Goal: Task Accomplishment & Management: Use online tool/utility

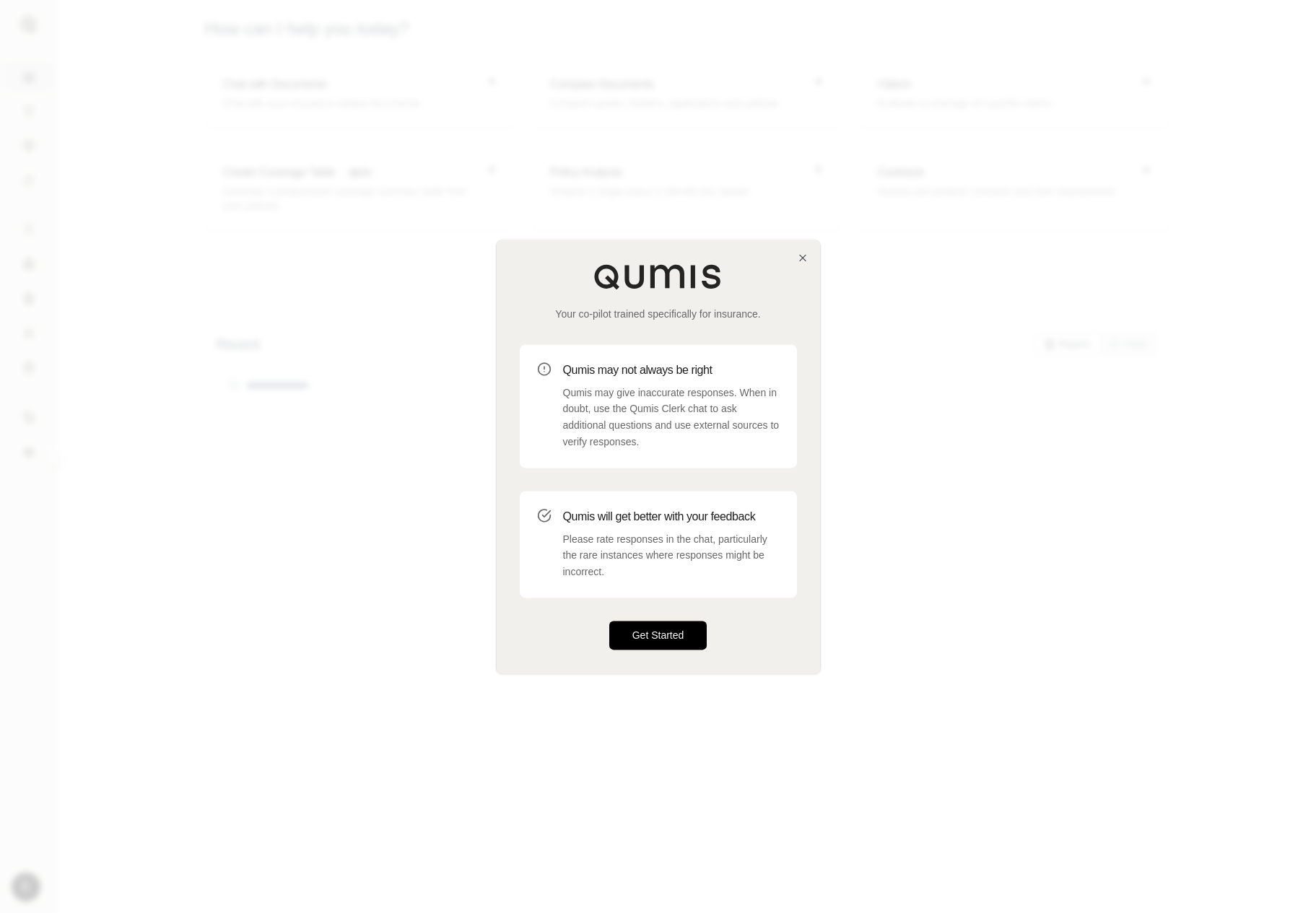
click at [644, 638] on button "Get Started" at bounding box center [658, 635] width 98 height 29
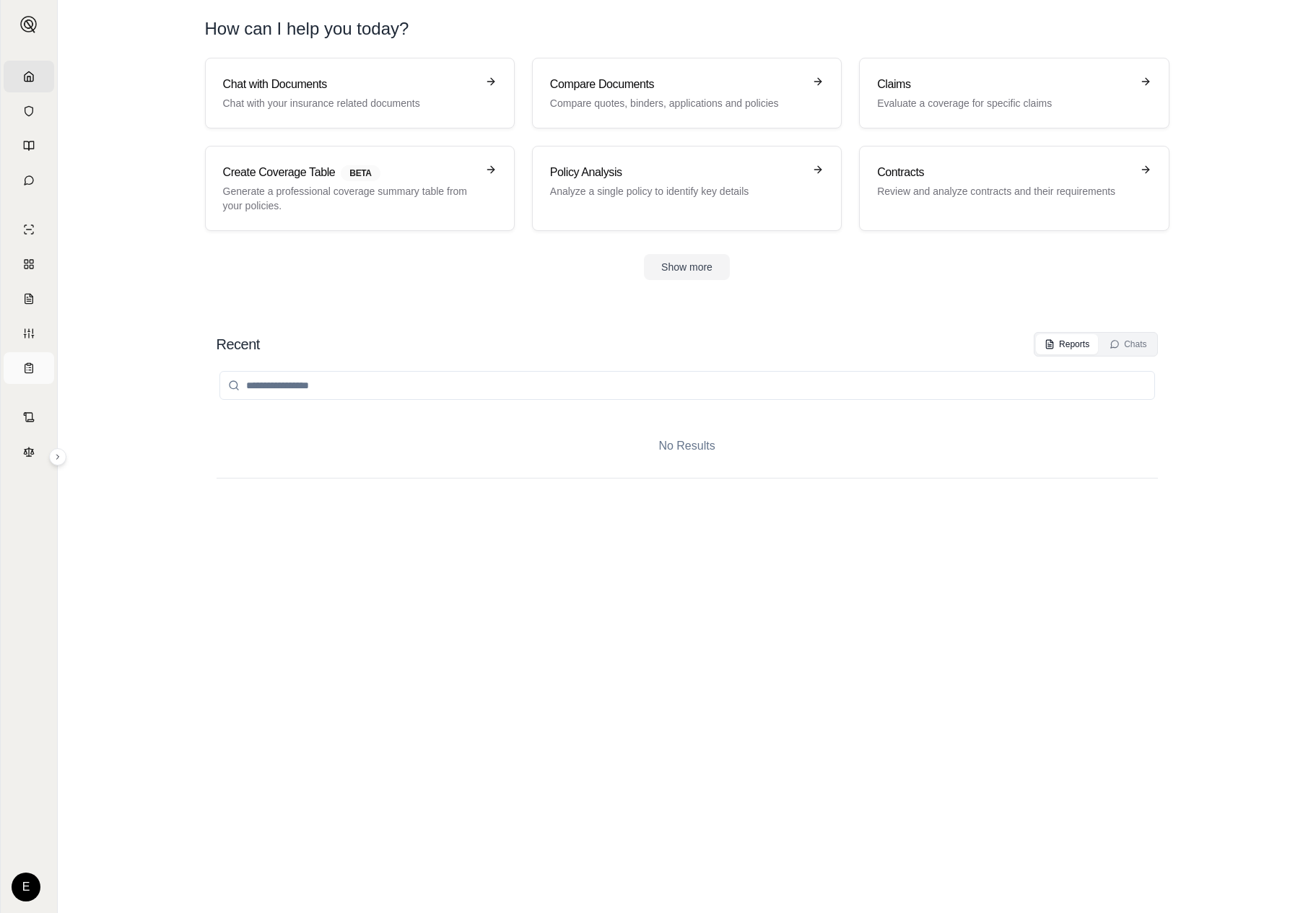
click at [28, 371] on icon at bounding box center [29, 368] width 12 height 12
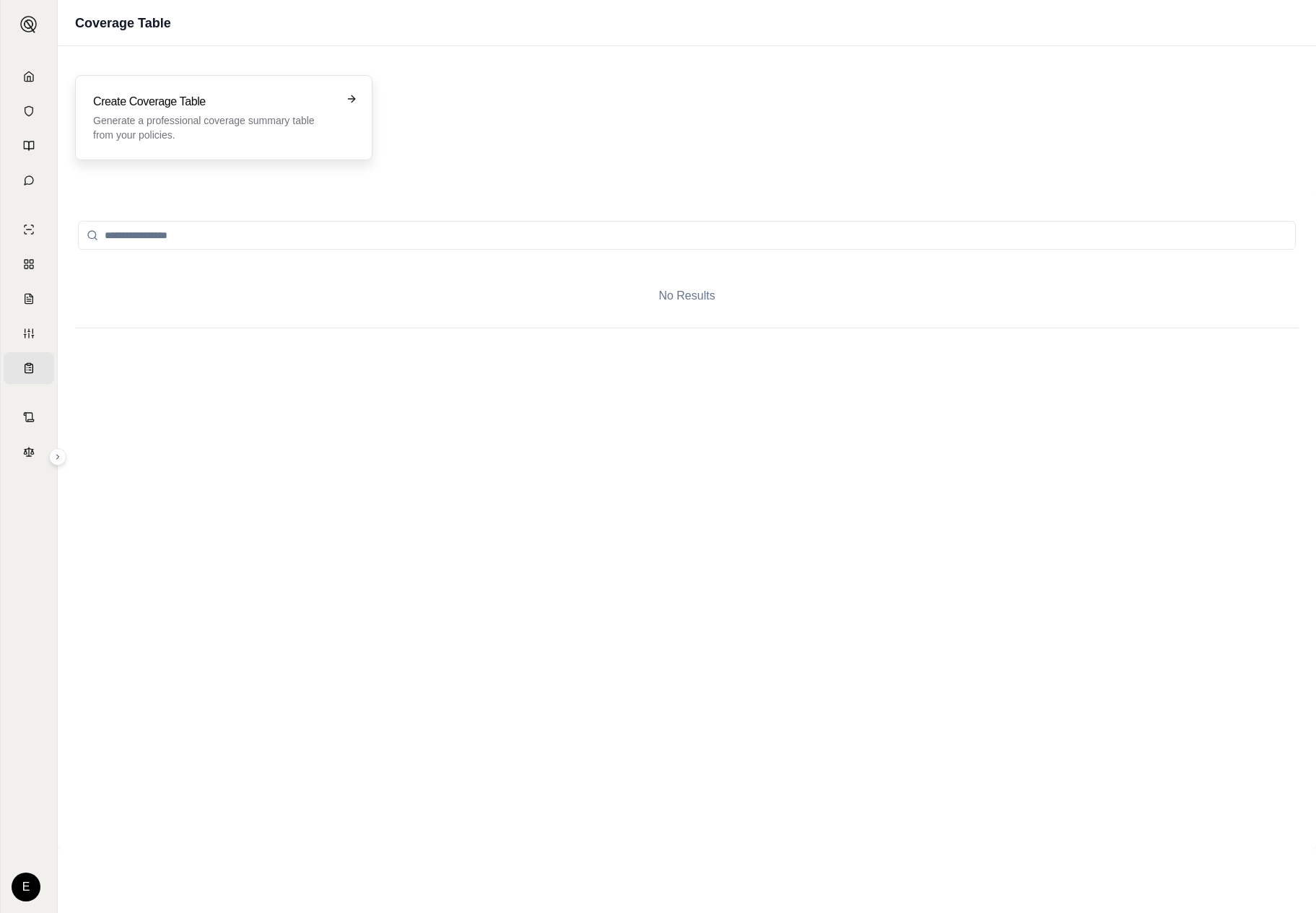
click at [271, 112] on div "Create Coverage Table Generate a professional coverage summary table from your …" at bounding box center [214, 118] width 241 height 49
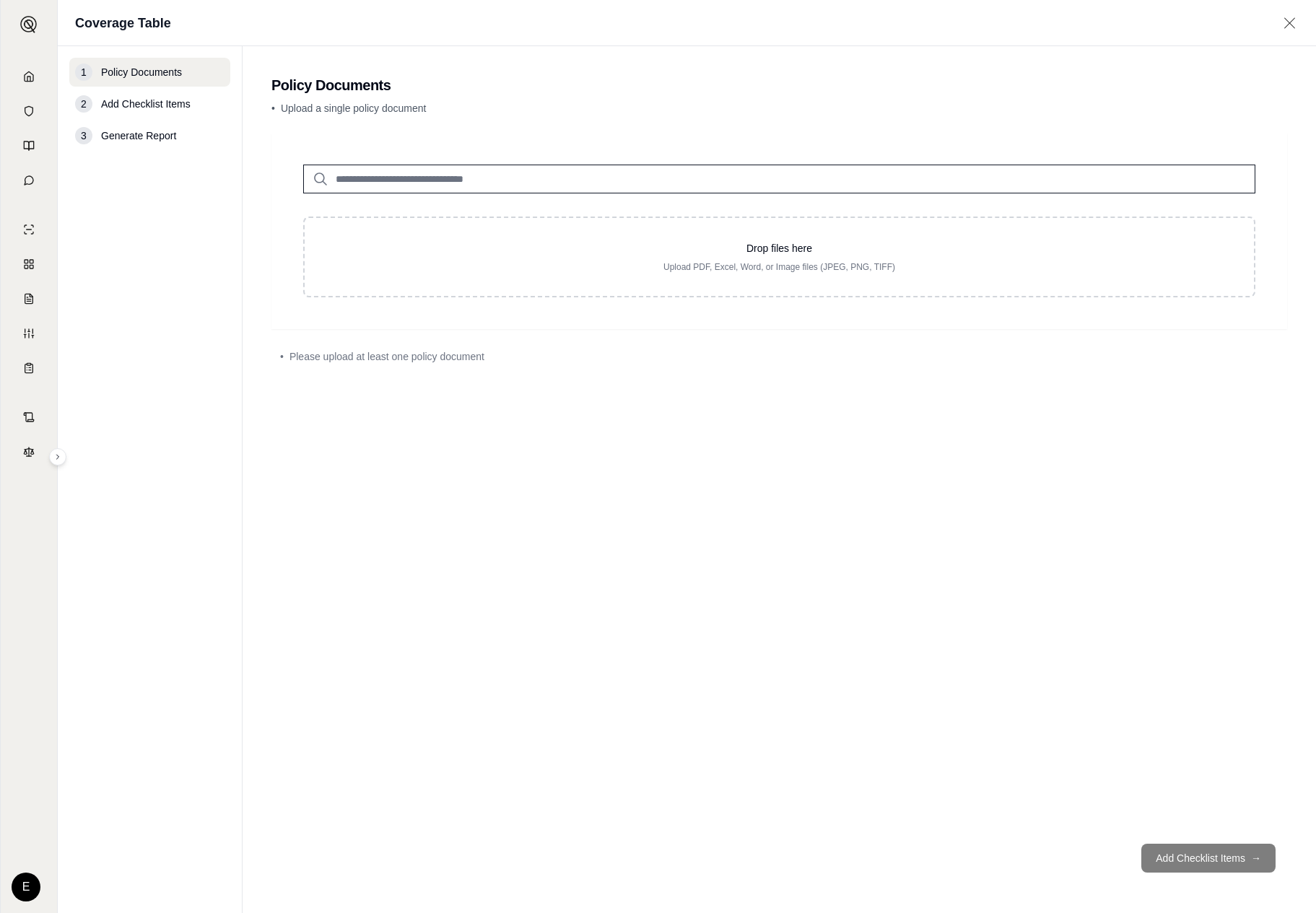
click at [186, 102] on span "Add Checklist Items" at bounding box center [146, 104] width 90 height 14
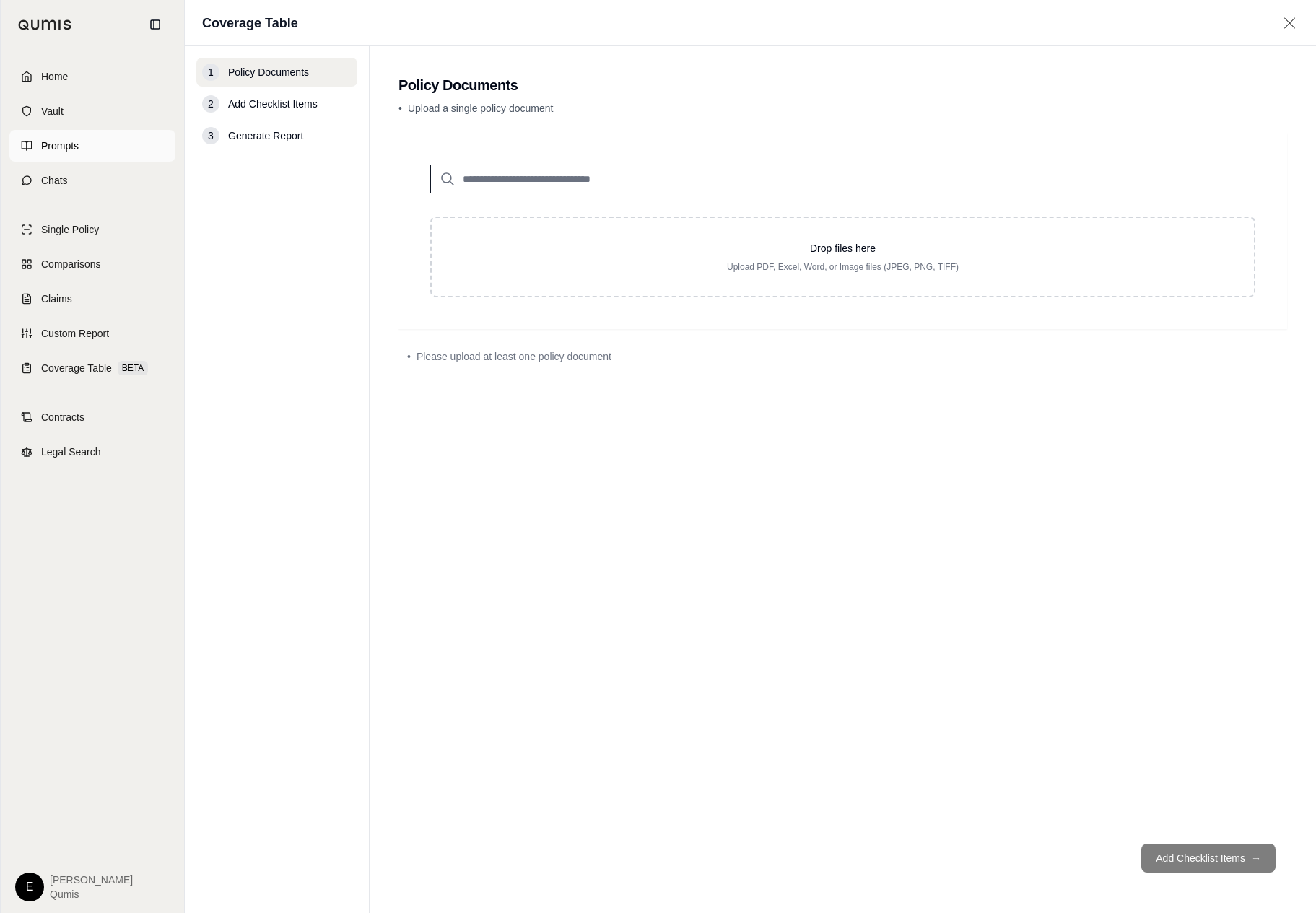
click at [21, 132] on link "Prompts" at bounding box center [92, 146] width 166 height 31
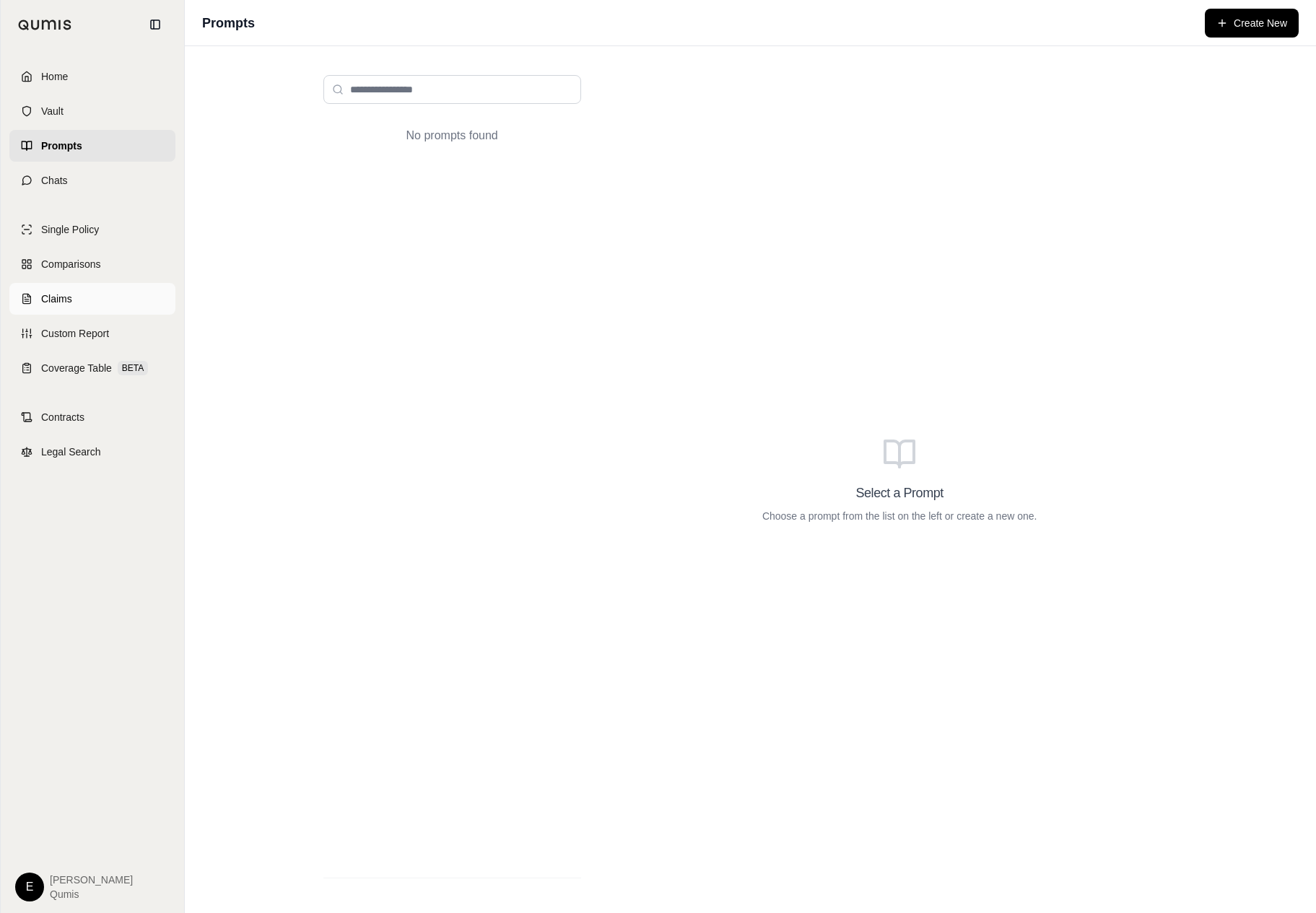
click at [101, 297] on link "Claims" at bounding box center [92, 298] width 166 height 31
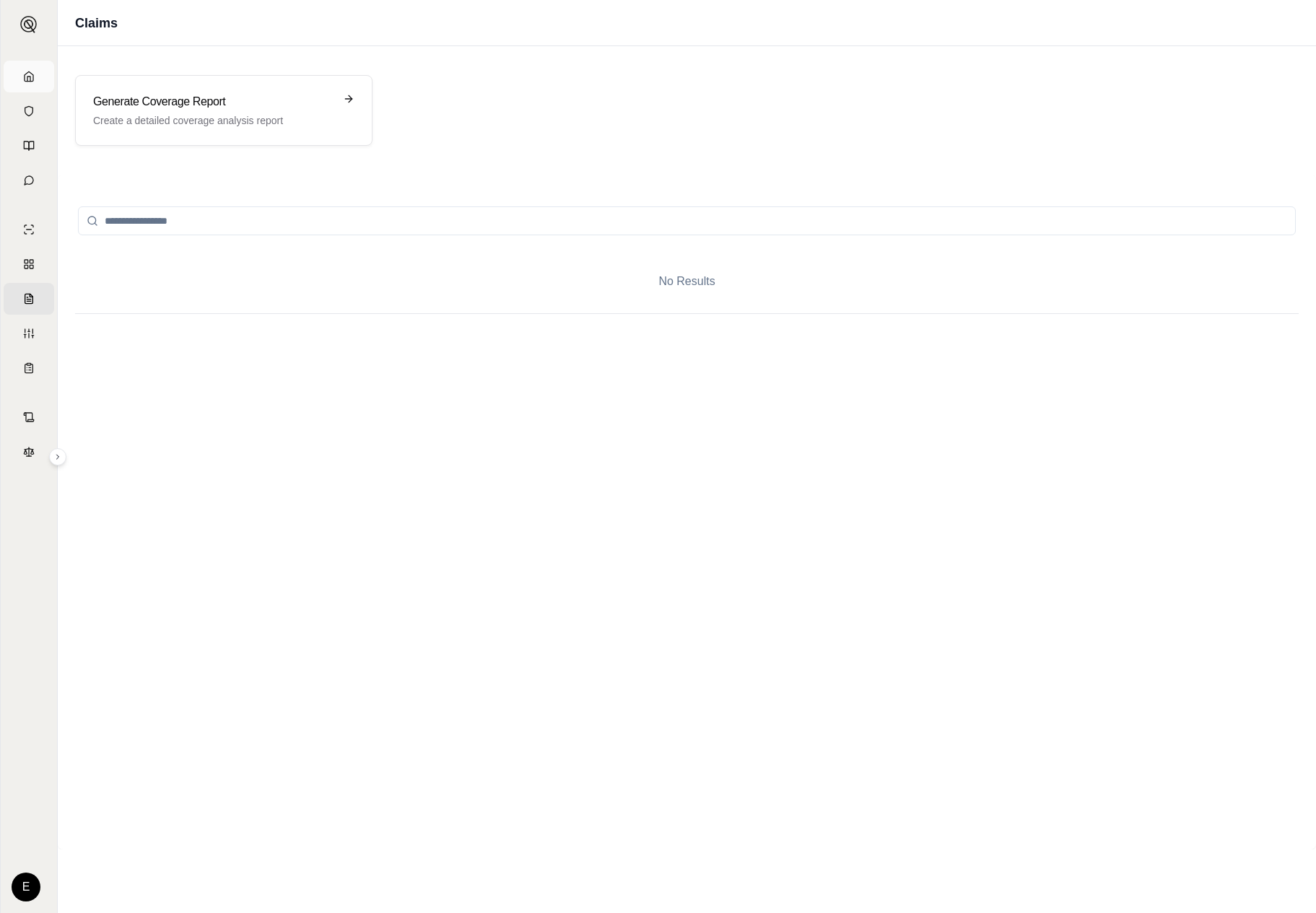
click at [33, 69] on link "Home" at bounding box center [29, 75] width 50 height 31
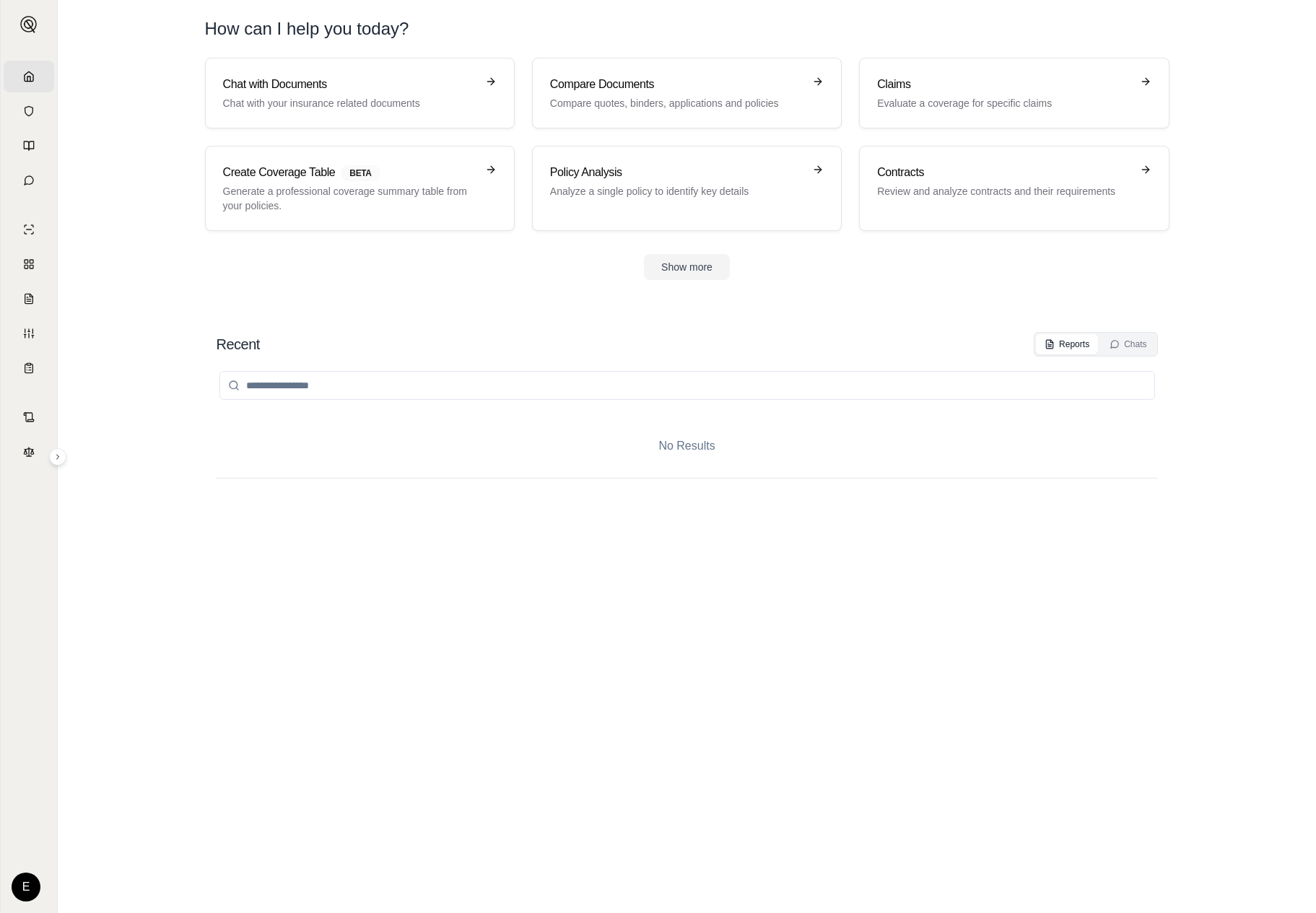
click at [365, 367] on div at bounding box center [687, 386] width 941 height 58
click at [1008, 443] on div "No Results" at bounding box center [687, 446] width 941 height 64
click at [383, 152] on link "Create Coverage Table BETA Generate a professional coverage summary table from …" at bounding box center [360, 188] width 310 height 85
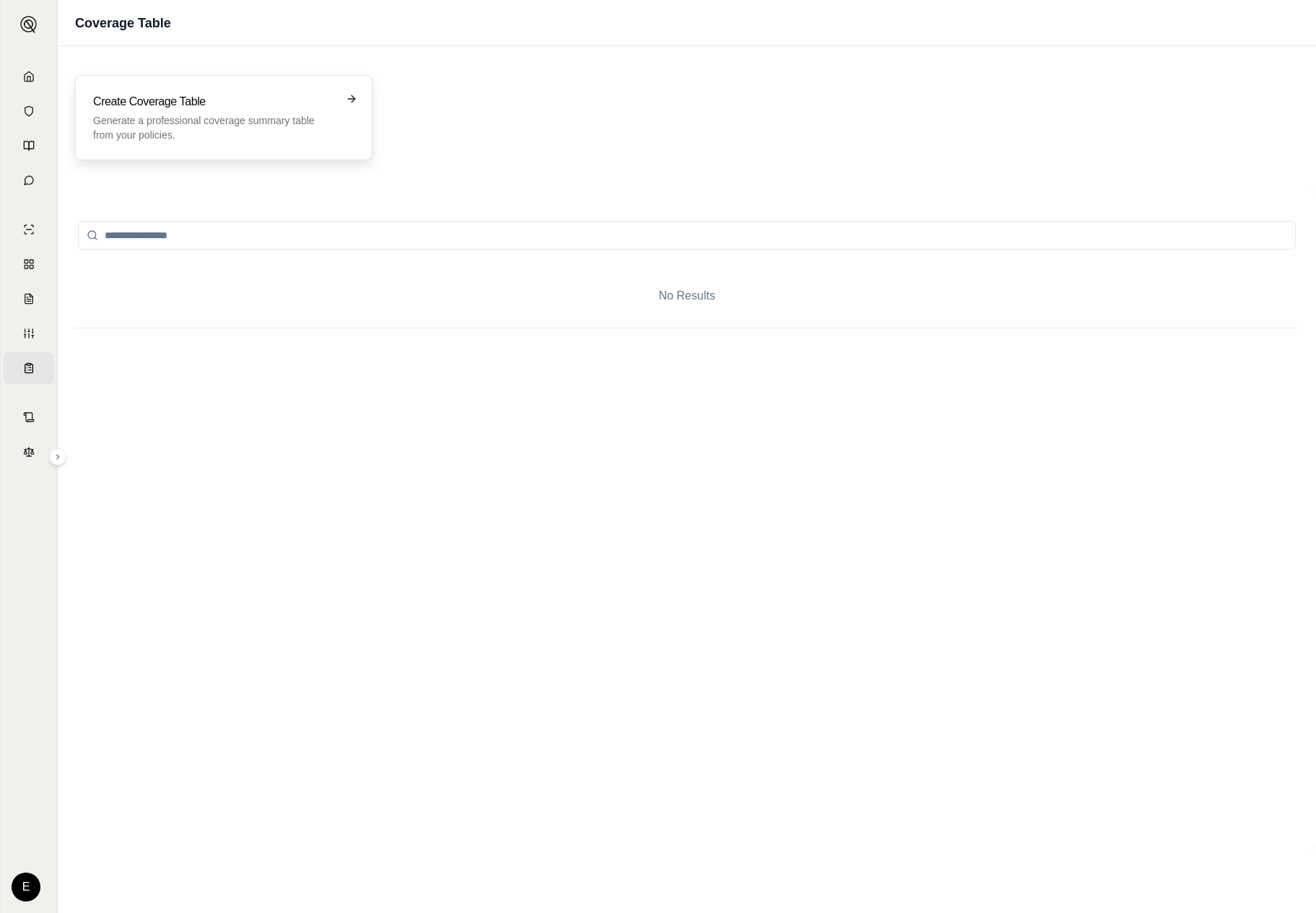
click at [280, 152] on div "Create Coverage Table Generate a professional coverage summary table from your …" at bounding box center [224, 118] width 298 height 85
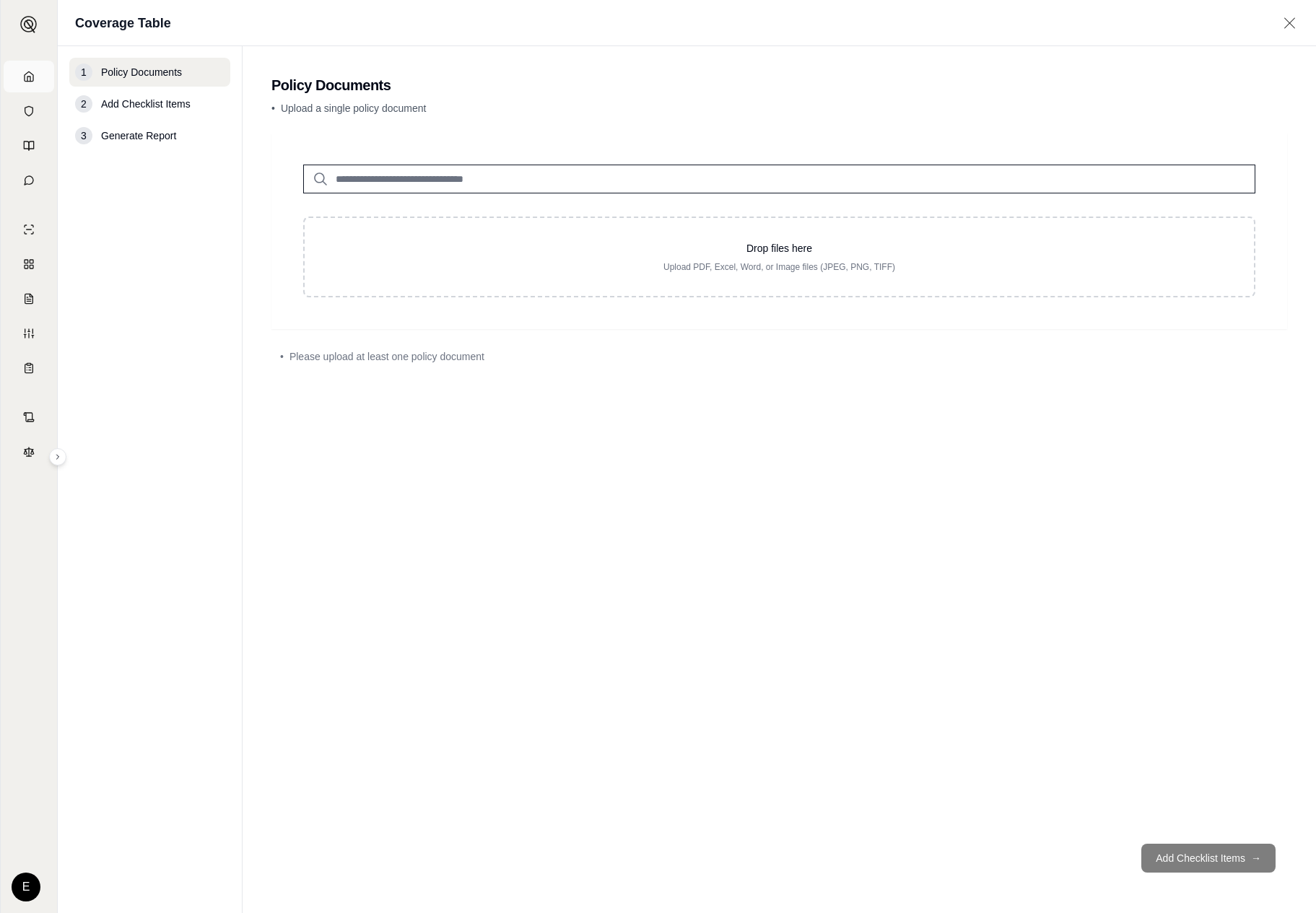
click at [23, 72] on icon at bounding box center [29, 76] width 12 height 12
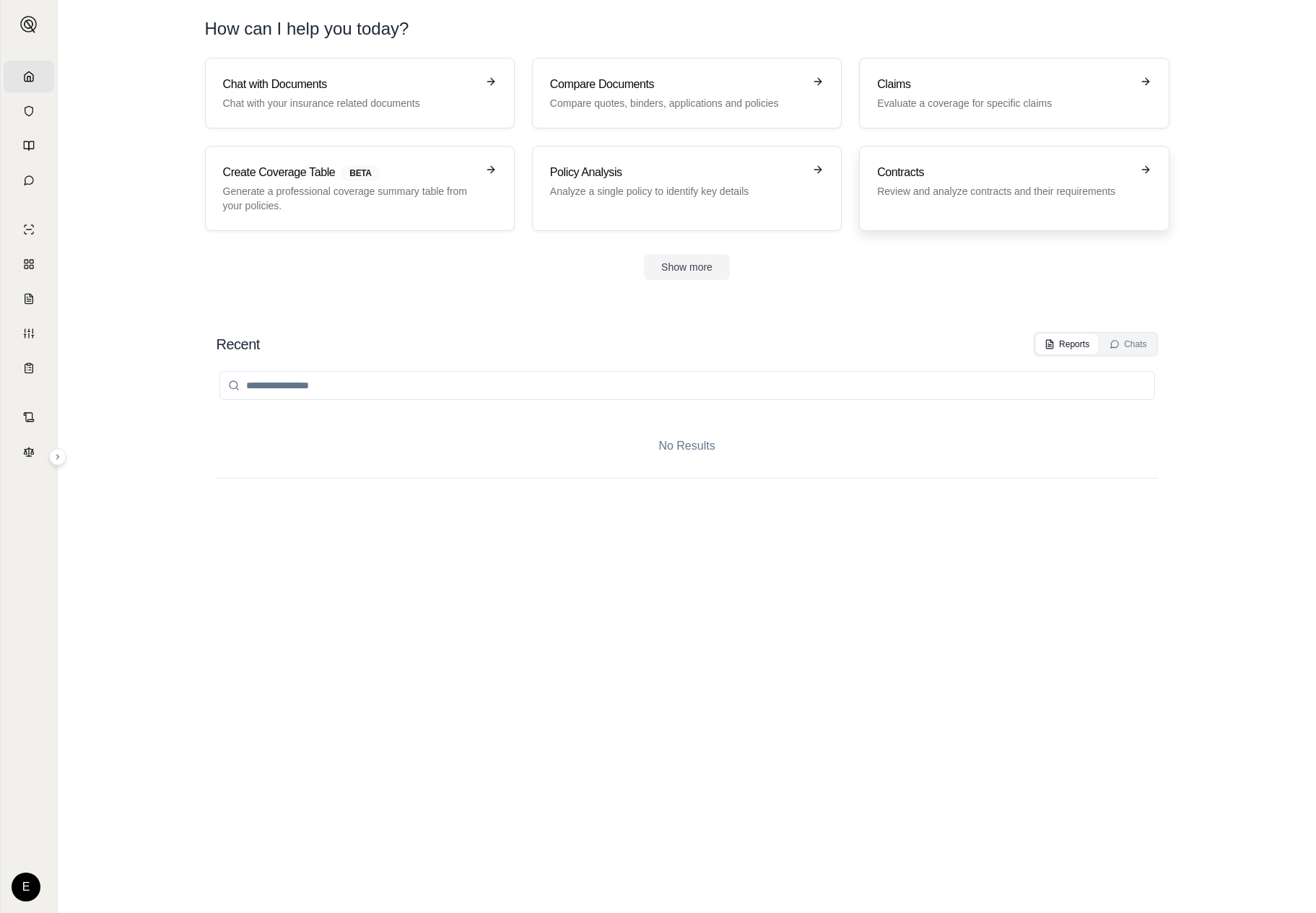
click at [1049, 202] on div "Contracts Review and analyze contracts and their requirements" at bounding box center [1014, 188] width 273 height 49
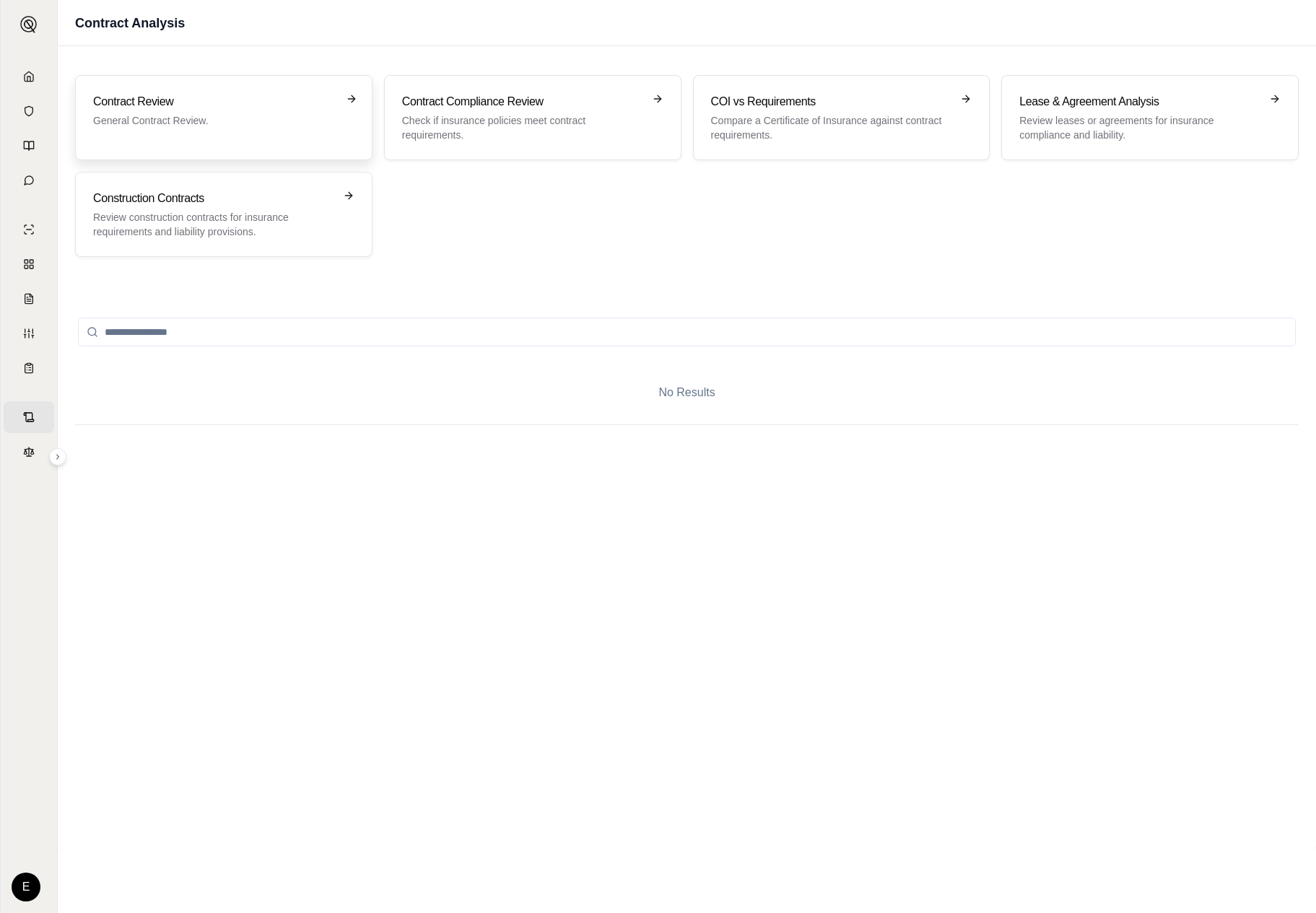
click at [250, 145] on div "Contract Review General Contract Review." at bounding box center [224, 118] width 298 height 85
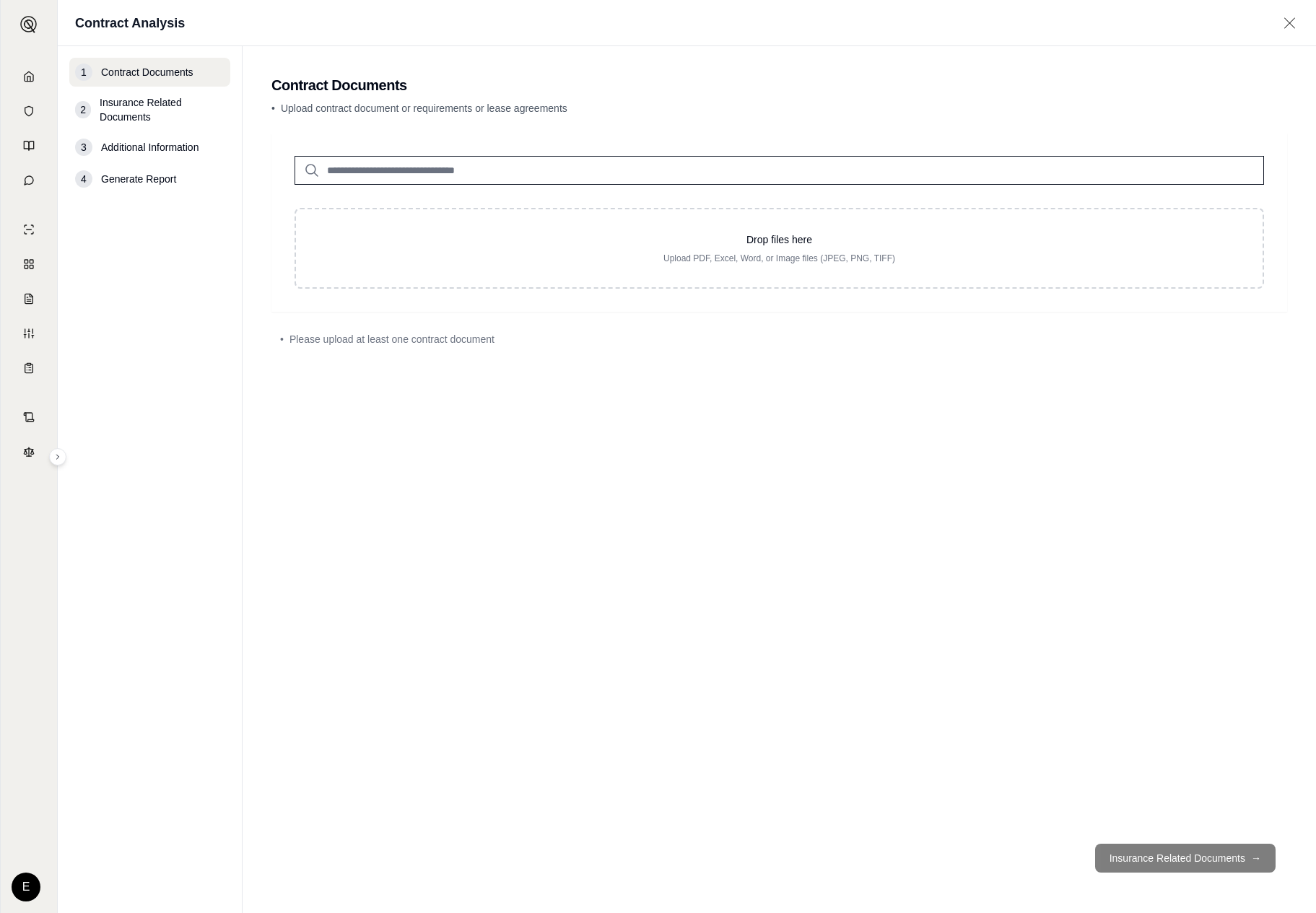
click at [195, 105] on span "Insurance Related Documents" at bounding box center [162, 110] width 125 height 29
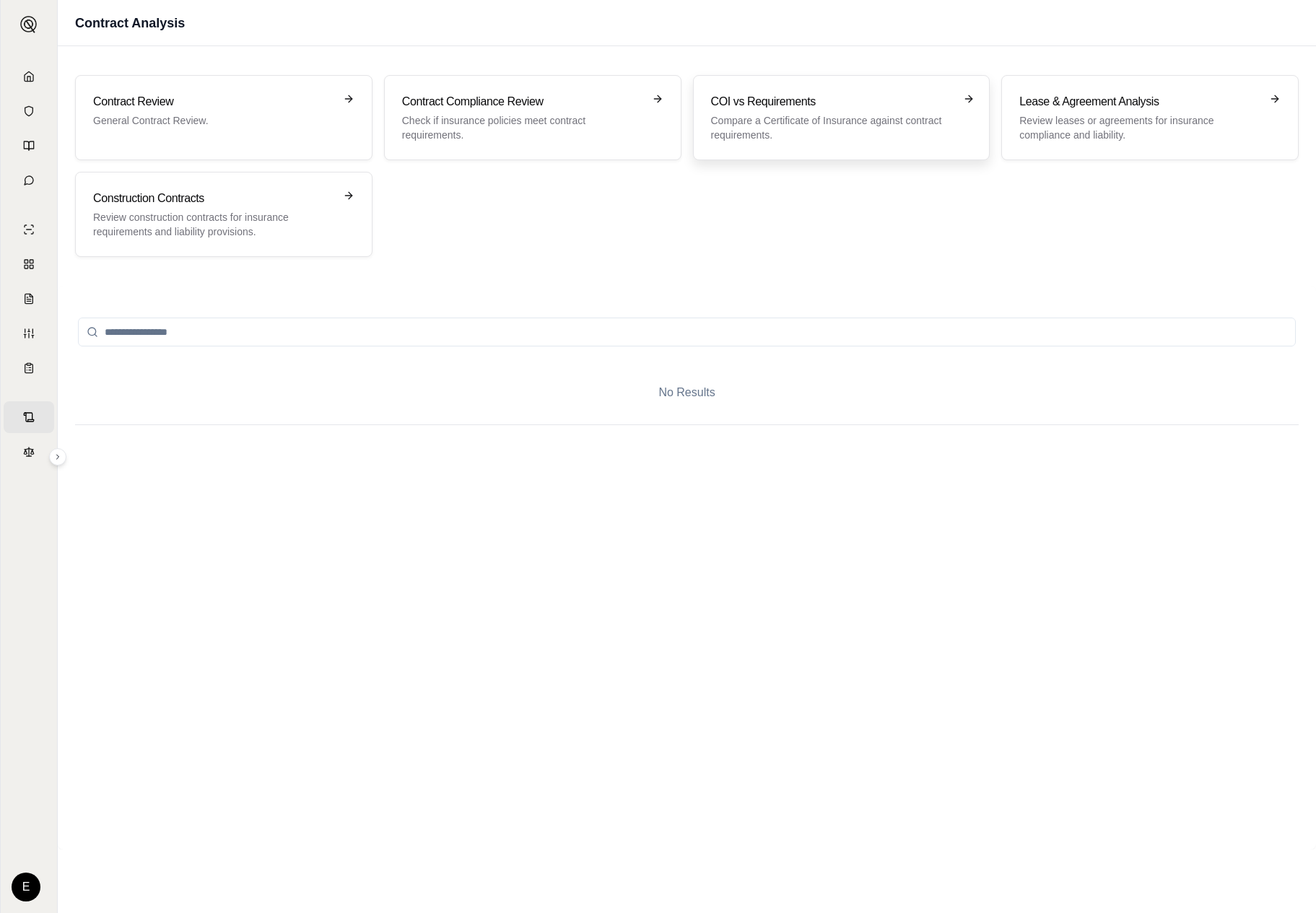
click at [776, 97] on h3 "COI vs Requirements" at bounding box center [831, 102] width 241 height 17
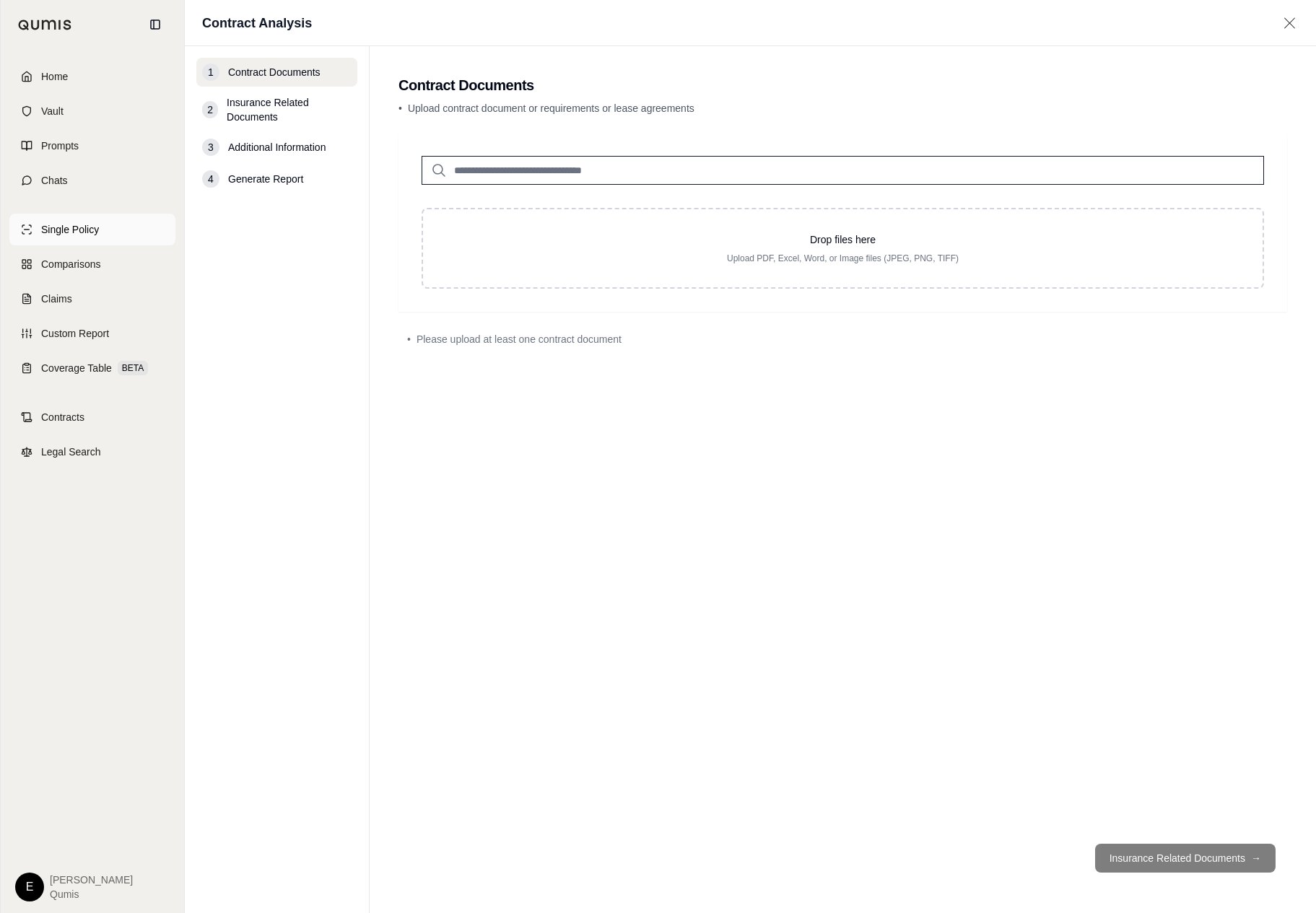
click at [51, 234] on span "Single Policy" at bounding box center [70, 229] width 58 height 14
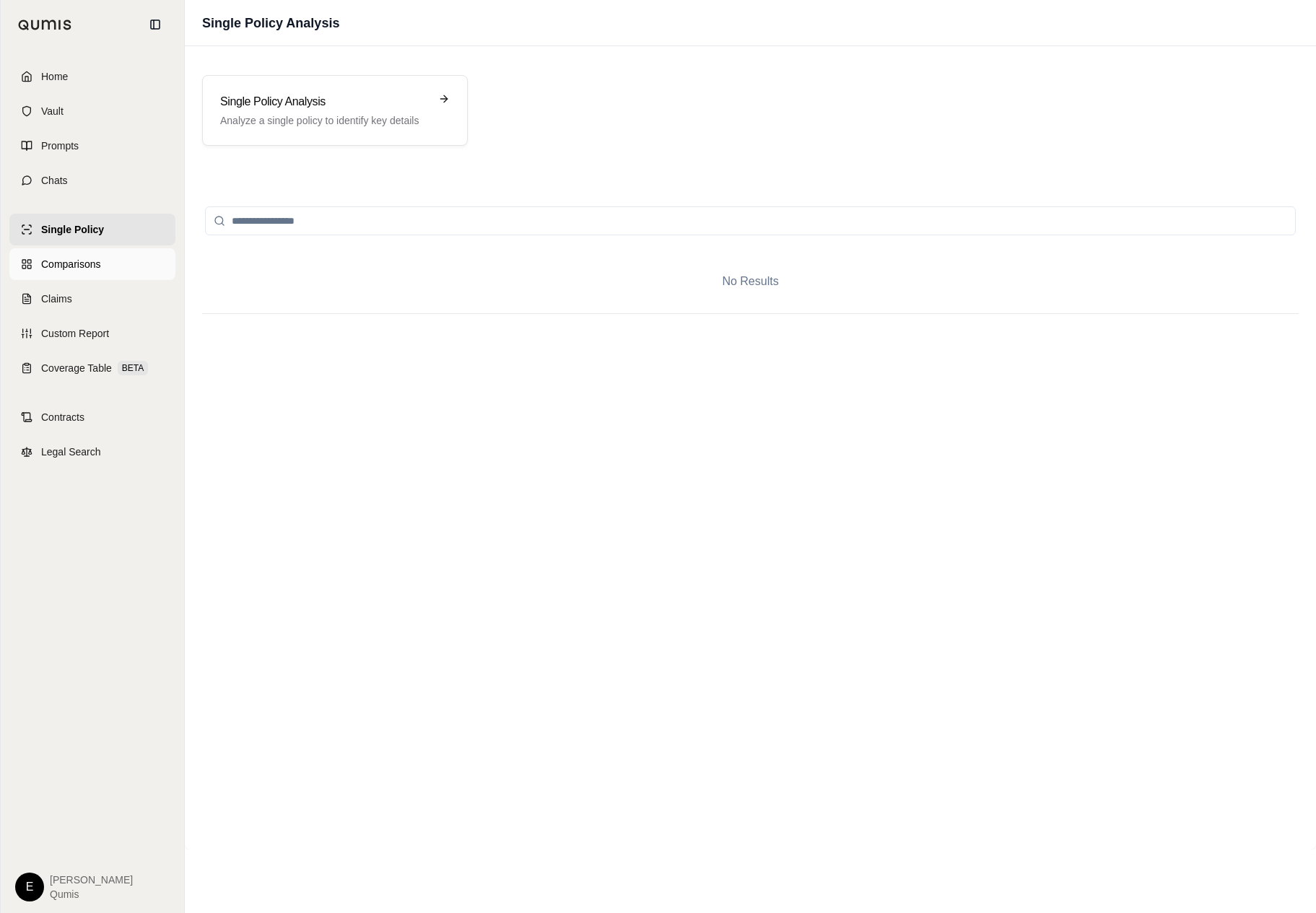
click at [138, 273] on link "Comparisons" at bounding box center [92, 263] width 166 height 31
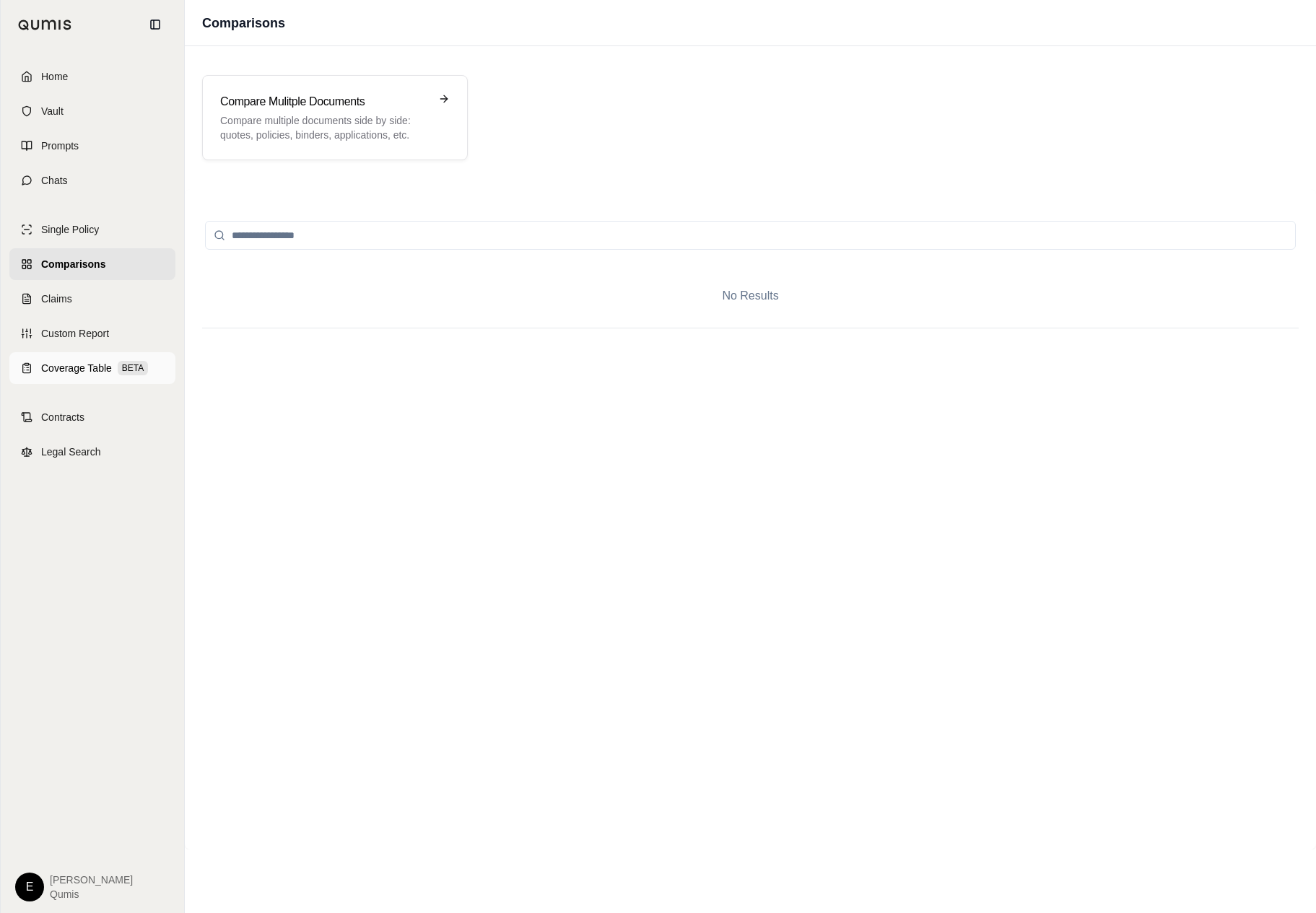
click at [115, 361] on div "Coverage Table BETA" at bounding box center [94, 368] width 107 height 14
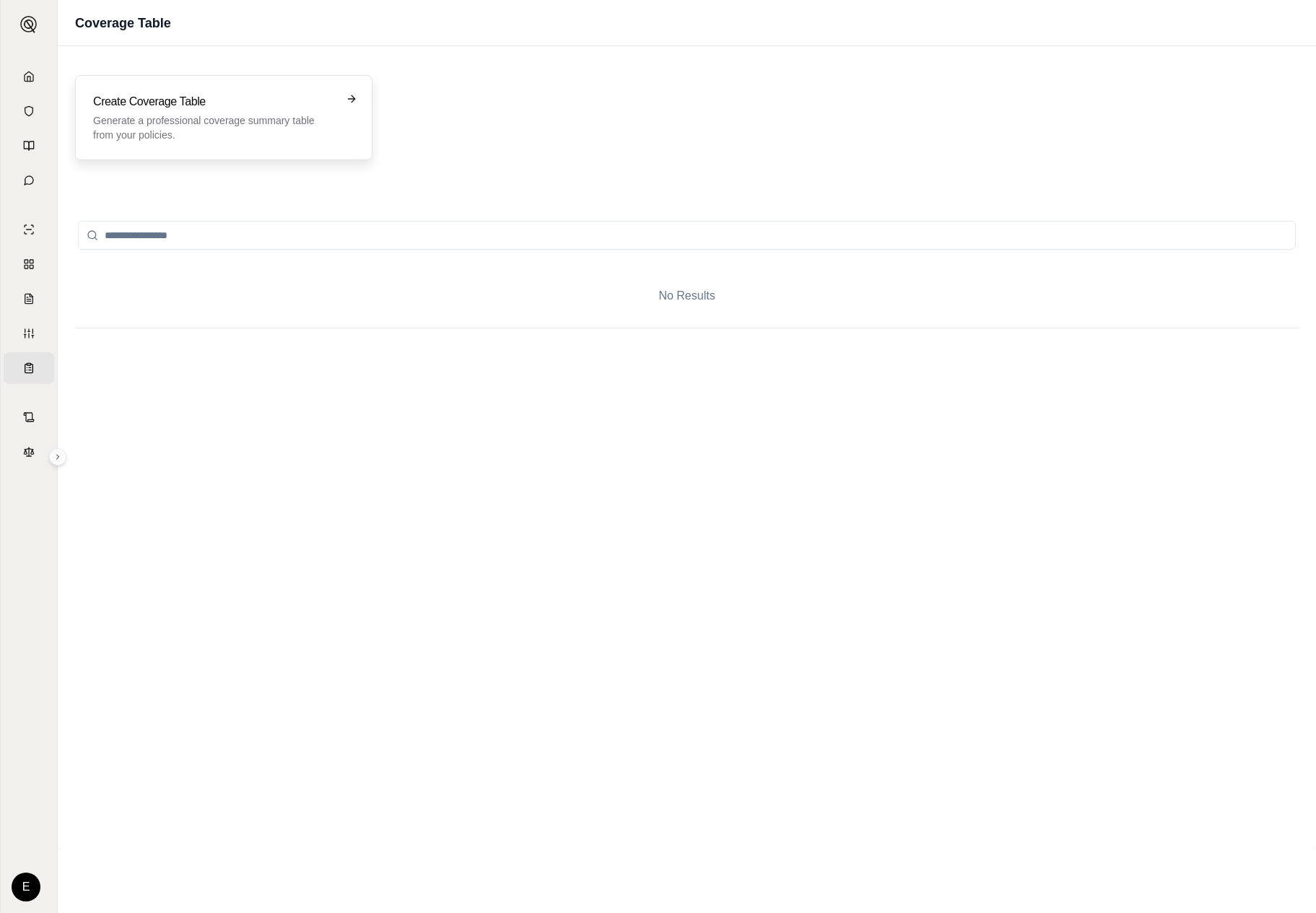
click at [289, 146] on div "Create Coverage Table Generate a professional coverage summary table from your …" at bounding box center [224, 118] width 298 height 85
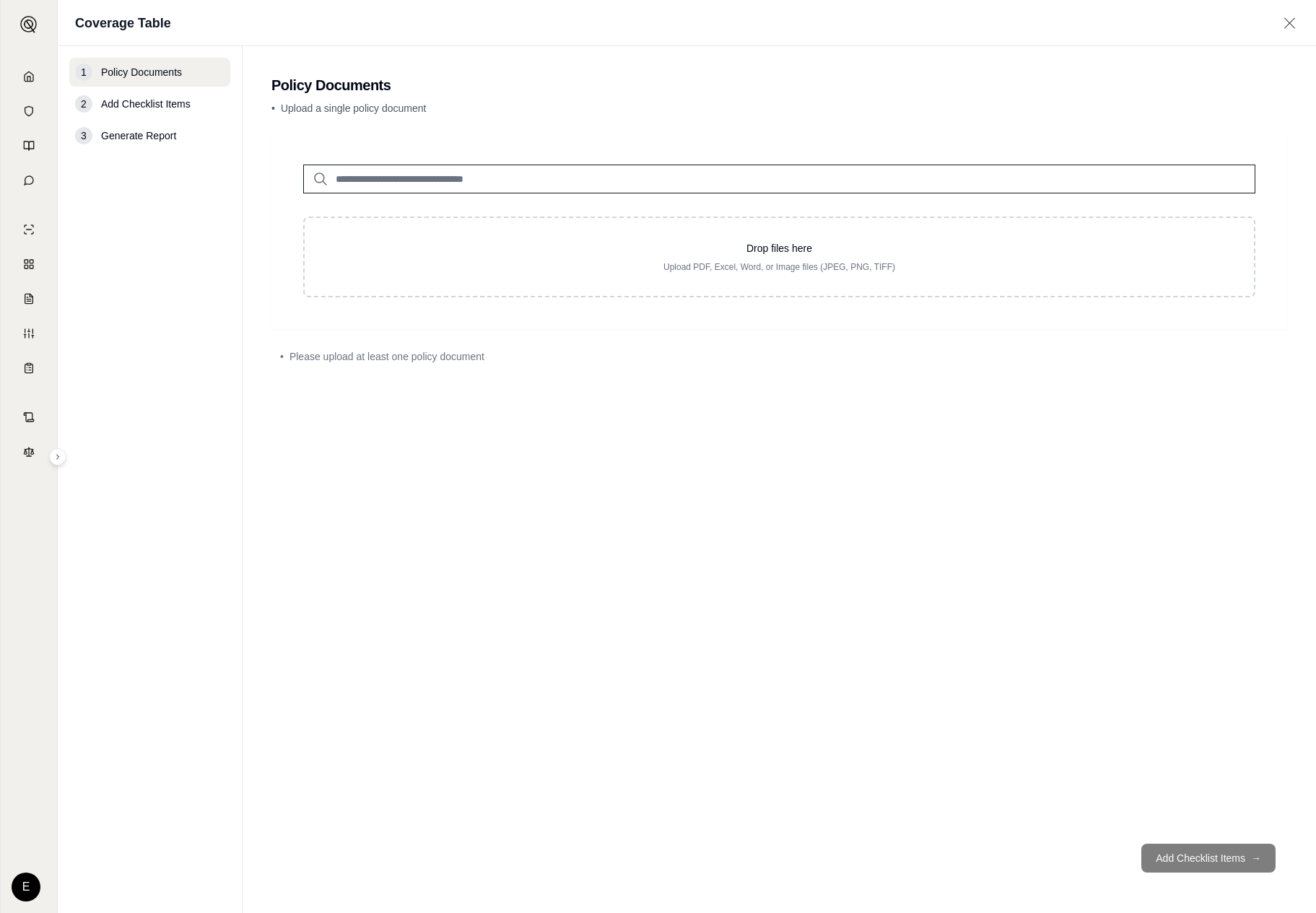
click at [332, 425] on div "Drop files here Upload PDF, Excel, Word, or Image files (JPEG, PNG, TIFF) • Ple…" at bounding box center [779, 483] width 1016 height 699
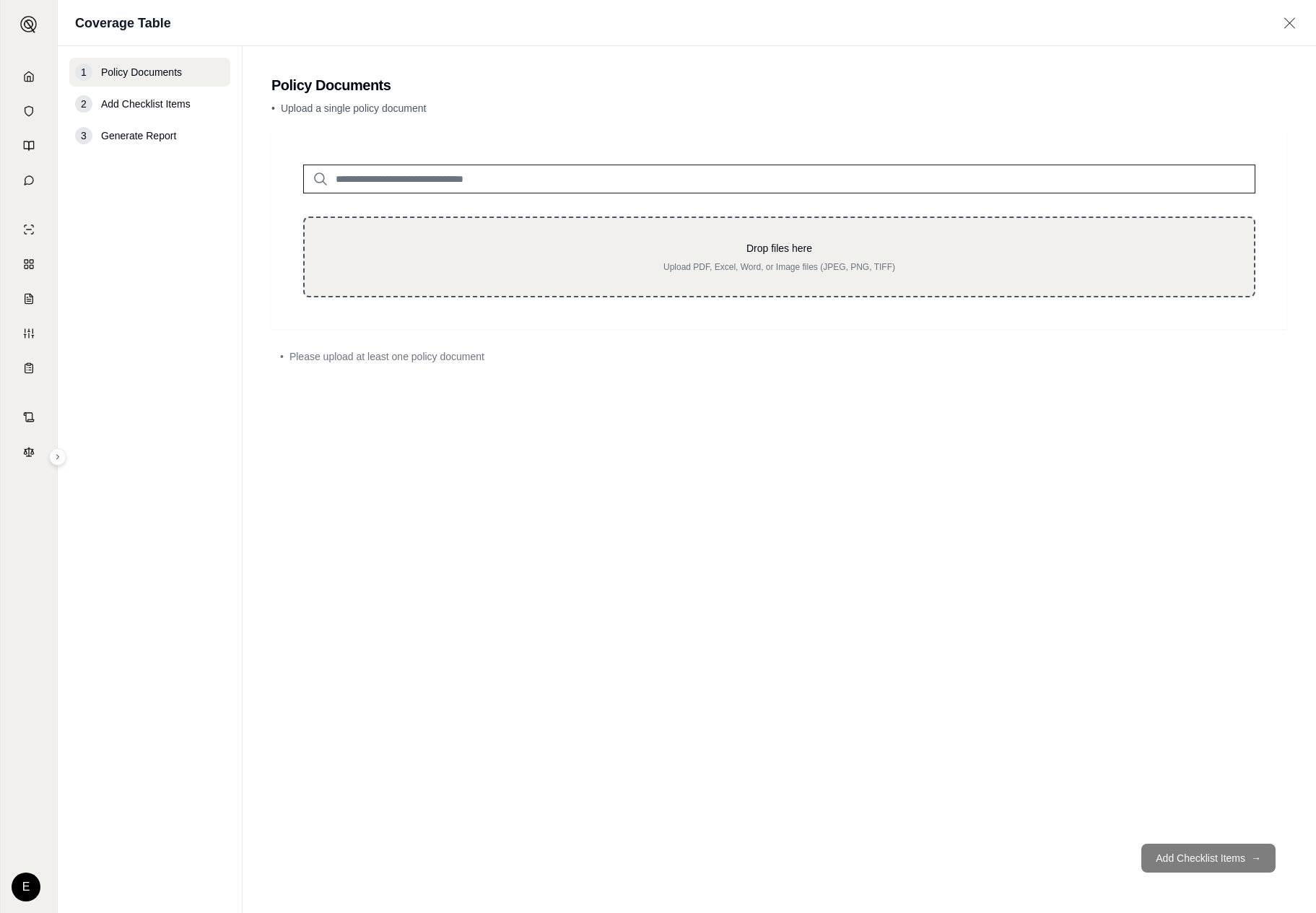
click at [568, 236] on div "Drop files here Upload PDF, Excel, Word, or Image files (JPEG, PNG, TIFF)" at bounding box center [778, 257] width 952 height 81
type input "**********"
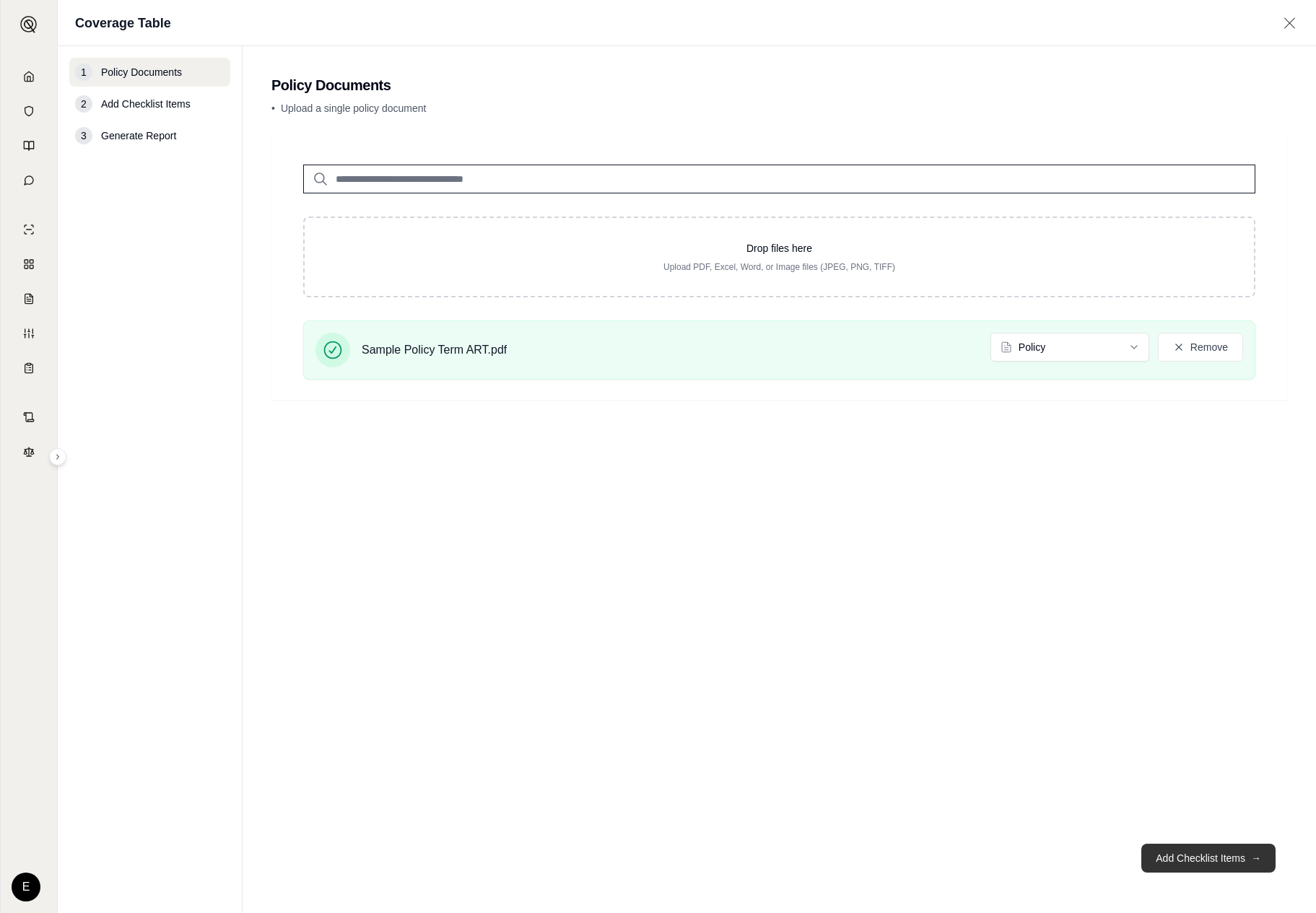
click at [1171, 848] on button "Add Checklist Items →" at bounding box center [1208, 858] width 134 height 29
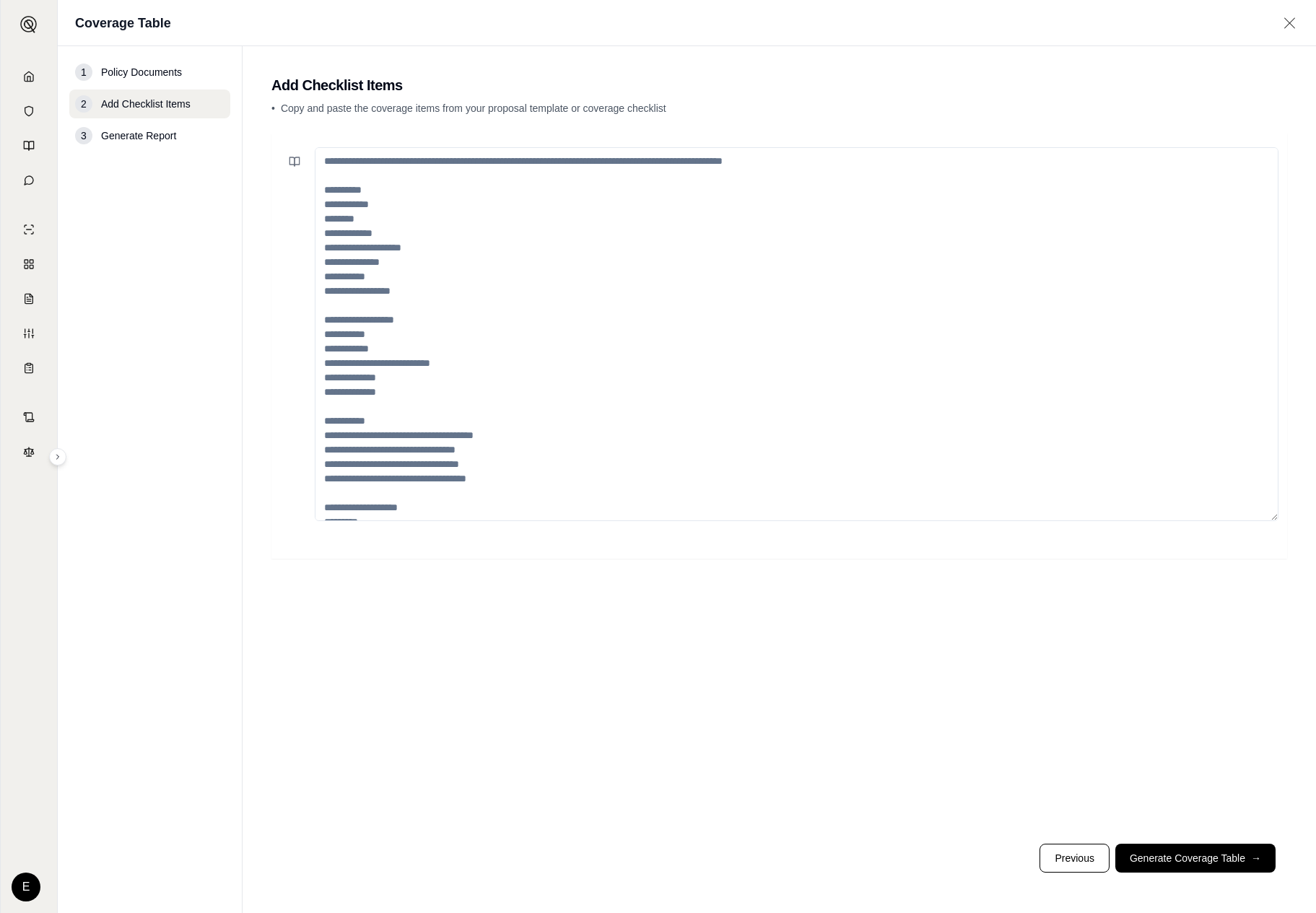
click at [758, 289] on textarea at bounding box center [796, 334] width 964 height 374
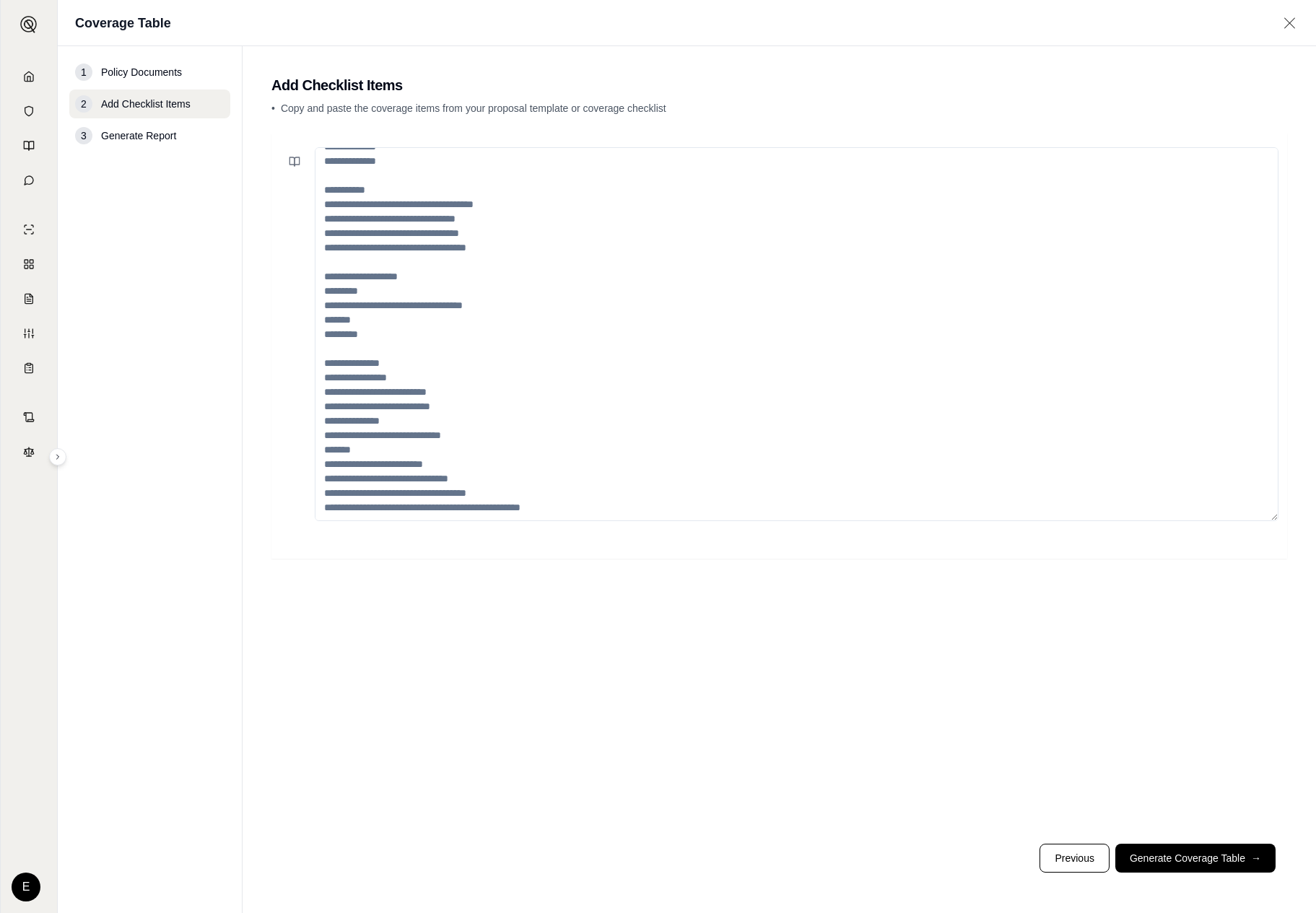
click at [1009, 674] on div at bounding box center [779, 483] width 1016 height 699
click at [190, 144] on div "3 Generate Report" at bounding box center [149, 136] width 161 height 29
click at [190, 141] on div "3 Generate Report" at bounding box center [149, 136] width 161 height 29
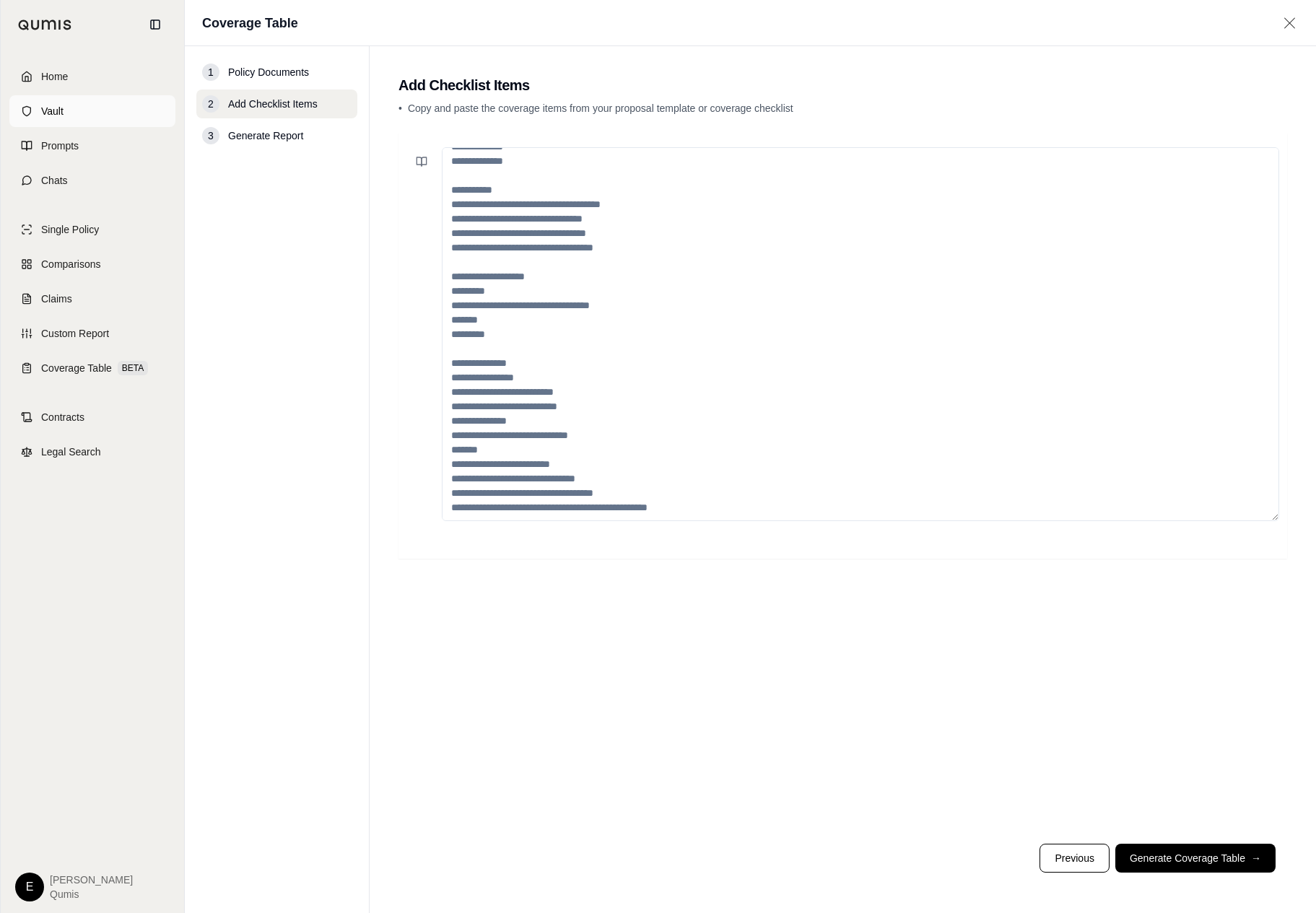
click at [28, 111] on icon at bounding box center [26, 111] width 12 height 12
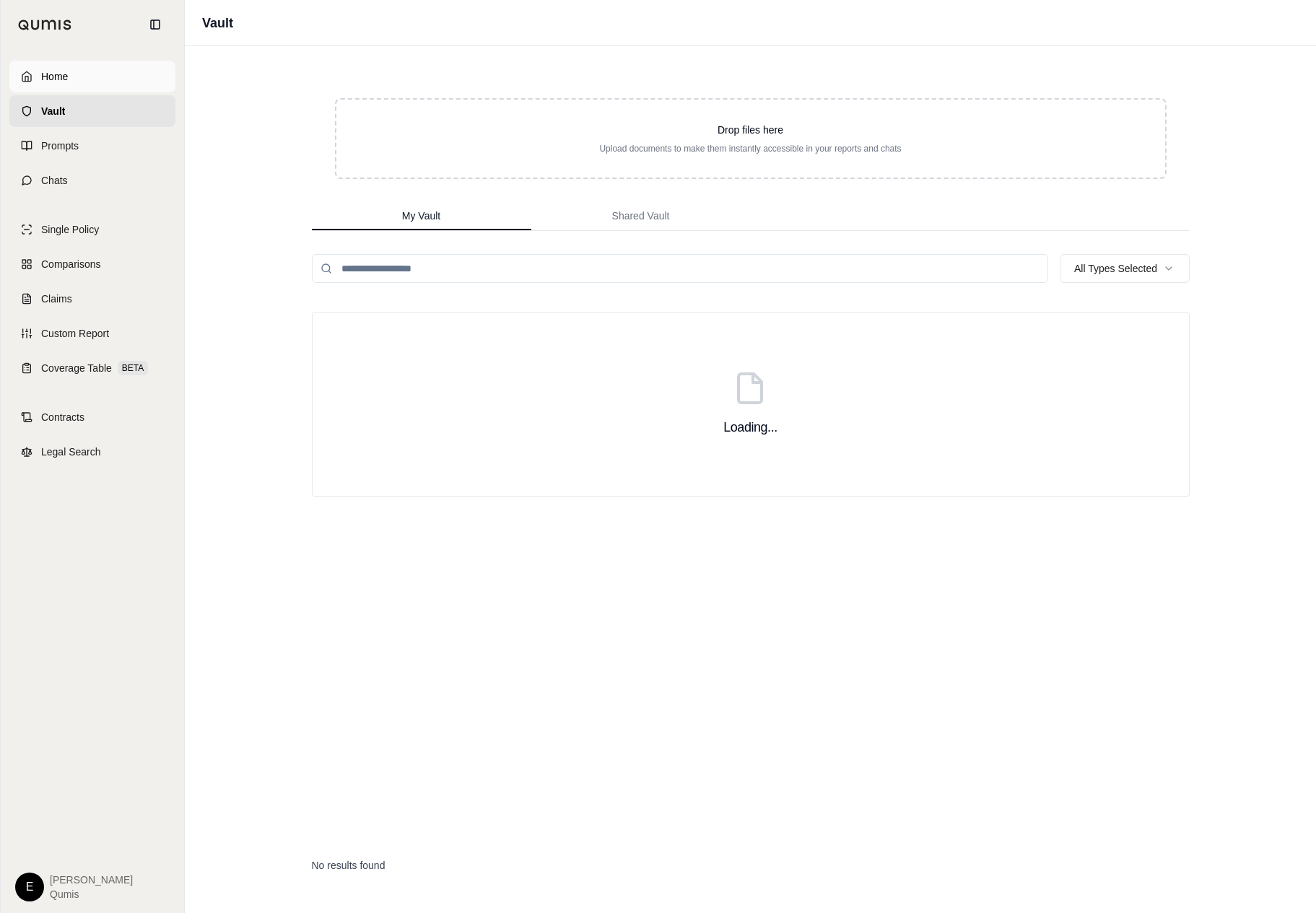
click at [57, 67] on link "Home" at bounding box center [92, 75] width 166 height 31
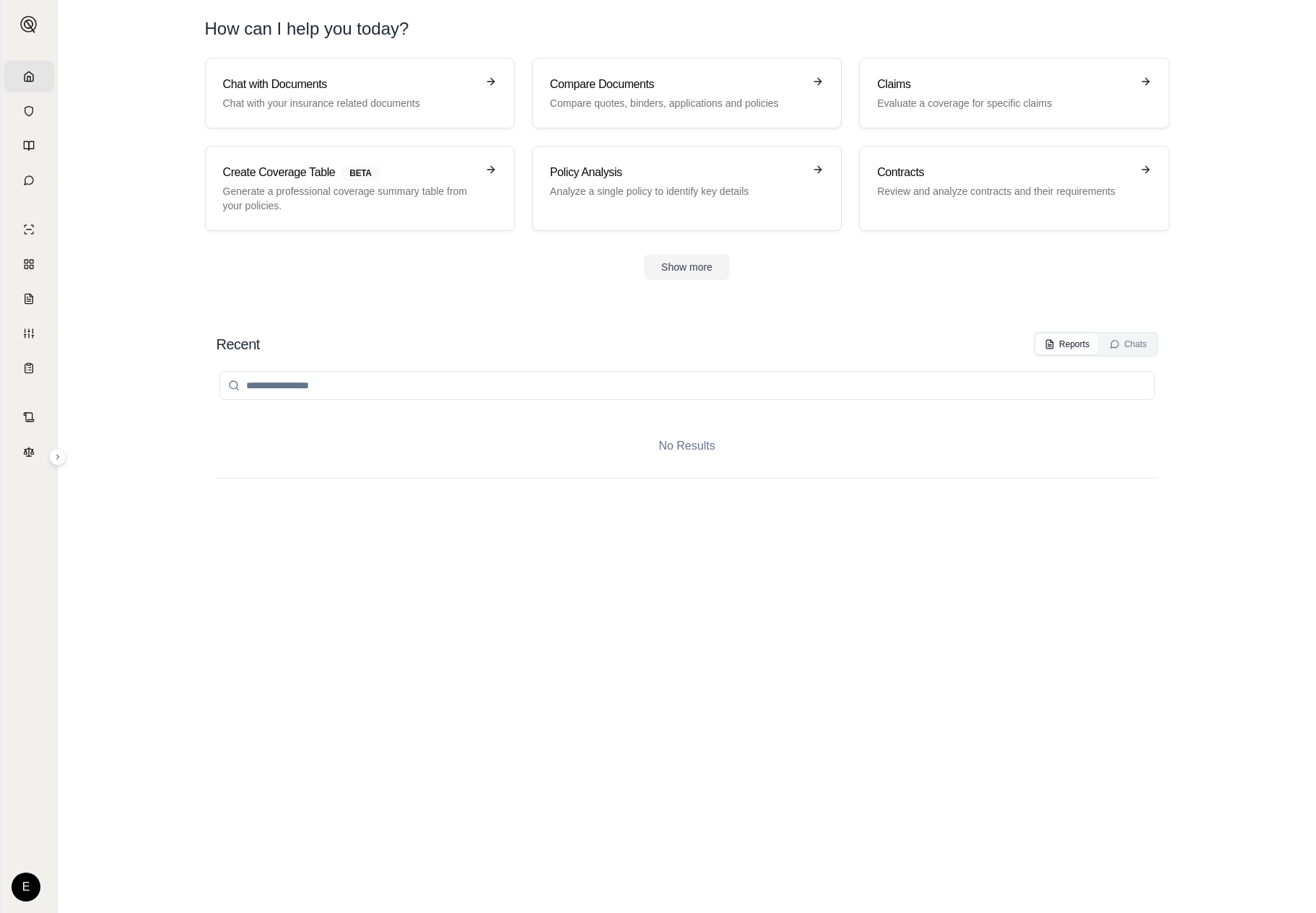
click at [139, 135] on section "Chat with Documents Chat with your insurance related documents Compare Document…" at bounding box center [687, 180] width 1247 height 245
click at [467, 96] on p "Chat with your insurance related documents" at bounding box center [350, 103] width 253 height 14
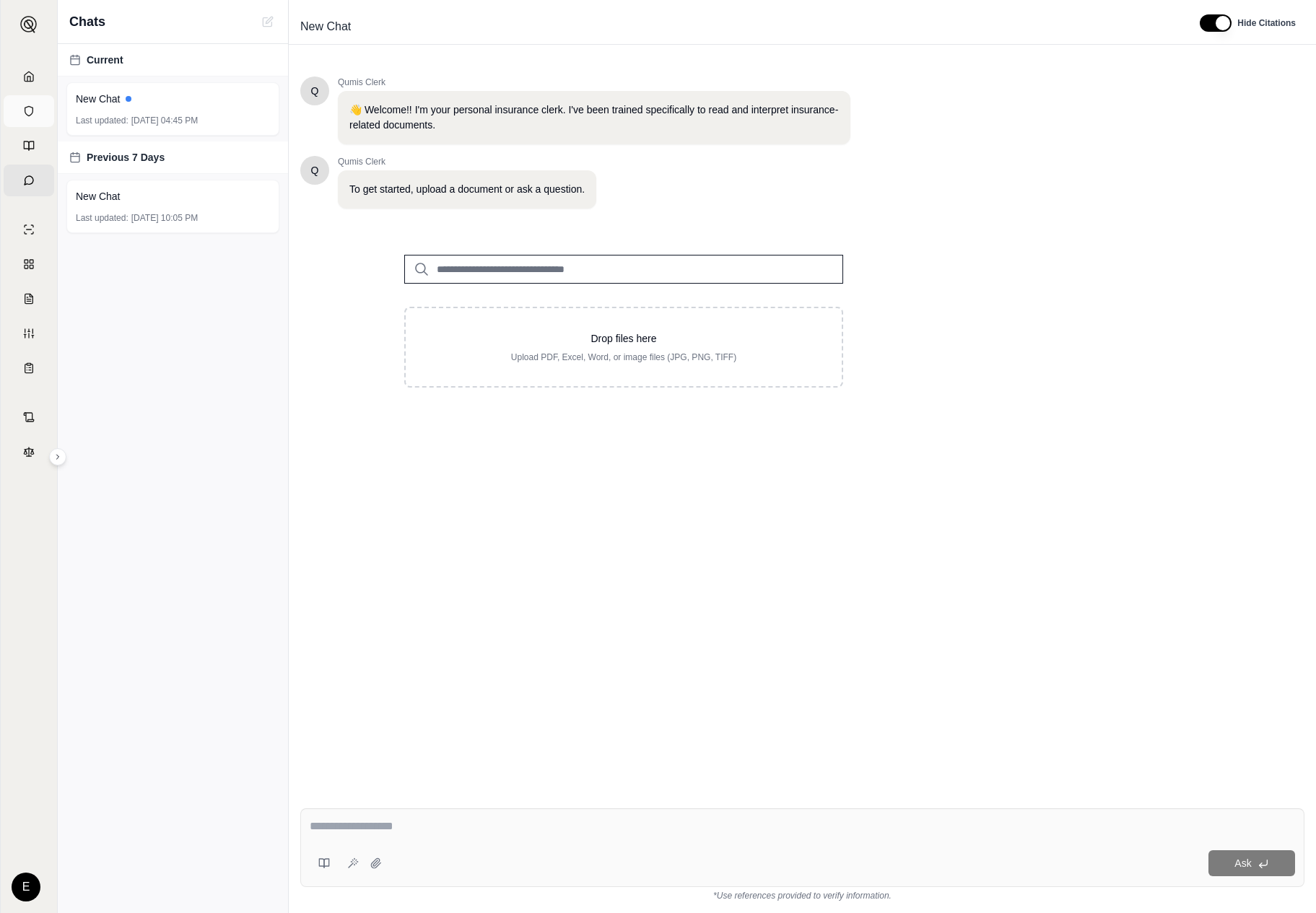
click at [16, 114] on link "Vault" at bounding box center [29, 111] width 50 height 31
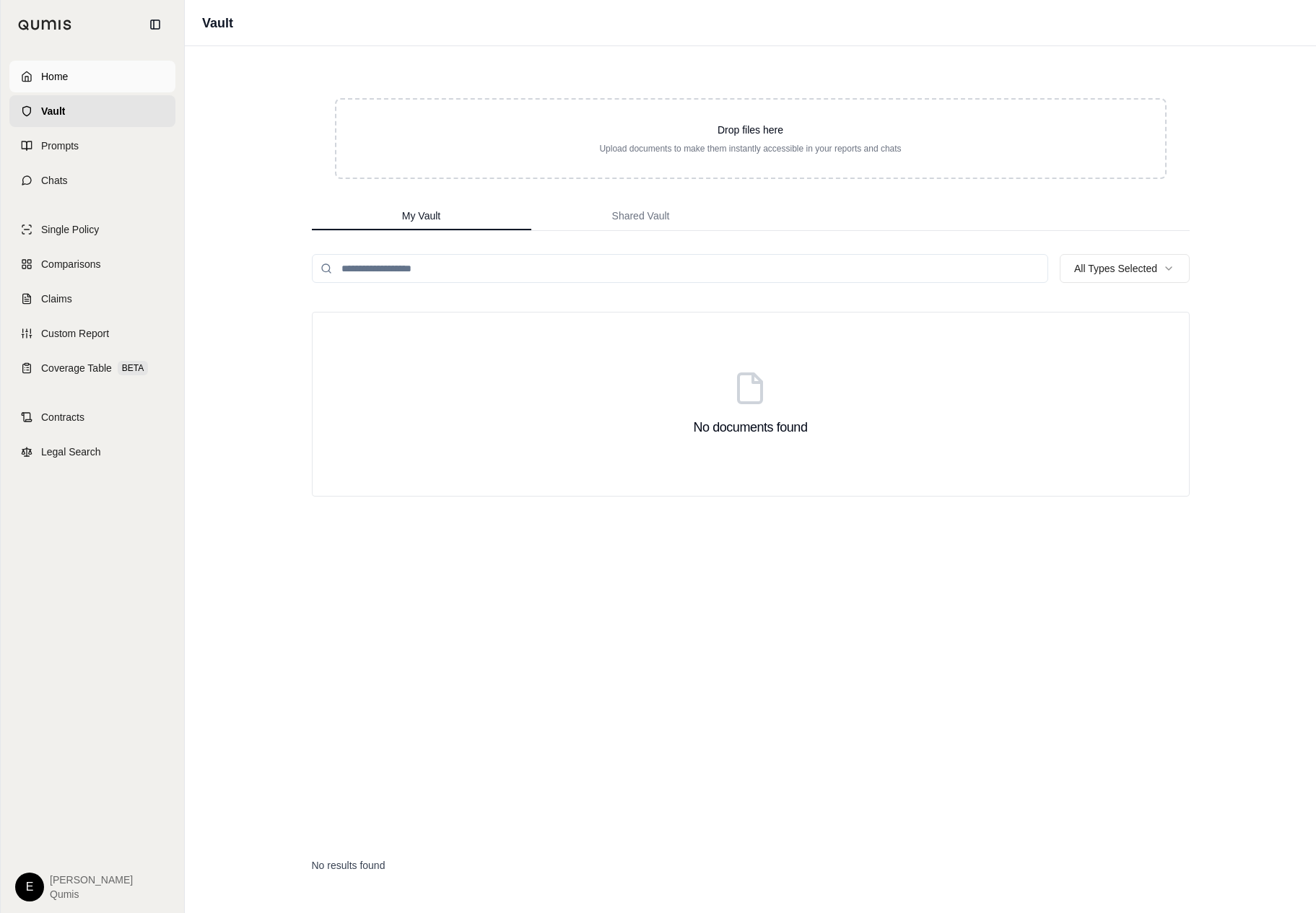
click at [102, 81] on link "Home" at bounding box center [92, 75] width 166 height 31
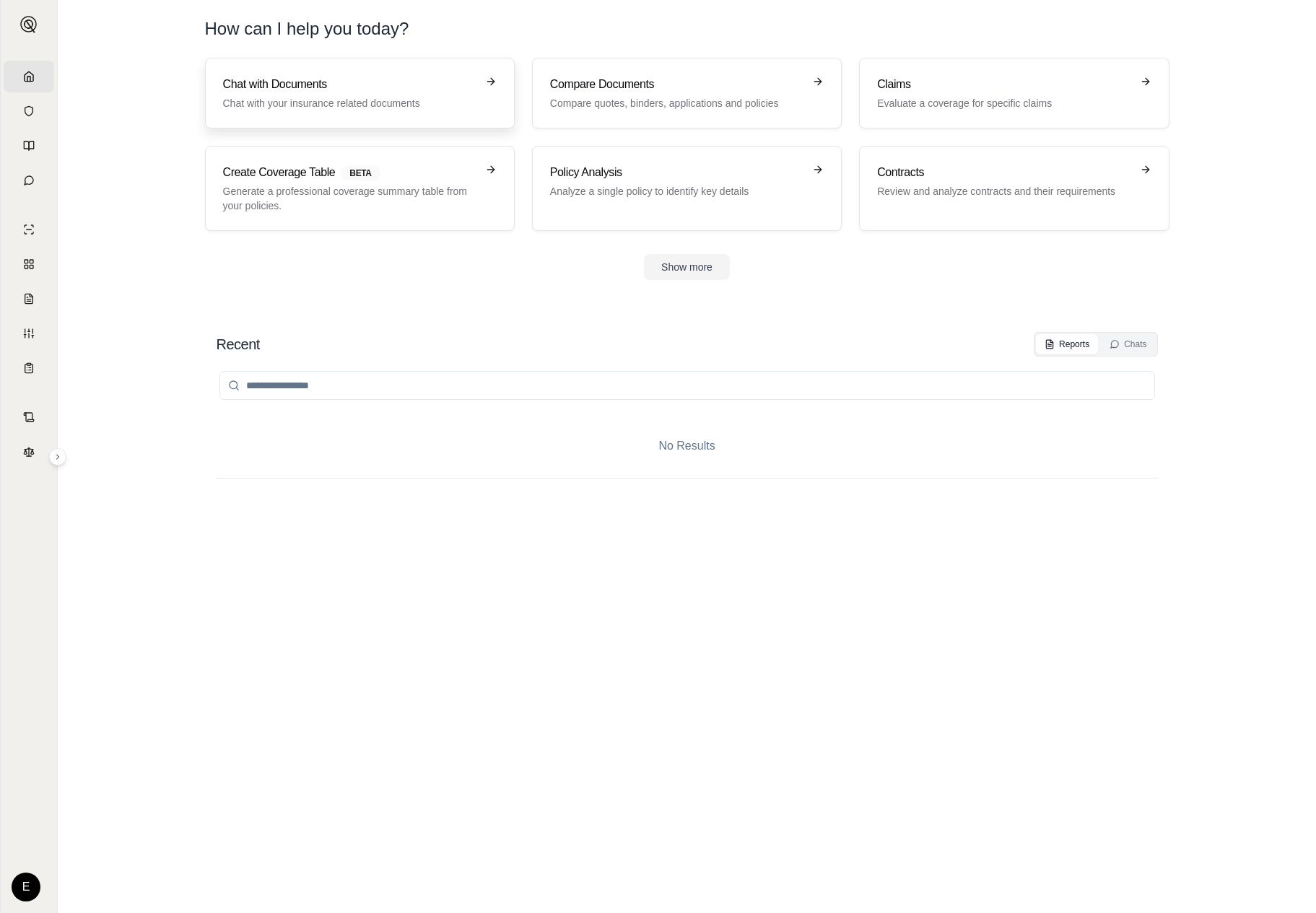
click at [288, 117] on link "Chat with Documents Chat with your insurance related documents" at bounding box center [360, 93] width 310 height 71
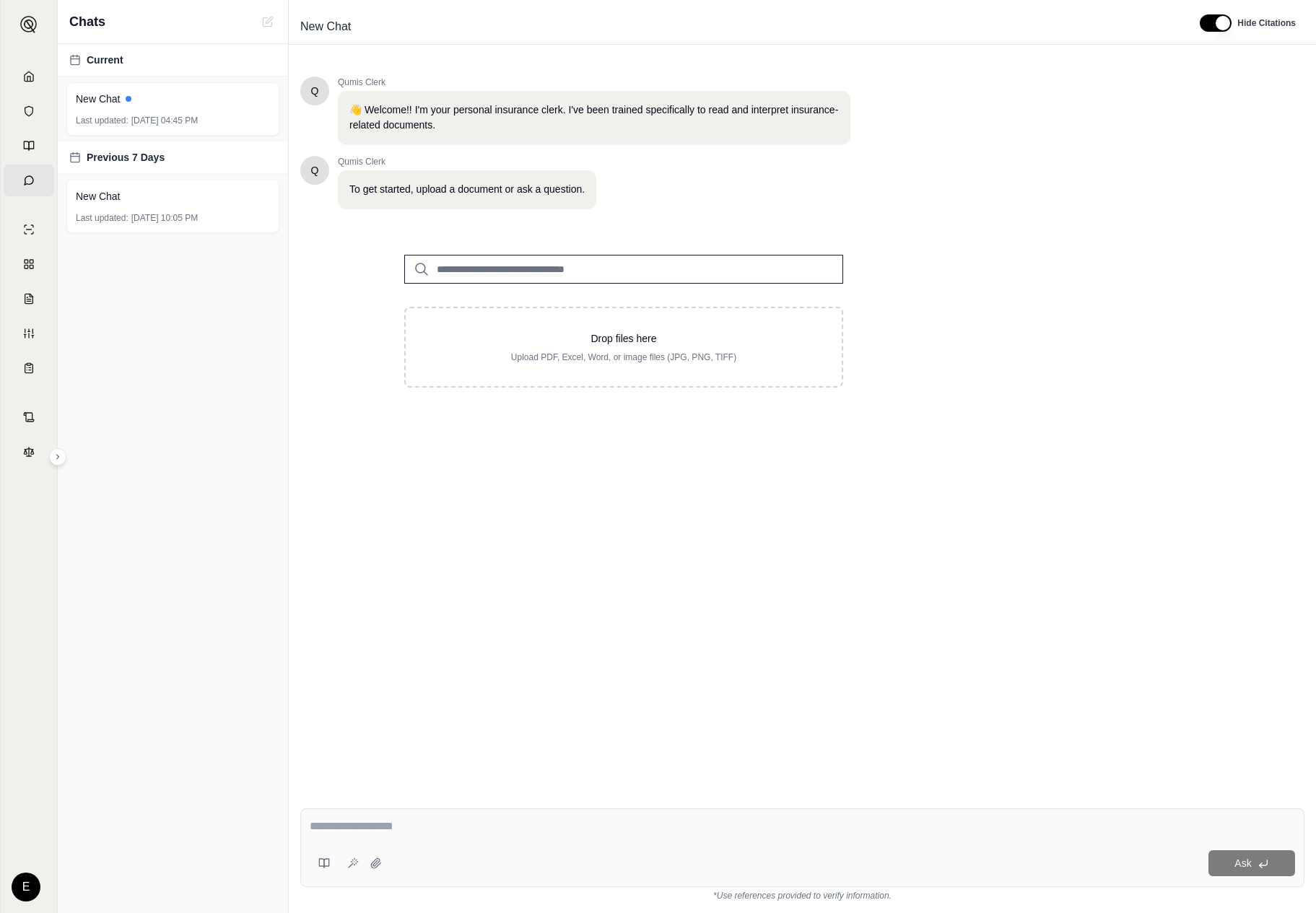
click at [527, 270] on input "search" at bounding box center [624, 270] width 439 height 29
type input "***"
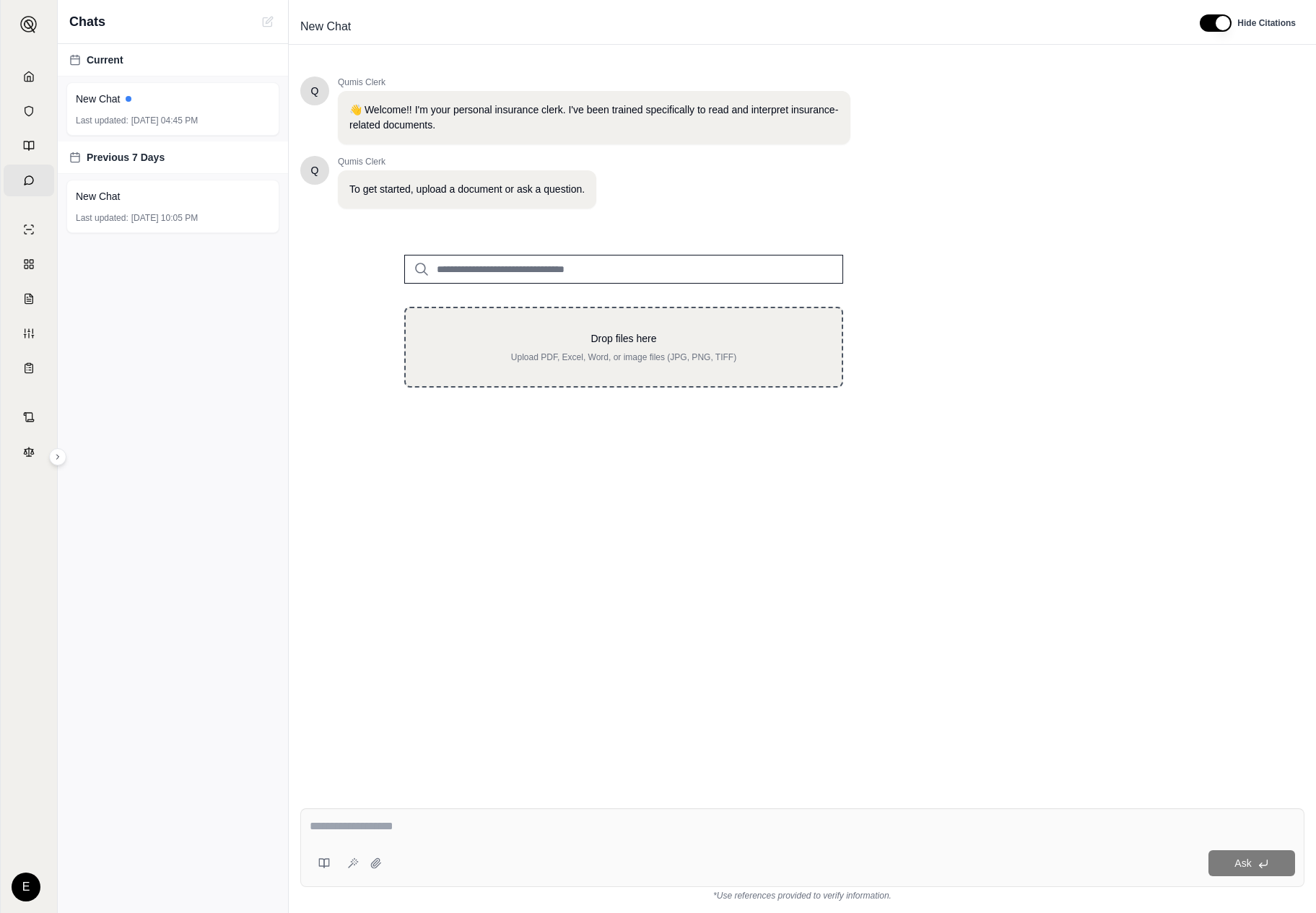
click at [627, 351] on p "Upload PDF, Excel, Word, or image files (JPG, PNG, TIFF)" at bounding box center [624, 357] width 390 height 12
type input "**********"
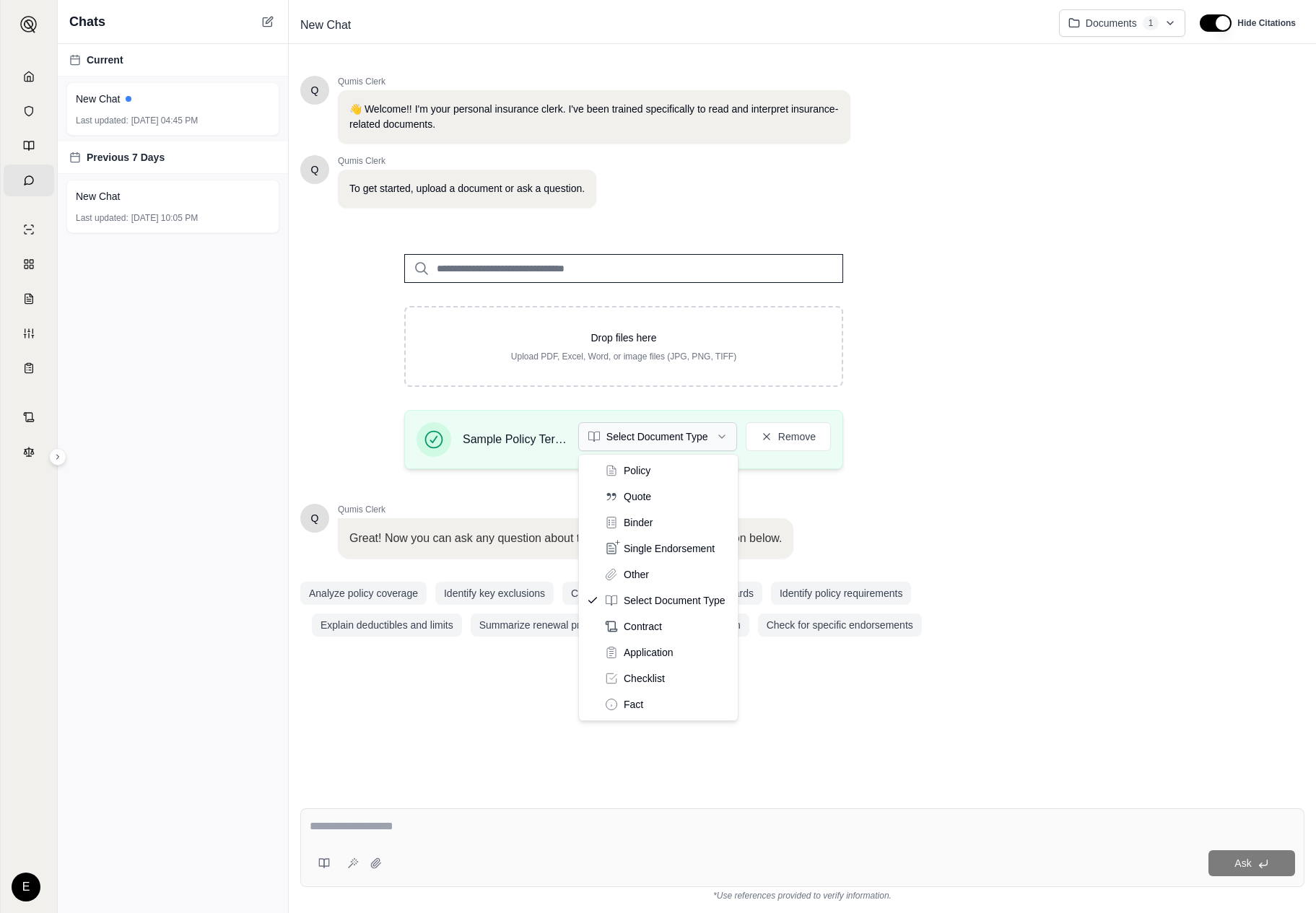
click at [633, 424] on html "Home Vault Prompts Chats Single Policy Comparisons Claims Custom Report Coverag…" at bounding box center [658, 456] width 1316 height 913
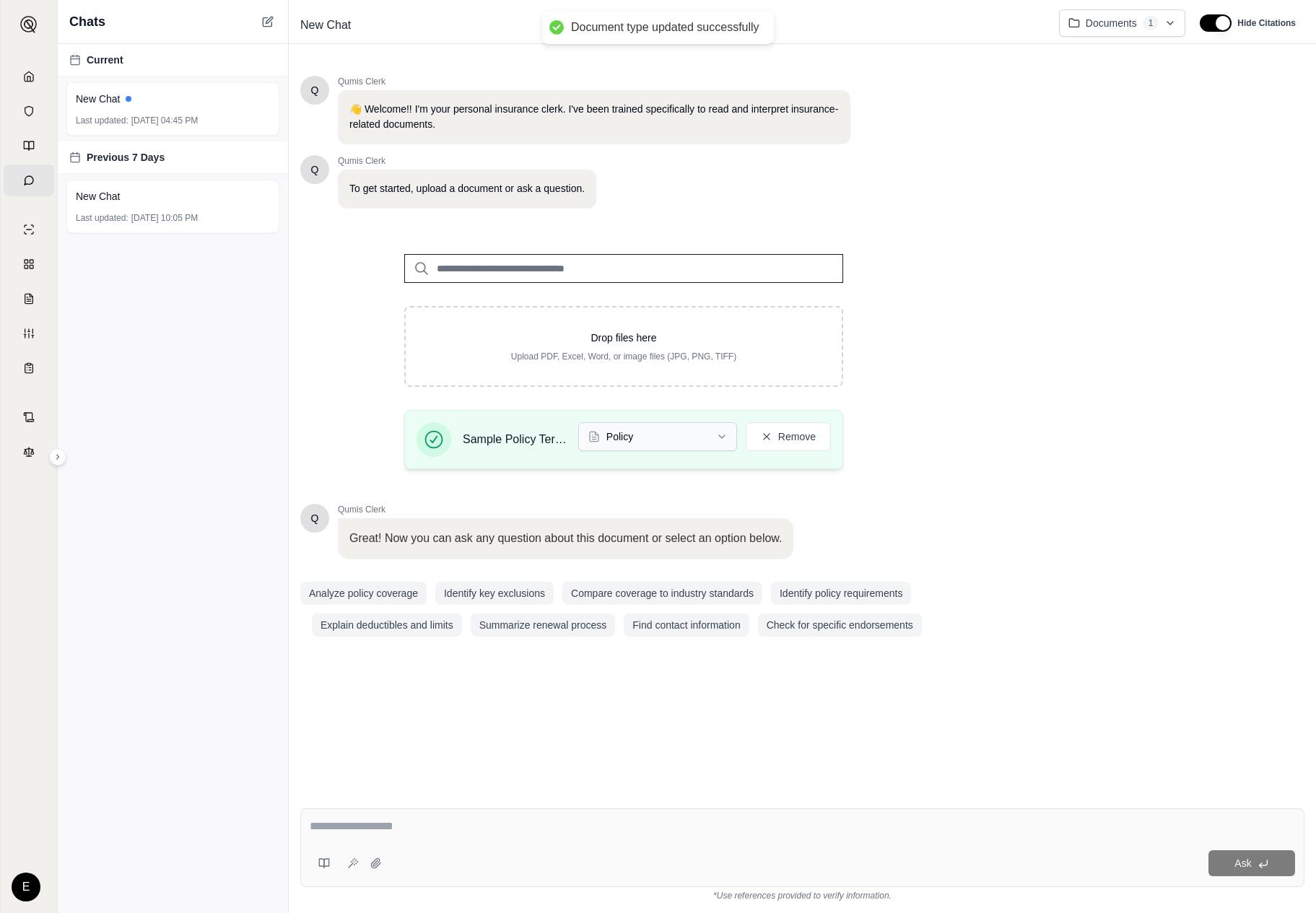
click at [683, 437] on html "Document type updated successfully Home Vault Prompts Chats Single Policy Compa…" at bounding box center [658, 456] width 1316 height 913
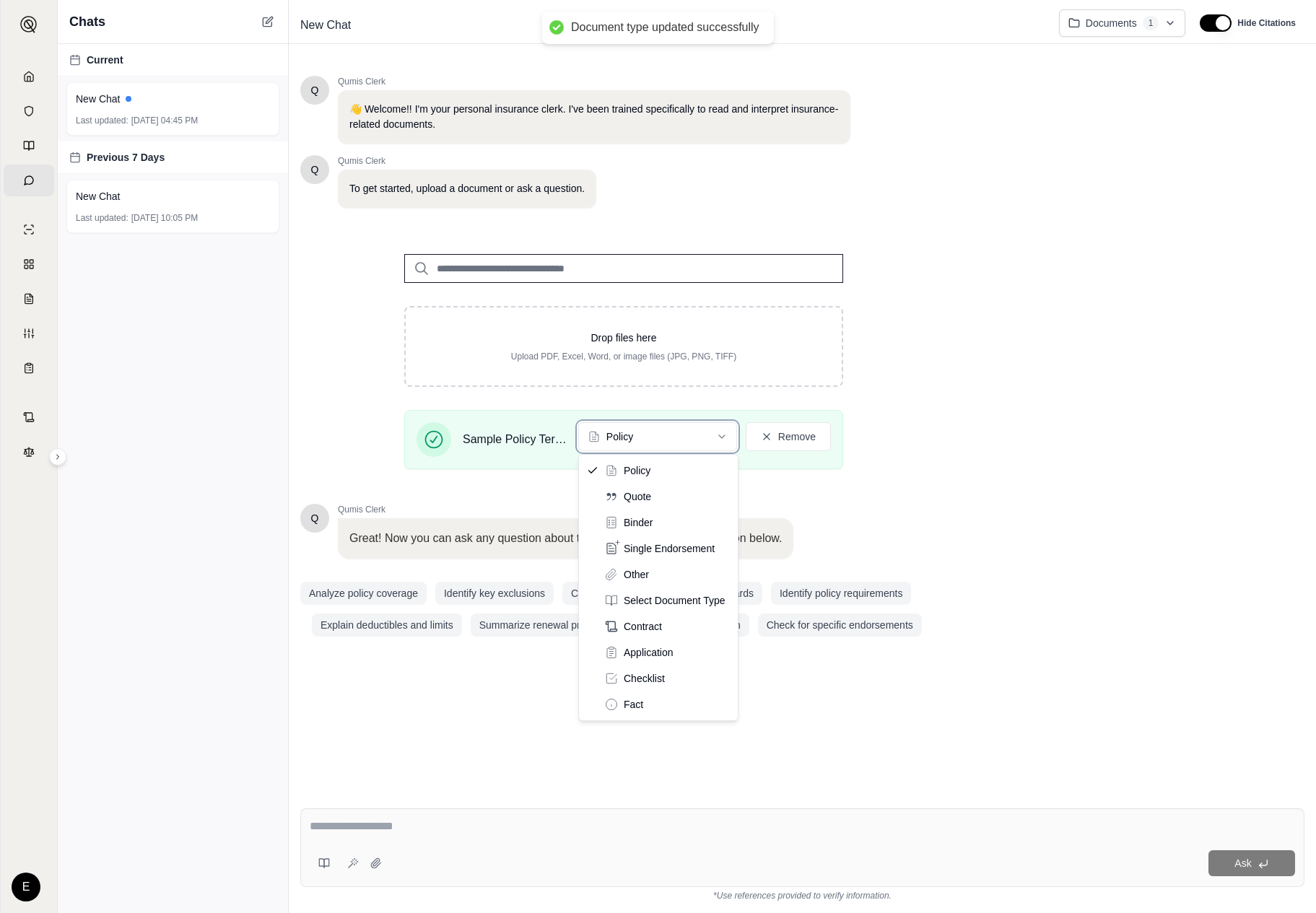
click at [1118, 581] on html "Document type updated successfully Home Vault Prompts Chats Single Policy Compa…" at bounding box center [658, 456] width 1316 height 913
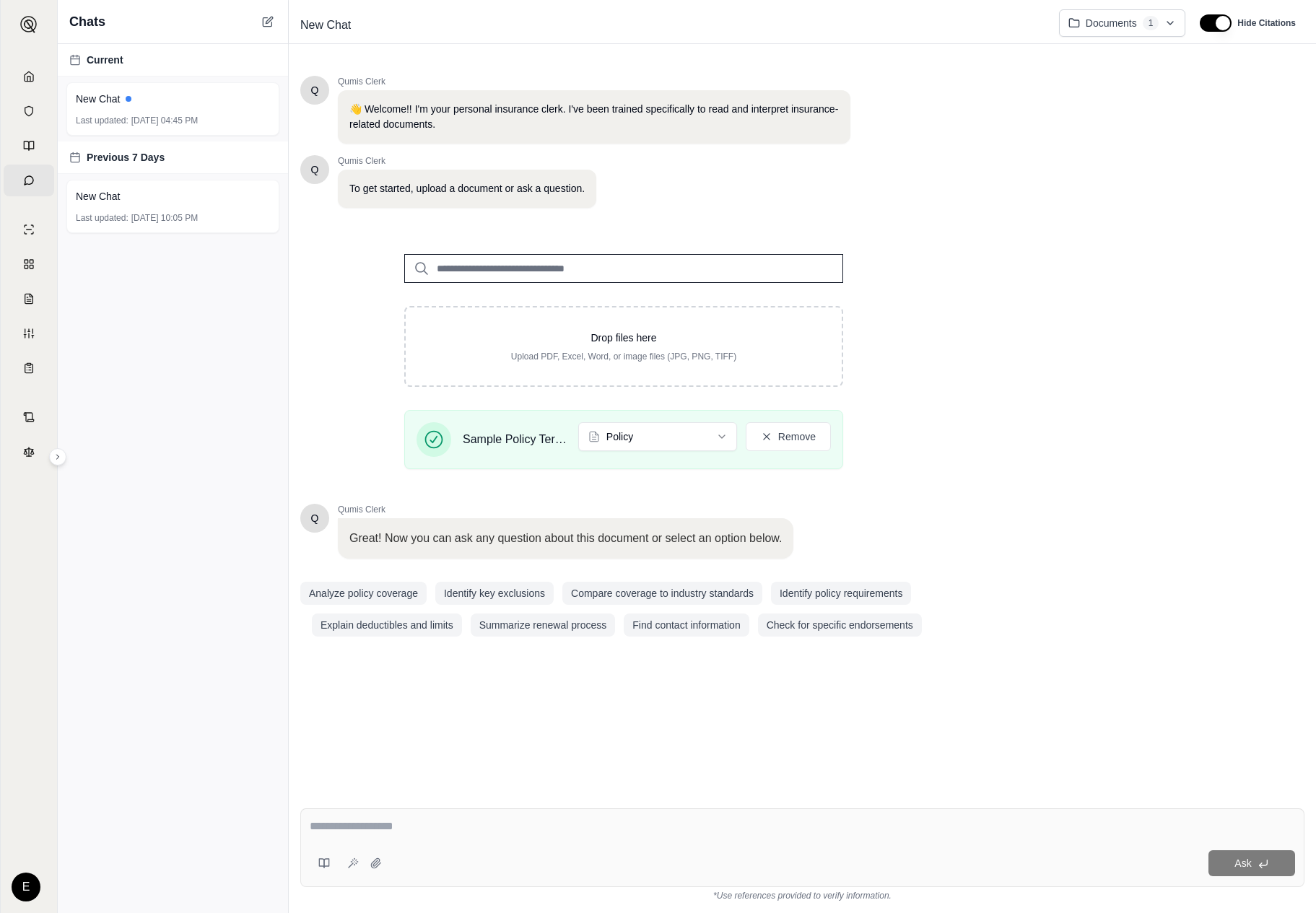
click at [455, 821] on textarea at bounding box center [803, 826] width 985 height 17
type textarea "*"
type textarea "**********"
click at [384, 590] on button "Analyze policy coverage" at bounding box center [363, 593] width 127 height 23
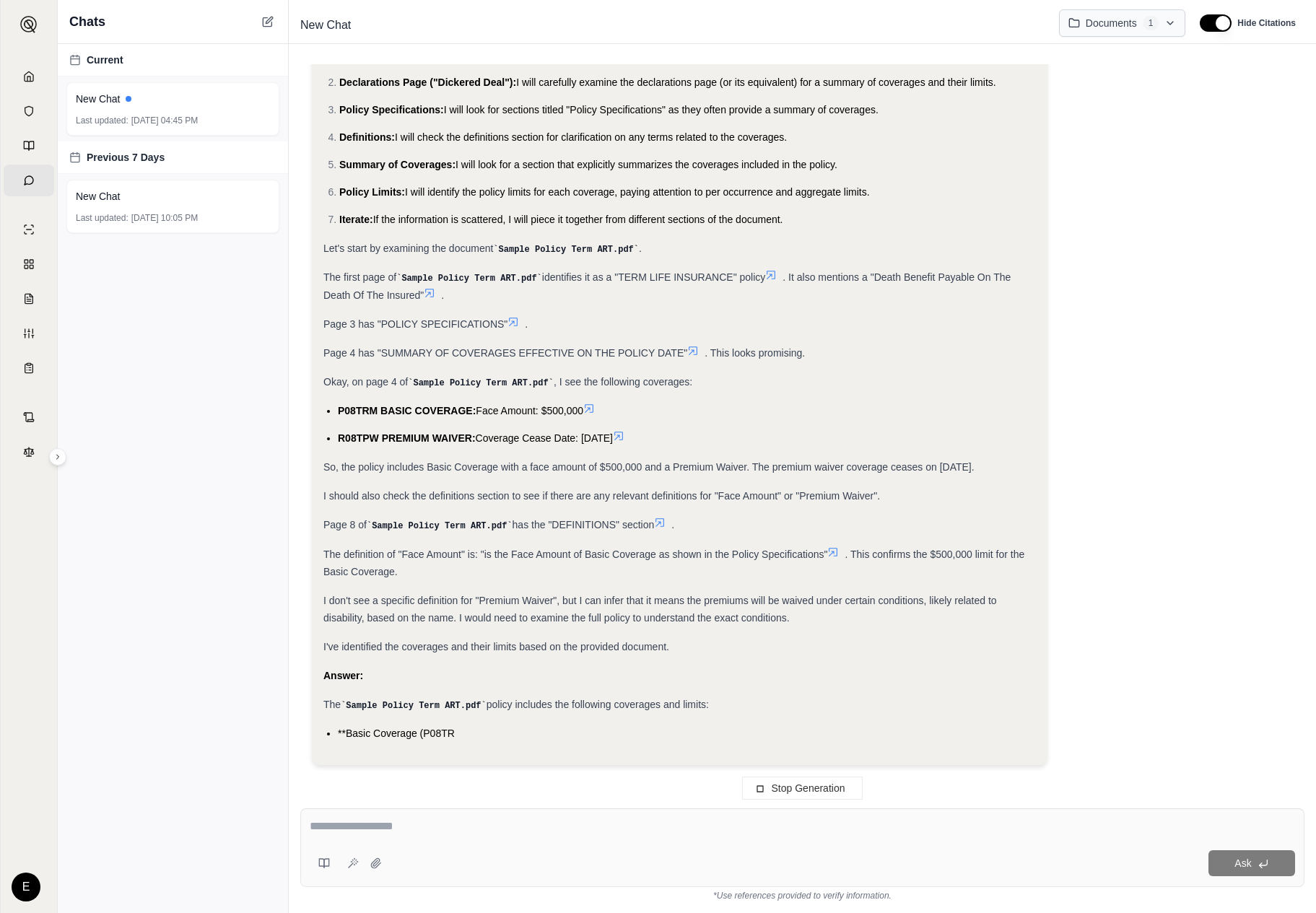
scroll to position [245, 0]
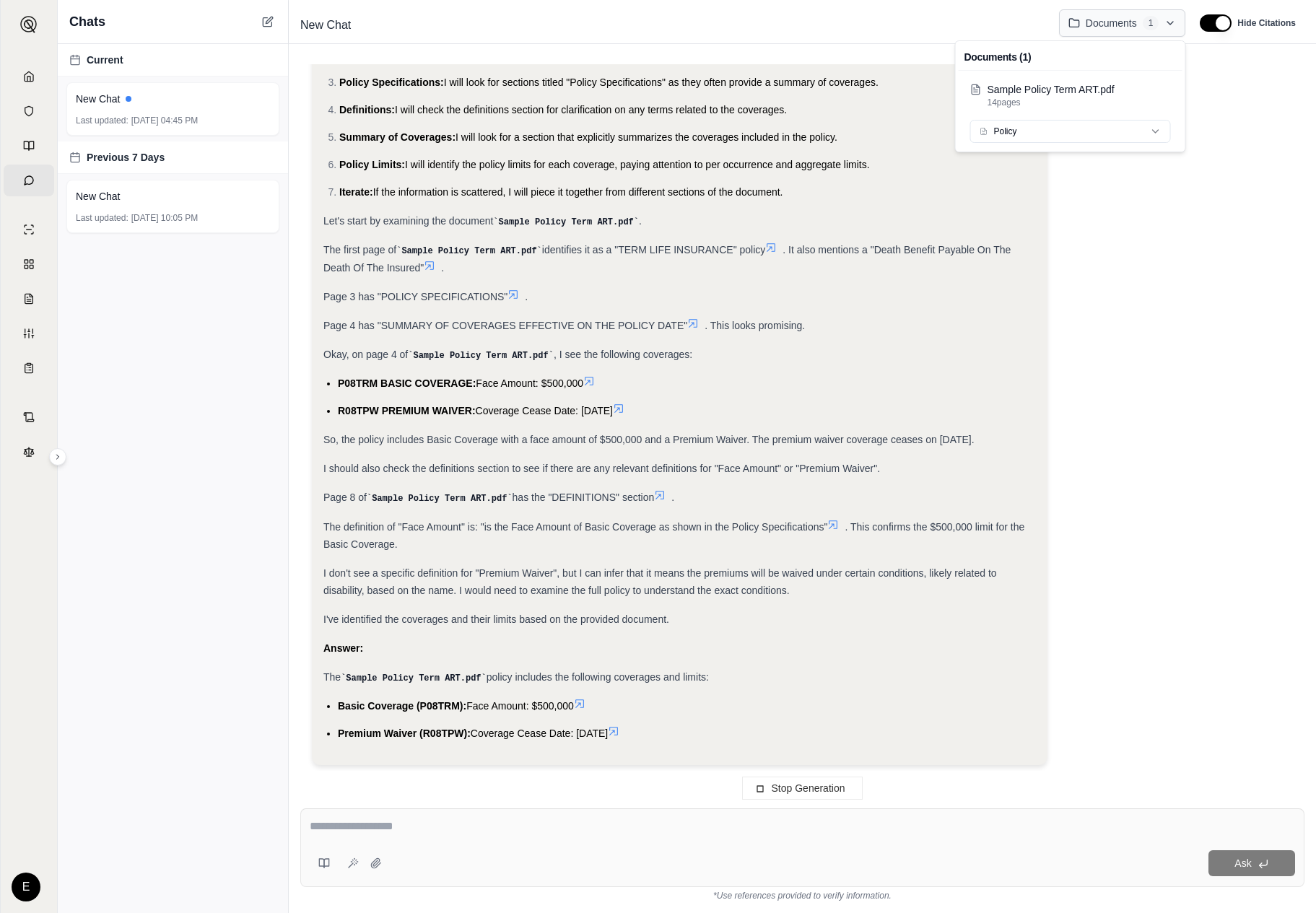
click at [1170, 10] on html "Home Vault Prompts Chats Single Policy Comparisons Claims Custom Report Coverag…" at bounding box center [658, 456] width 1316 height 913
click at [954, 286] on html "Home Vault Prompts Chats Single Policy Comparisons Claims Custom Report Coverag…" at bounding box center [658, 456] width 1316 height 913
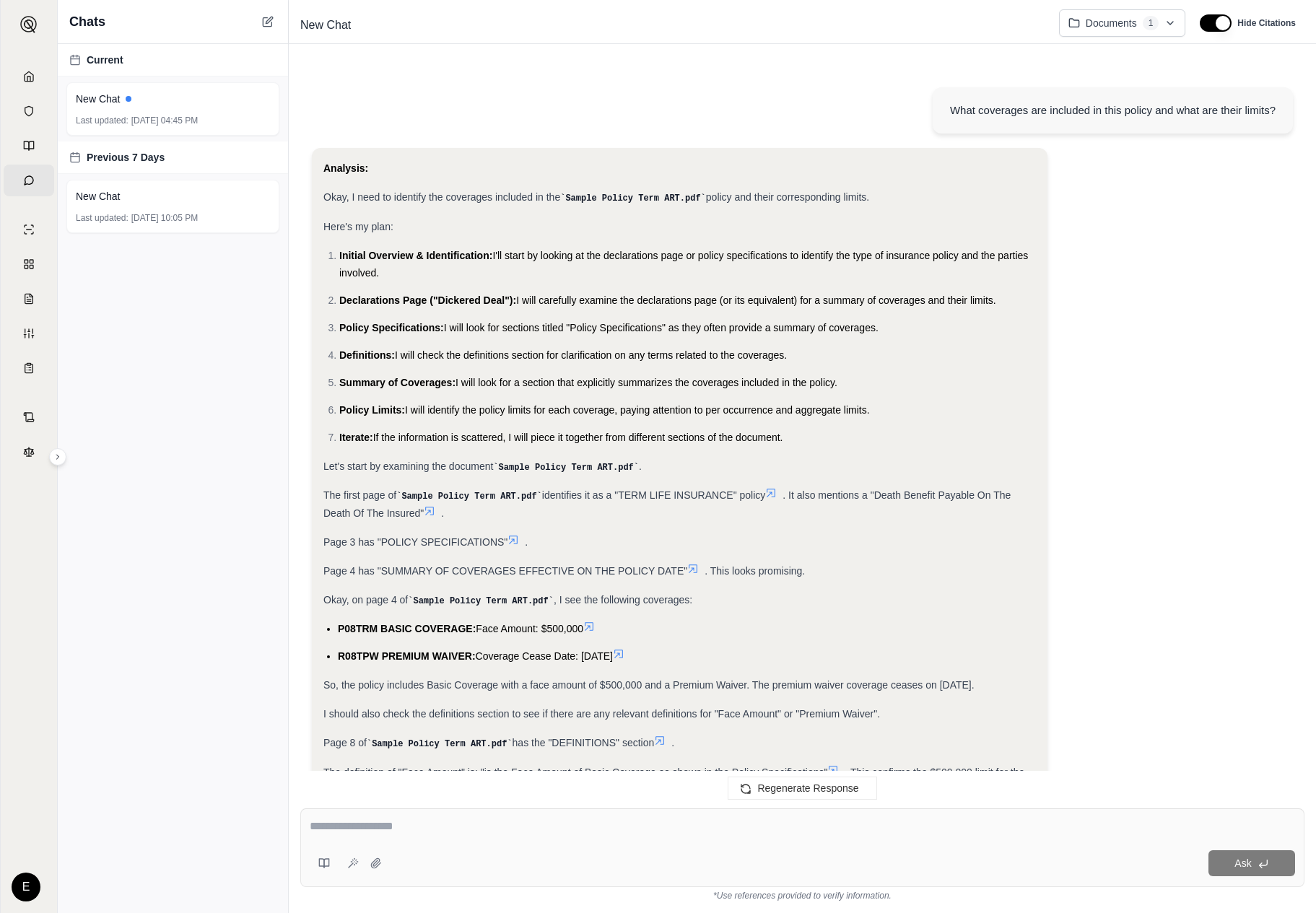
scroll to position [286, 0]
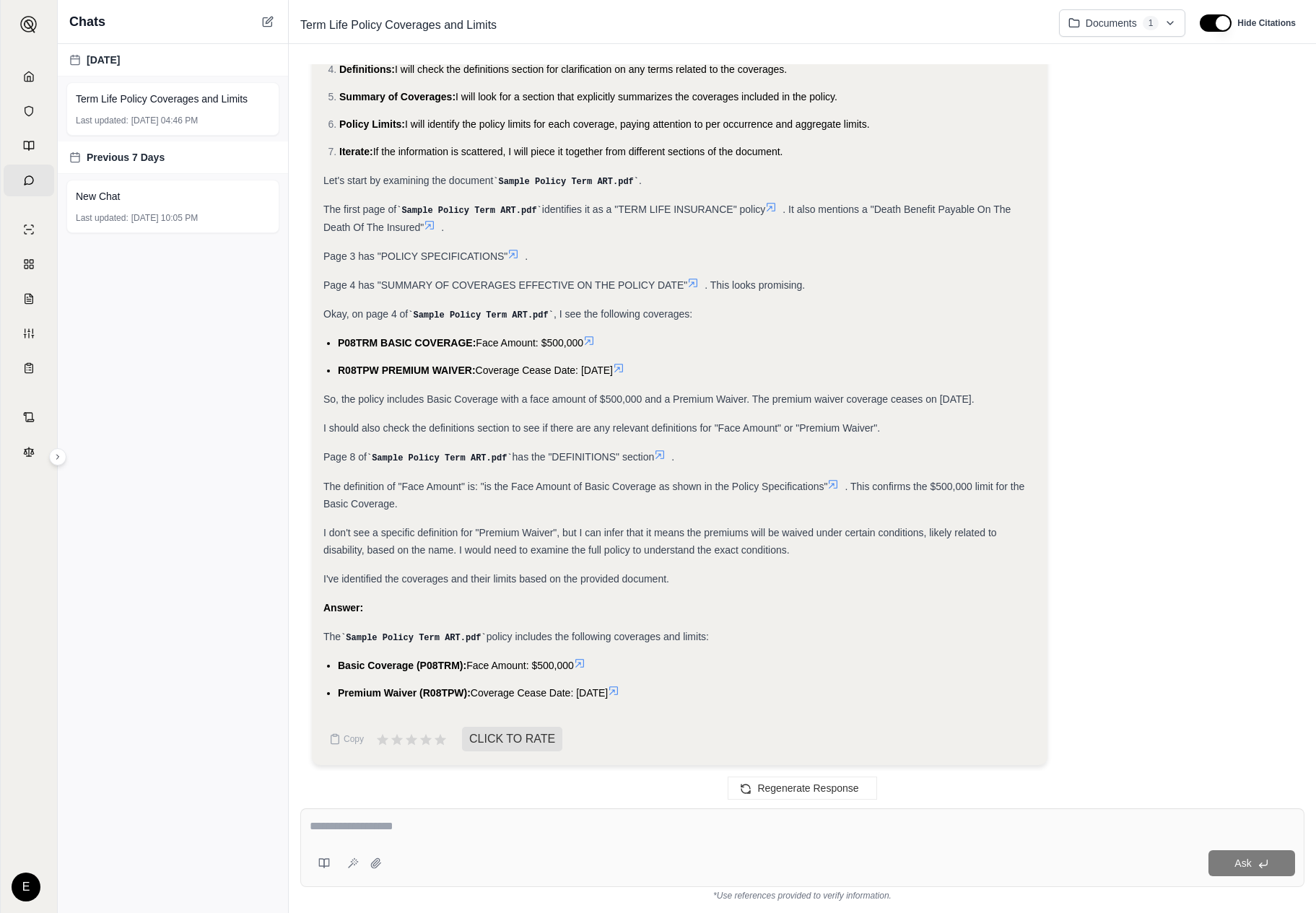
click at [717, 249] on div "Page 3 has "POLICY SPECIFICATIONS" ." at bounding box center [680, 256] width 713 height 17
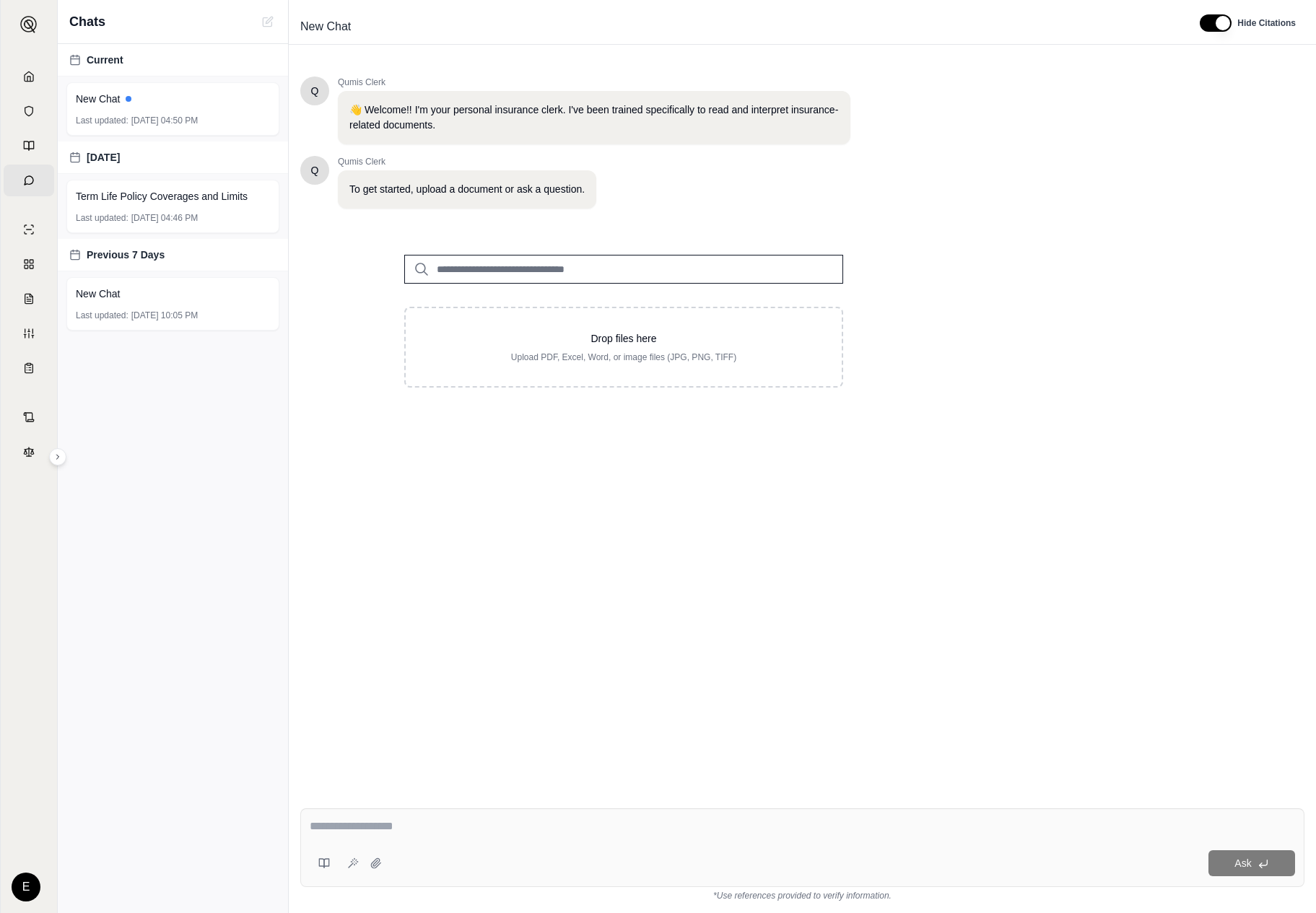
click at [189, 349] on div "Current New Chat Last updated: [DATE] 04:50 PM [DATE] Term Life Policy Coverage…" at bounding box center [173, 478] width 230 height 869
click at [192, 123] on span "Sep 17, 2025, 04:50 PM" at bounding box center [164, 120] width 67 height 12
click at [595, 252] on div at bounding box center [624, 258] width 485 height 52
click at [216, 204] on div "Term Life Policy Coverages and Limits Last updated: Sep 17, 2025, 04:46 PM" at bounding box center [173, 206] width 213 height 53
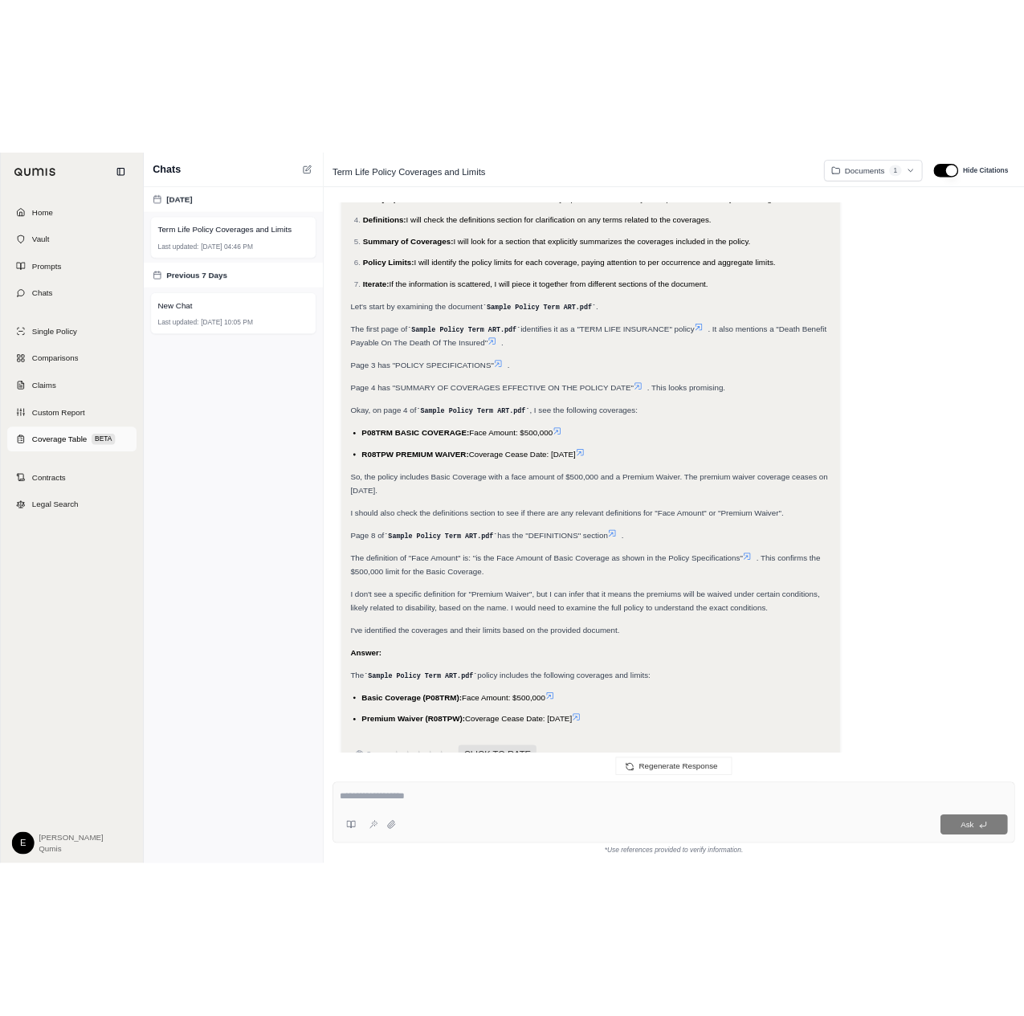
scroll to position [337, 0]
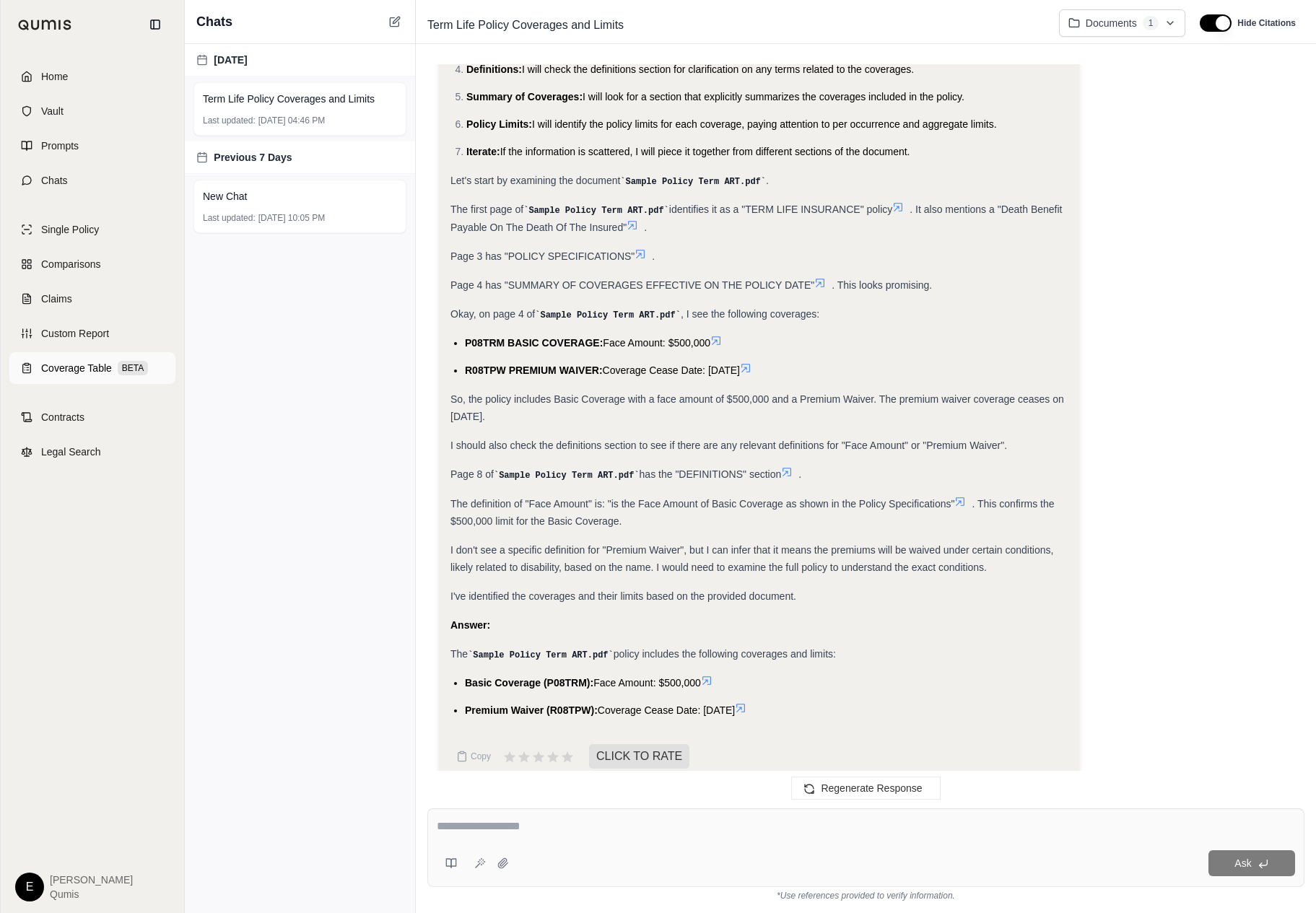
click at [31, 362] on icon at bounding box center [26, 368] width 12 height 12
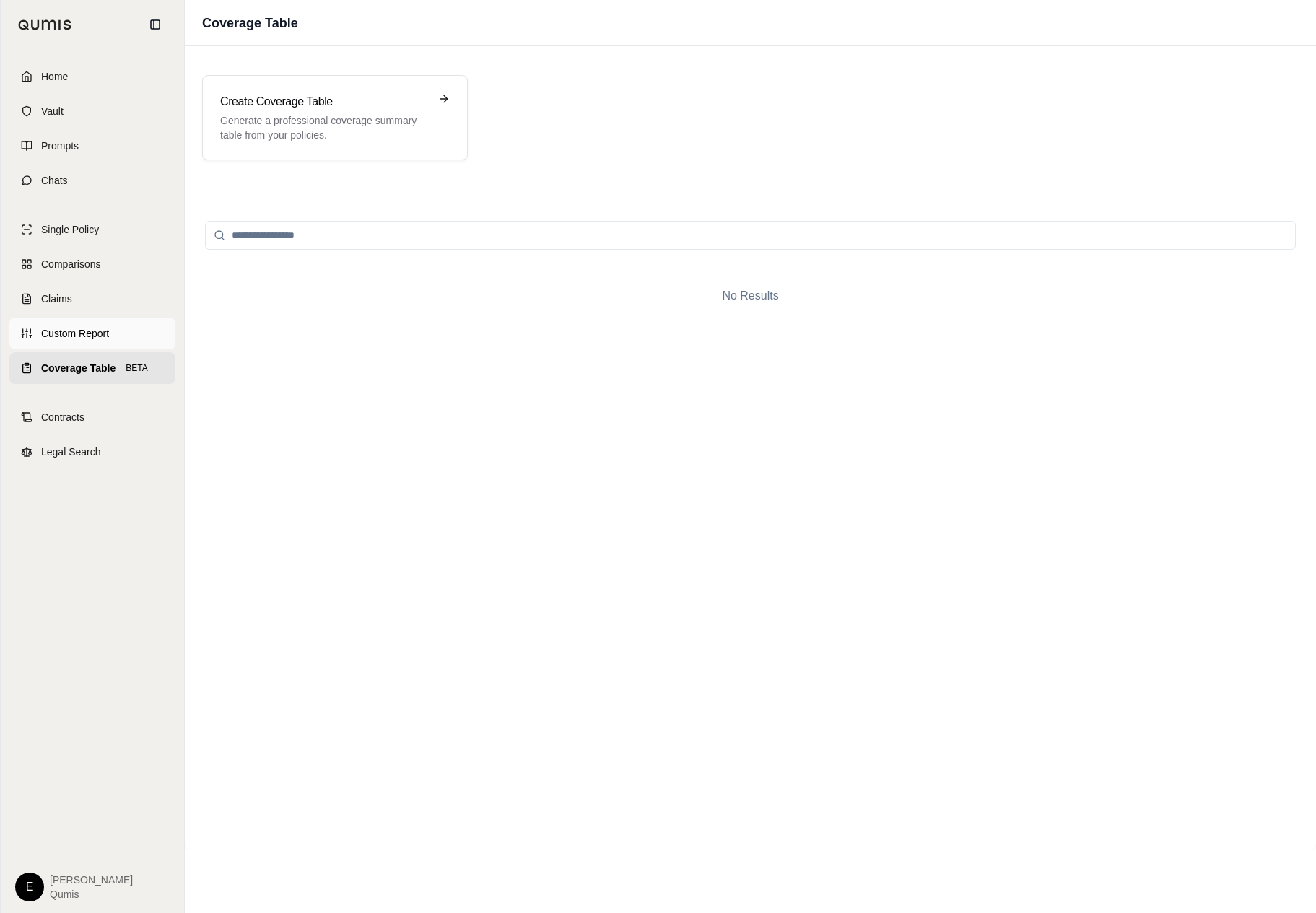
click at [48, 324] on link "Custom Report" at bounding box center [92, 332] width 166 height 31
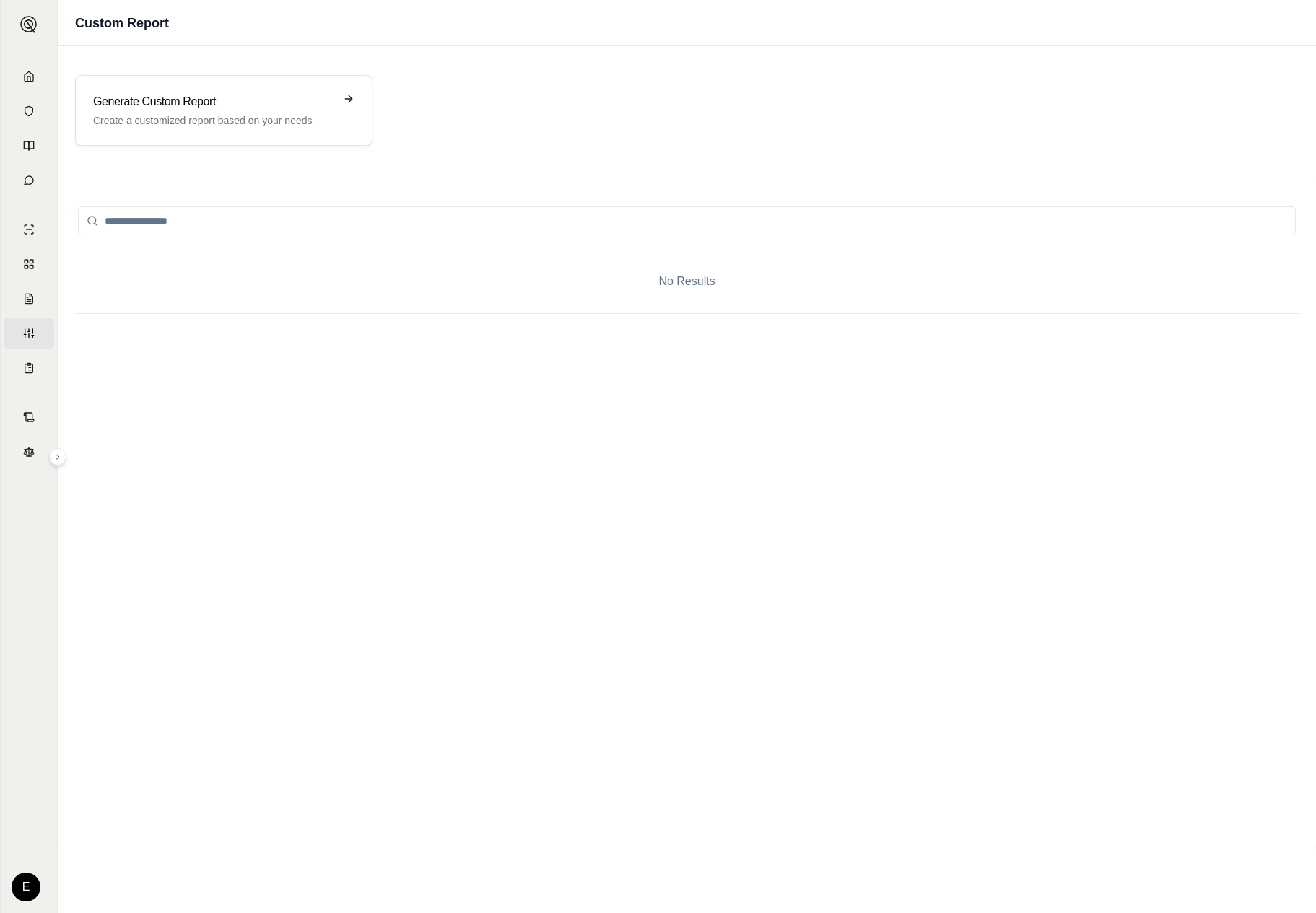
click at [58, 356] on div "No Results" at bounding box center [687, 511] width 1258 height 675
click at [21, 368] on link "Coverage Table BETA" at bounding box center [29, 368] width 50 height 31
click at [265, 123] on p "Generate a professional coverage summary table from your policies." at bounding box center [214, 128] width 241 height 29
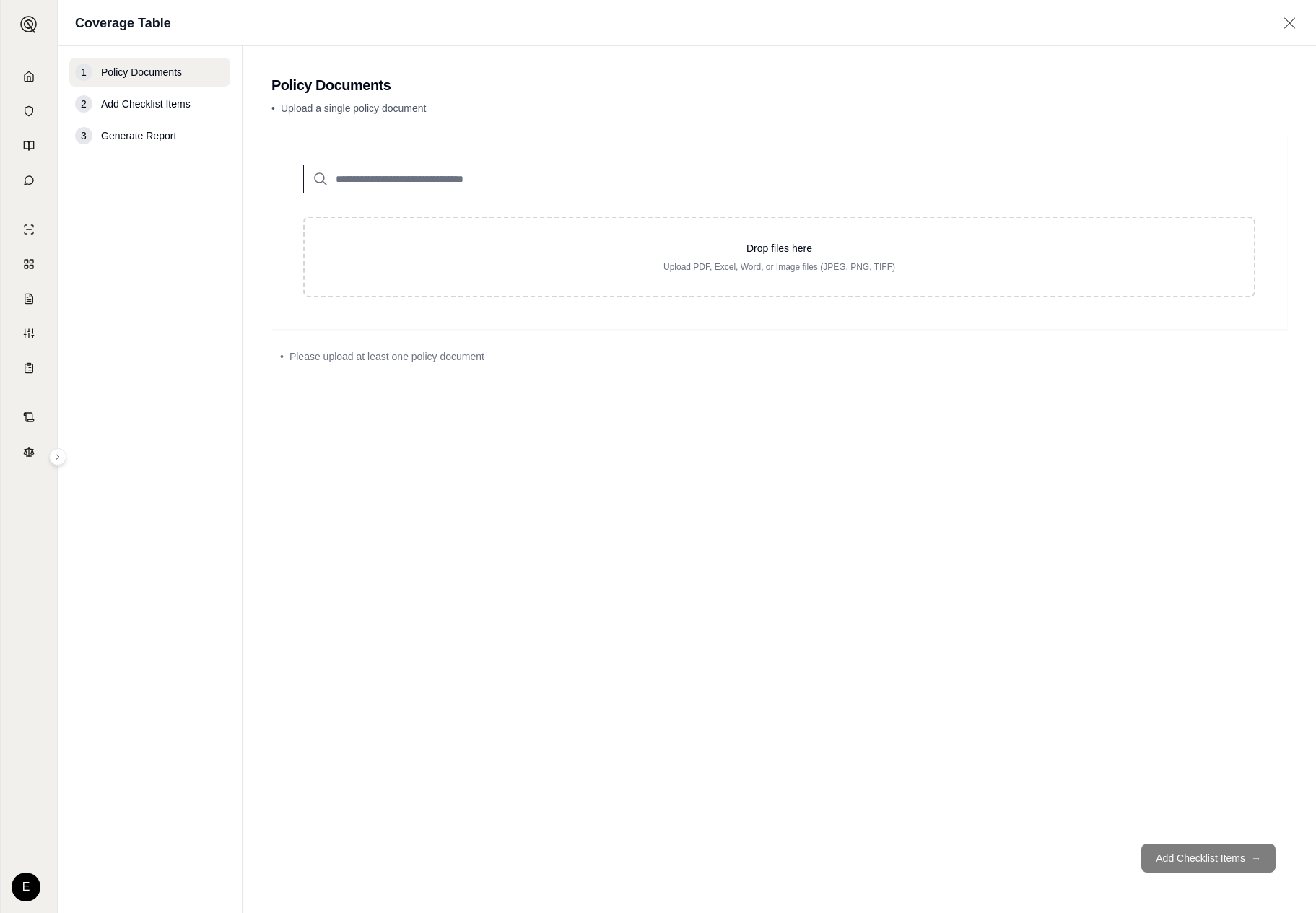
click at [452, 170] on input "search" at bounding box center [778, 179] width 952 height 29
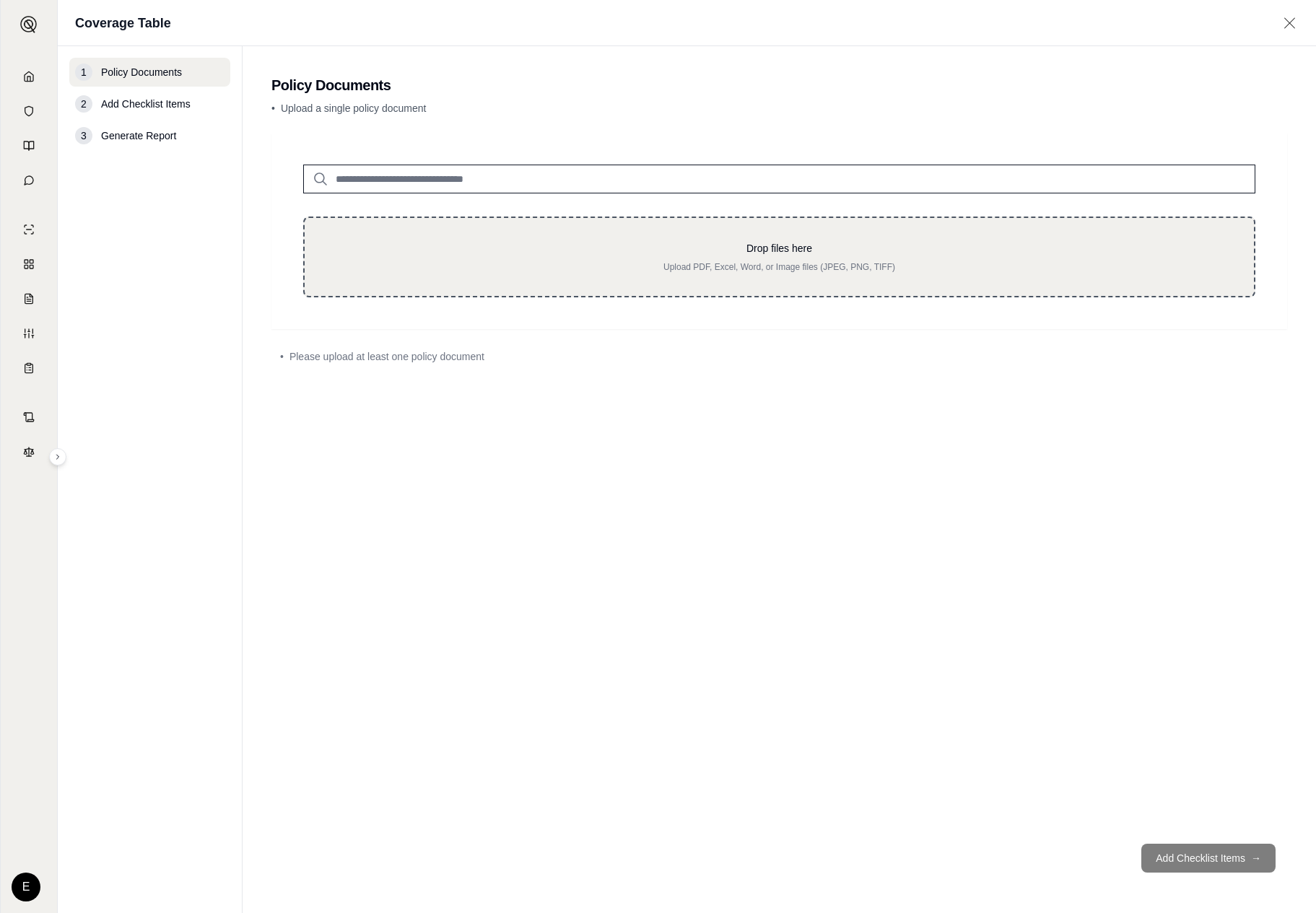
click at [629, 280] on div "Drop files here Upload PDF, Excel, Word, or Image files (JPEG, PNG, TIFF)" at bounding box center [778, 257] width 952 height 81
type input "**********"
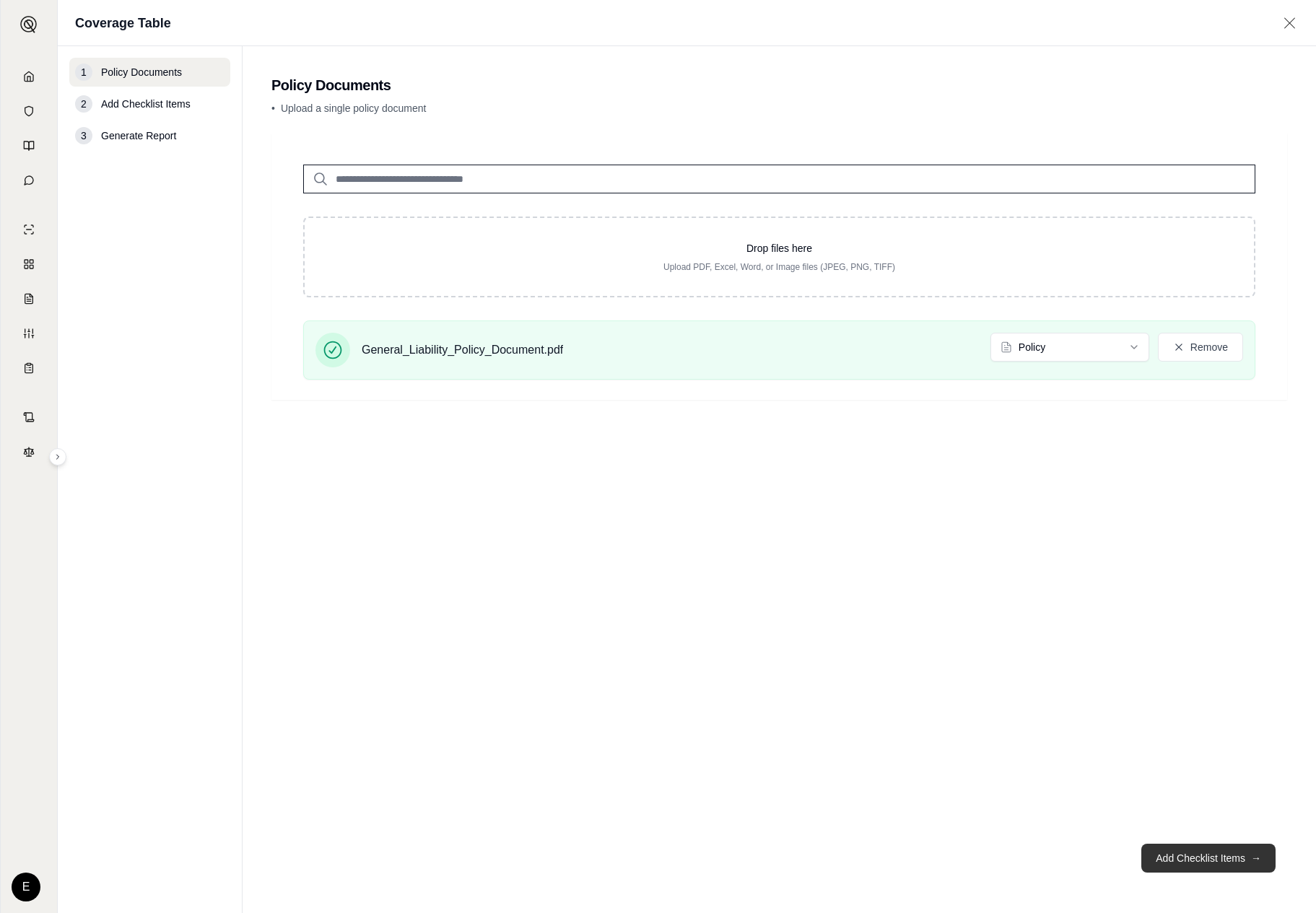
click at [1203, 867] on button "Add Checklist Items →" at bounding box center [1208, 858] width 134 height 29
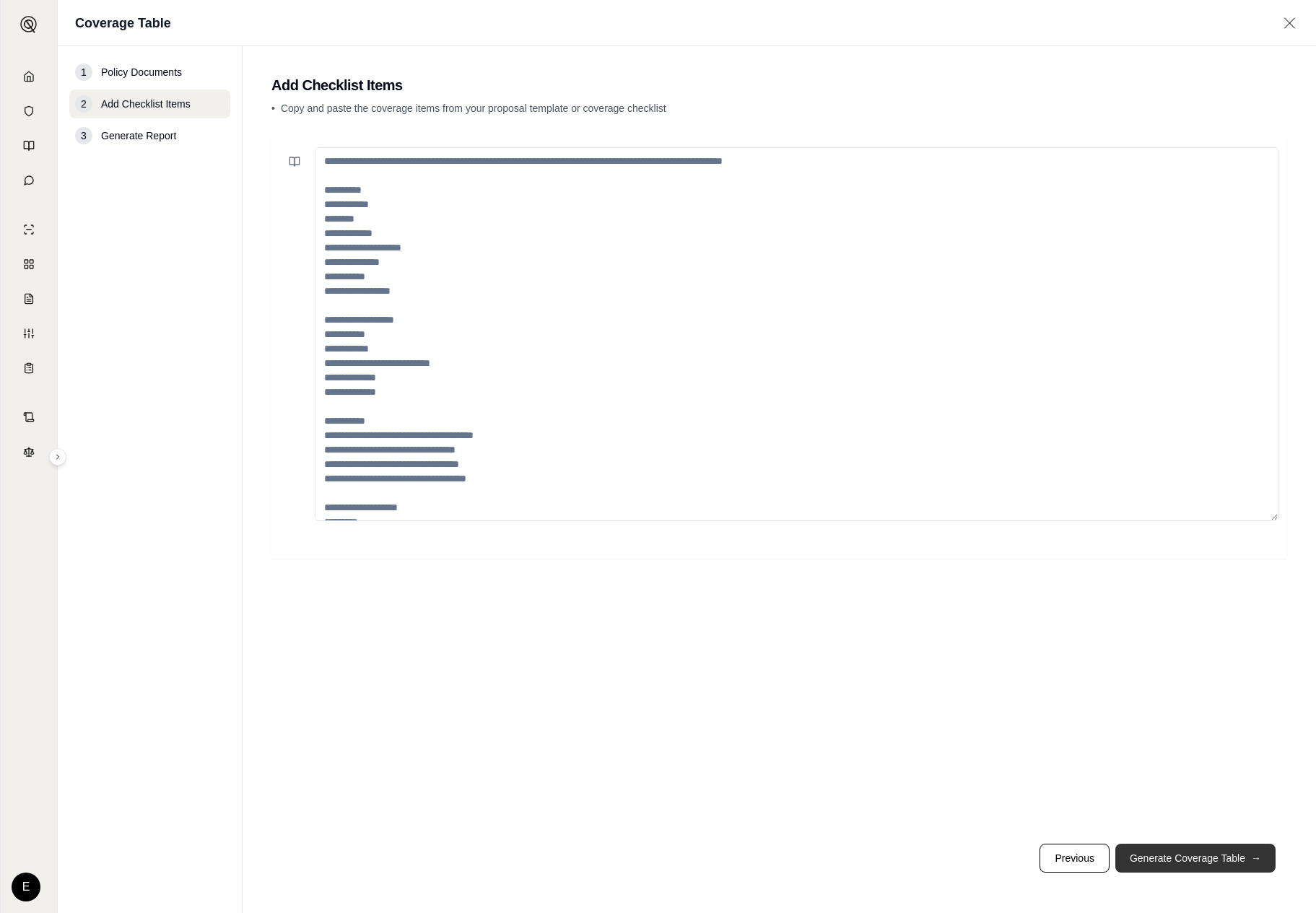
click at [1234, 860] on button "Generate Coverage Table →" at bounding box center [1196, 858] width 160 height 29
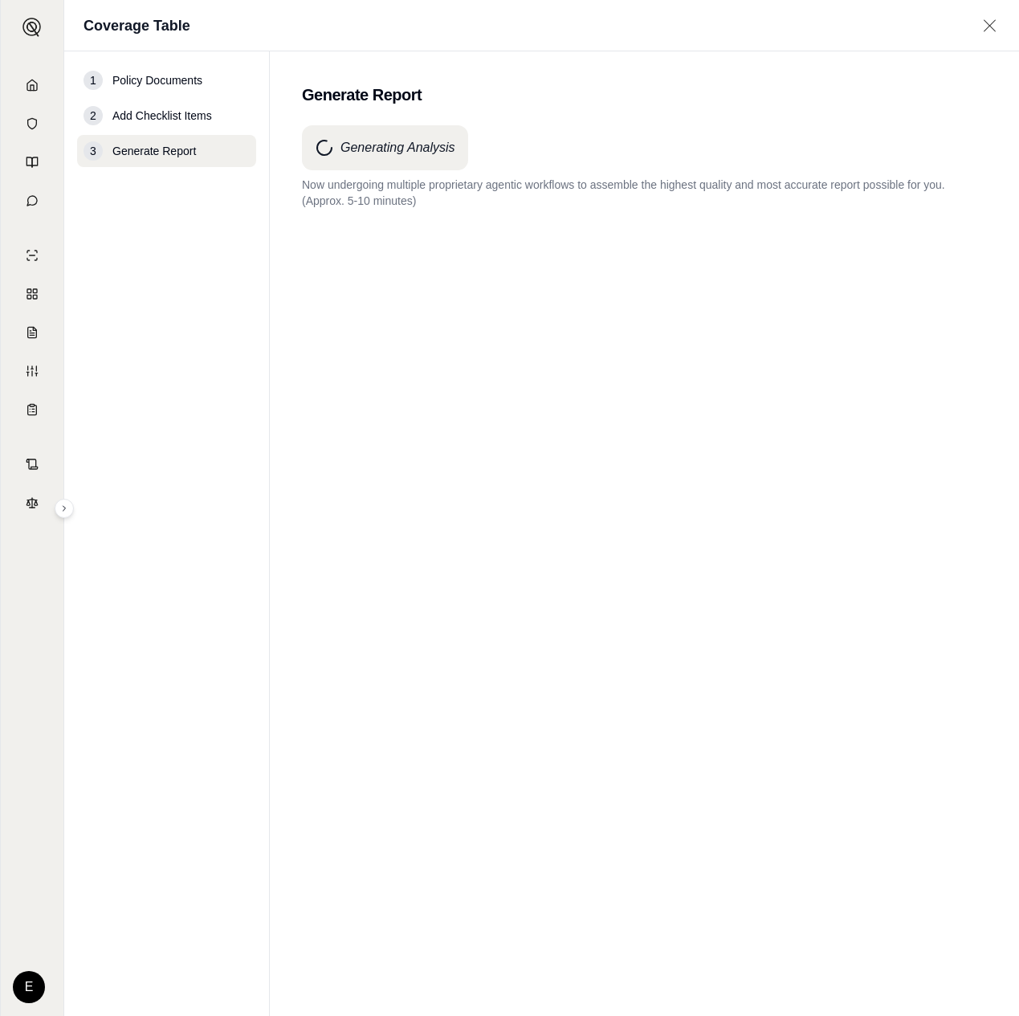
click at [888, 230] on div "Generating Analysis Now undergoing multiple proprietary agentic workflows to as…" at bounding box center [644, 541] width 685 height 833
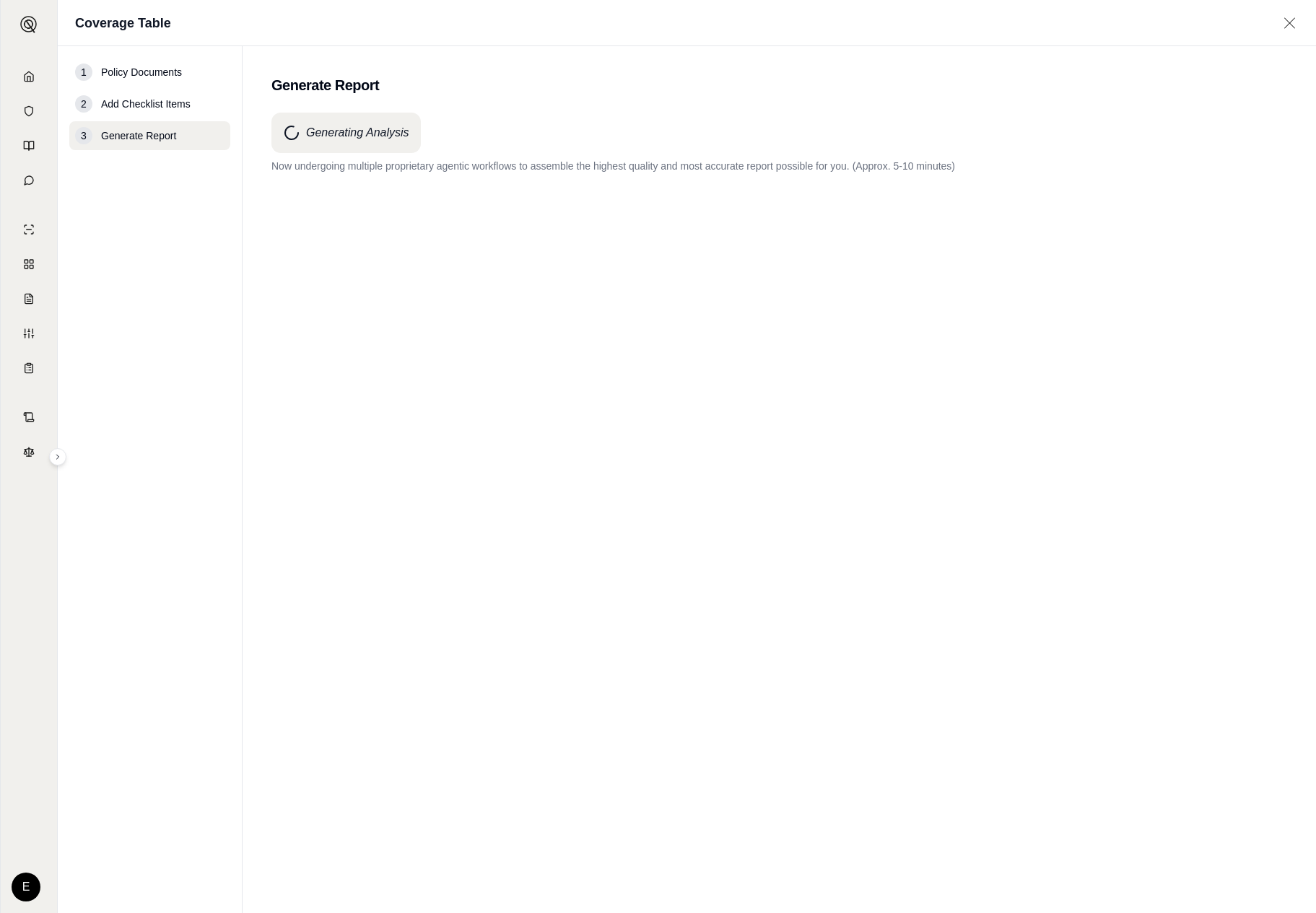
click at [1026, 234] on div "Generating Analysis Now undergoing multiple proprietary agentic workflows to as…" at bounding box center [779, 486] width 1016 height 749
click at [838, 163] on p "Now undergoing multiple proprietary agentic workflows to assemble the highest q…" at bounding box center [779, 166] width 1016 height 14
drag, startPoint x: 914, startPoint y: 226, endPoint x: 1042, endPoint y: 294, distance: 144.9
click at [0, 0] on div "Home Vault Prompts Chats Single Policy Comparisons Claims Custom Report Coverag…" at bounding box center [658, 456] width 1316 height 913
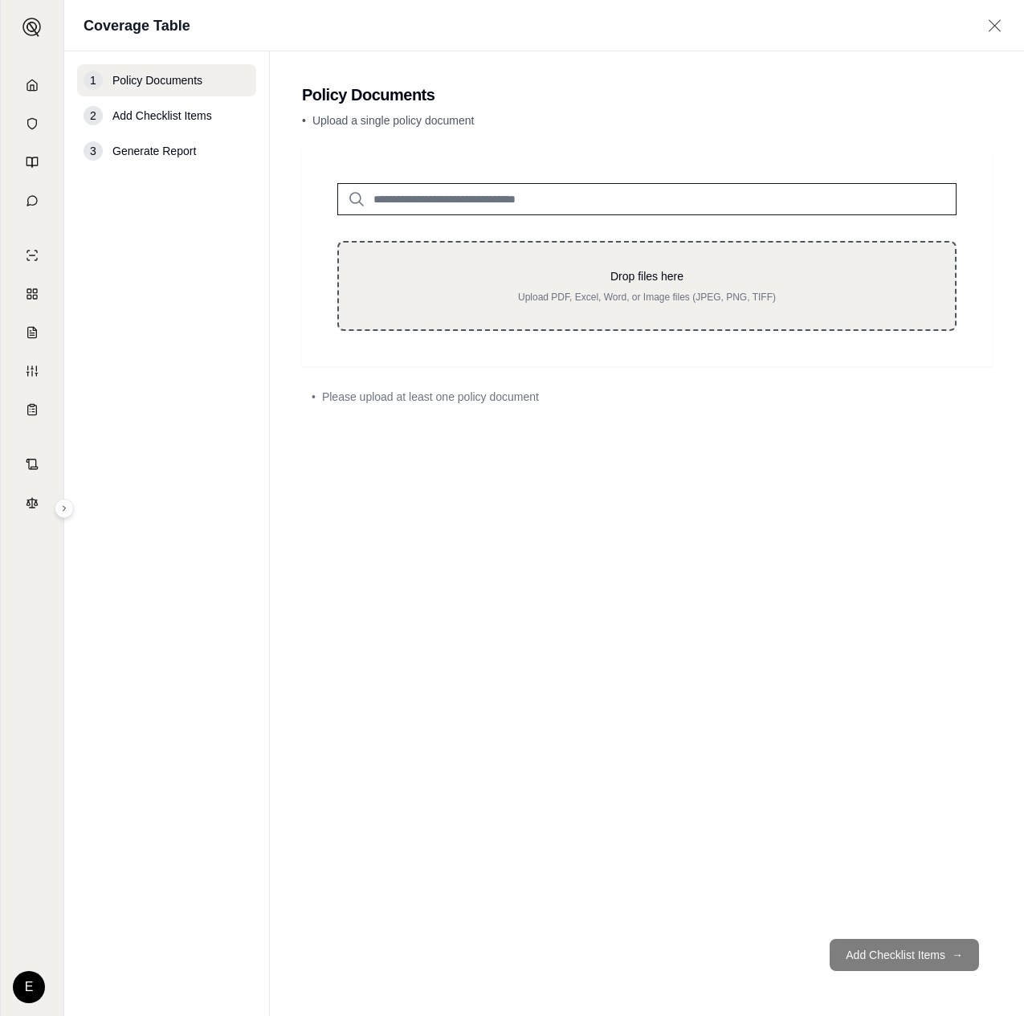
click at [587, 297] on p "Upload PDF, Excel, Word, or Image files (JPEG, PNG, TIFF)" at bounding box center [647, 297] width 565 height 13
type input "**********"
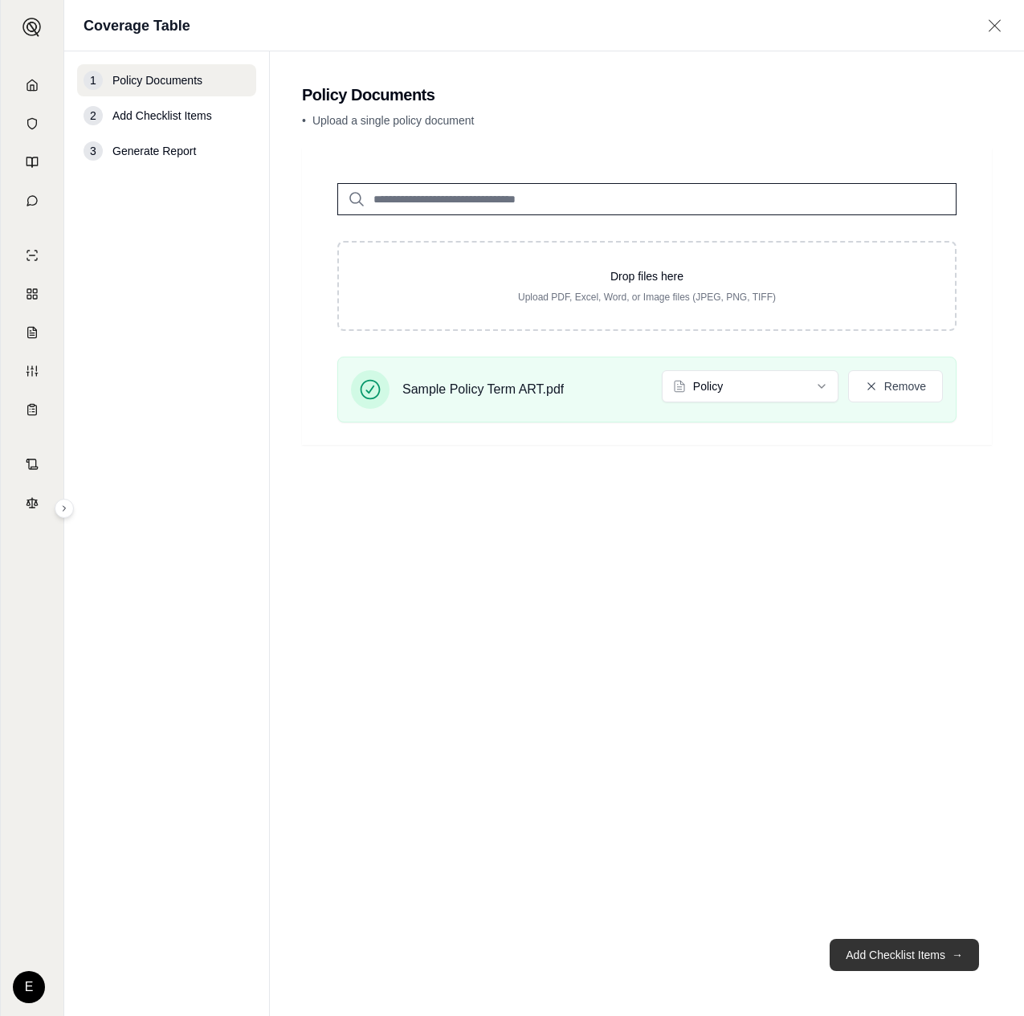
click at [887, 946] on button "Add Checklist Items →" at bounding box center [904, 955] width 149 height 32
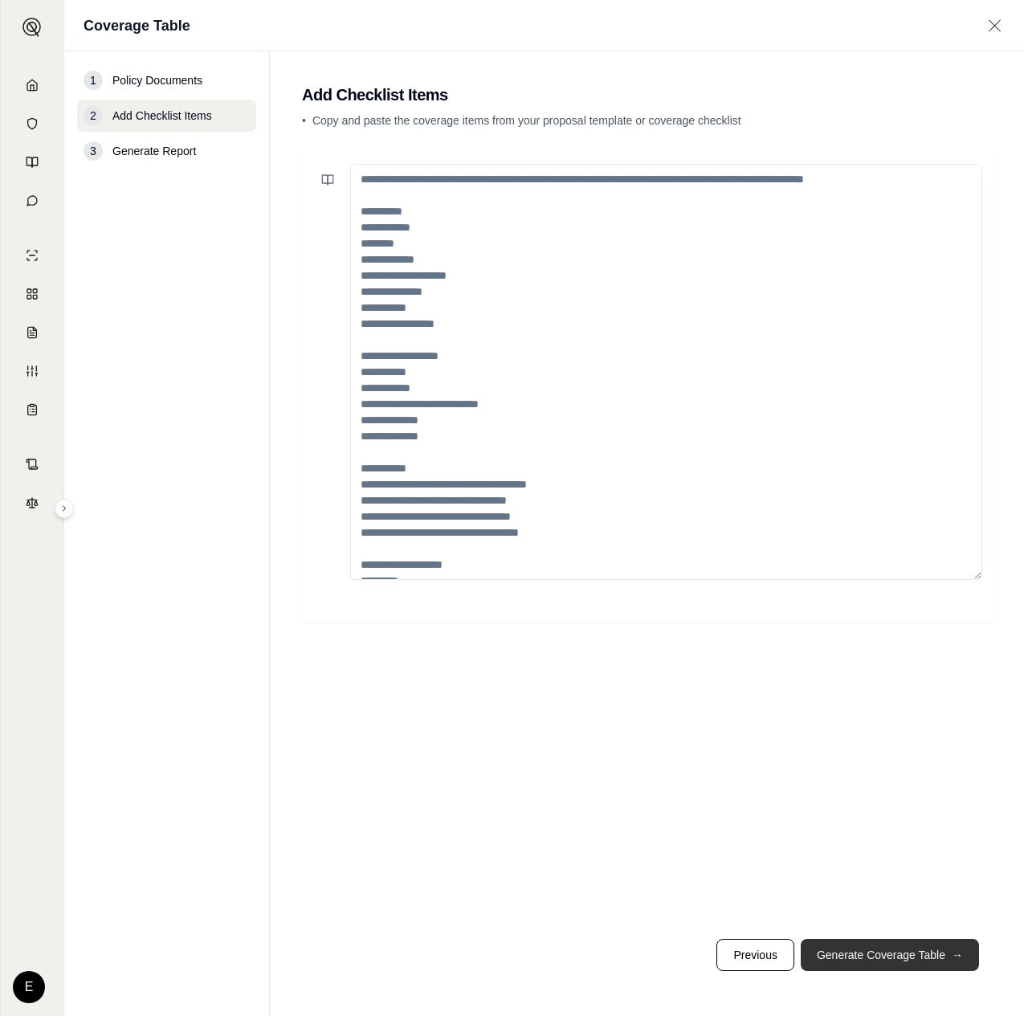
click at [924, 949] on button "Generate Coverage Table →" at bounding box center [890, 955] width 178 height 32
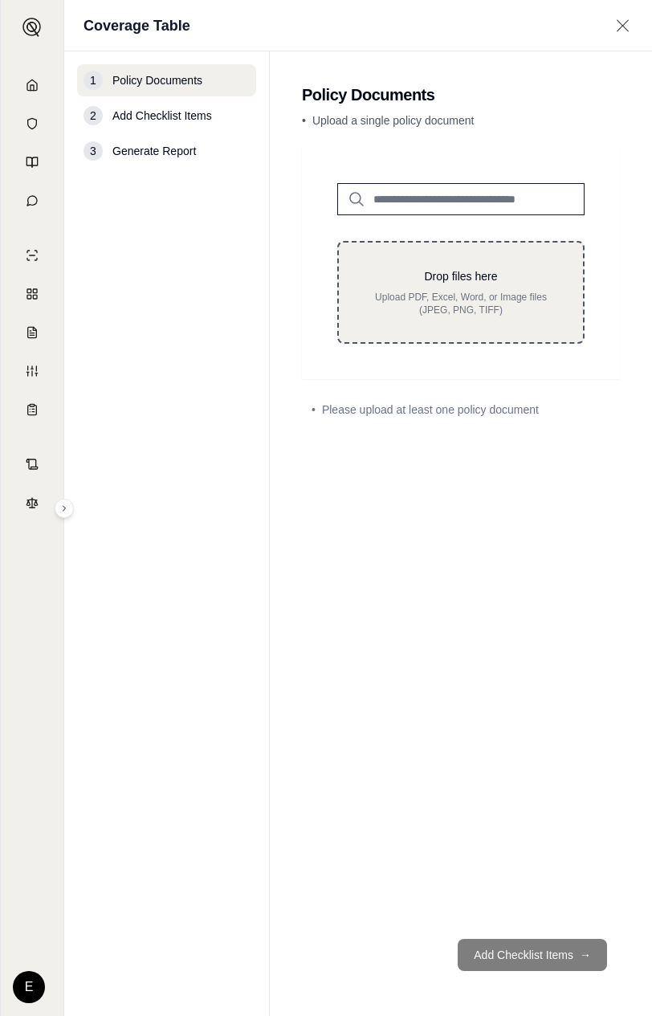
click at [521, 319] on div "Drop files here Upload PDF, Excel, Word, or Image files (JPEG, PNG, TIFF)" at bounding box center [460, 292] width 247 height 103
type input "**********"
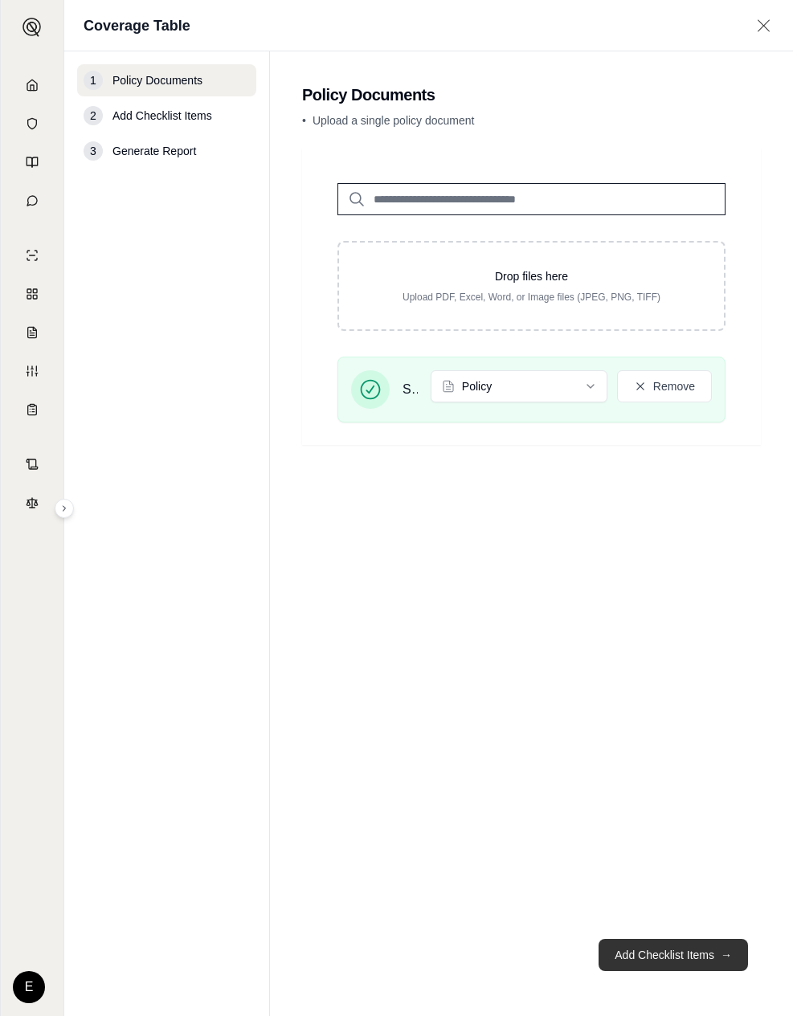
click at [651, 964] on button "Add Checklist Items →" at bounding box center [672, 955] width 149 height 32
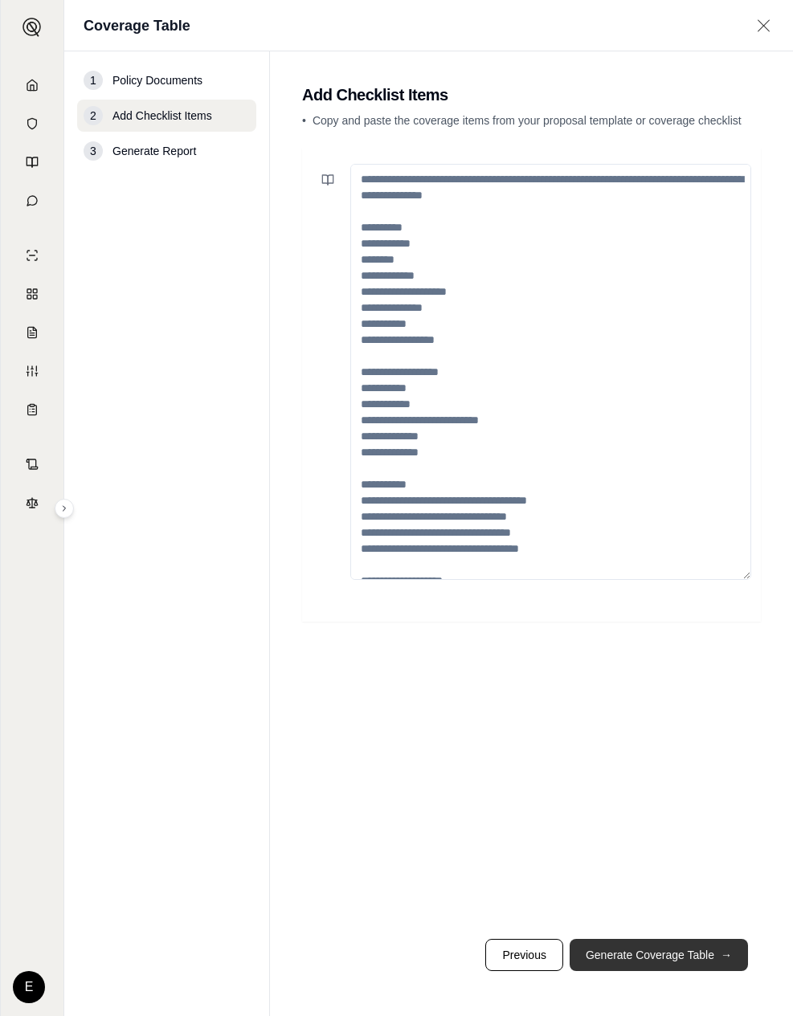
click at [651, 952] on button "Generate Coverage Table →" at bounding box center [658, 955] width 178 height 32
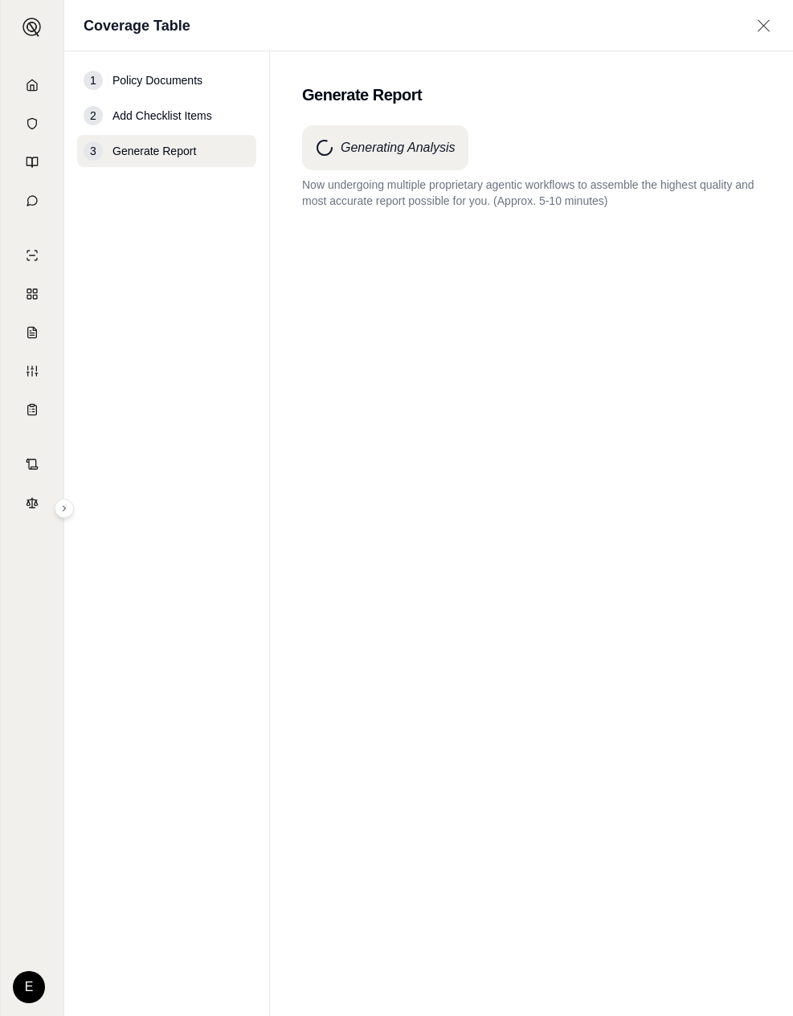
click at [599, 313] on div "Generating Analysis Now undergoing multiple proprietary agentic workflows to as…" at bounding box center [531, 541] width 459 height 833
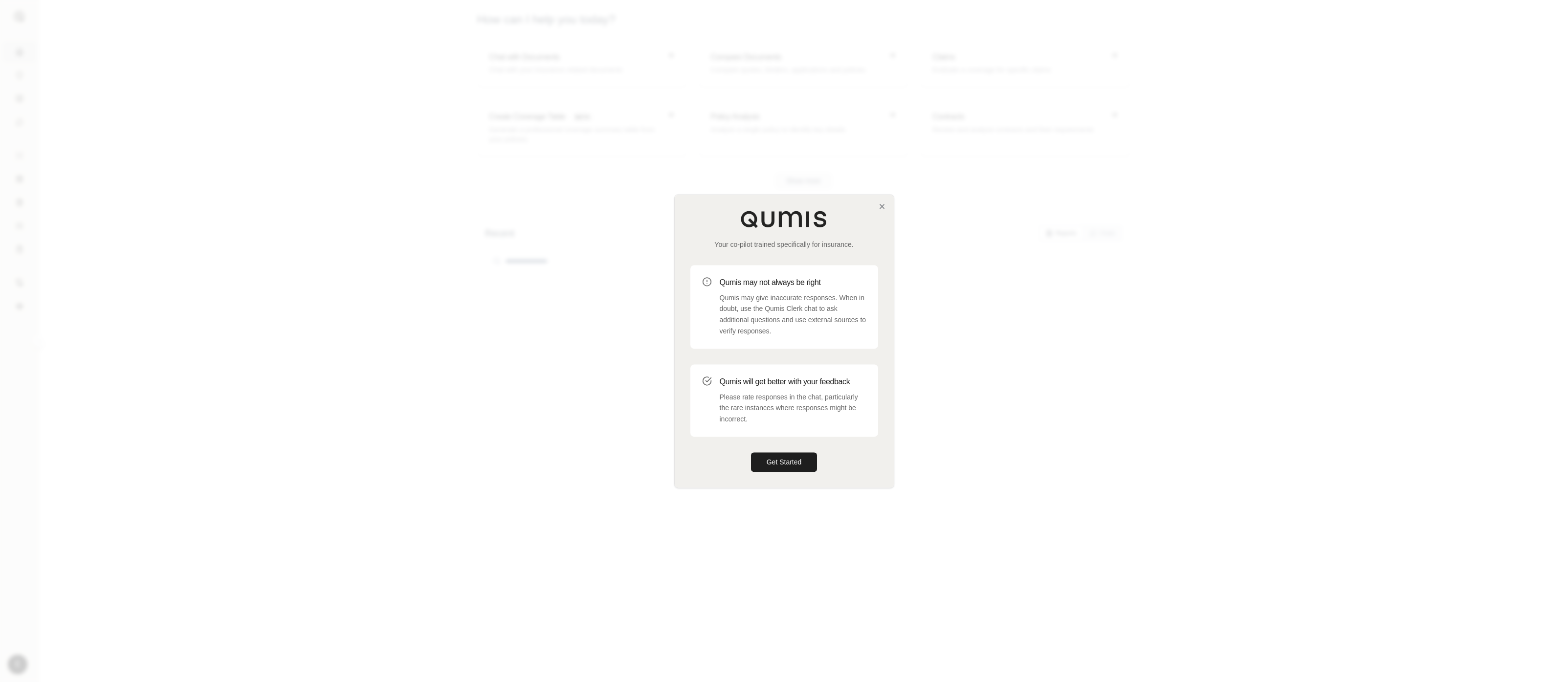
click at [1213, 621] on div at bounding box center [784, 341] width 1568 height 682
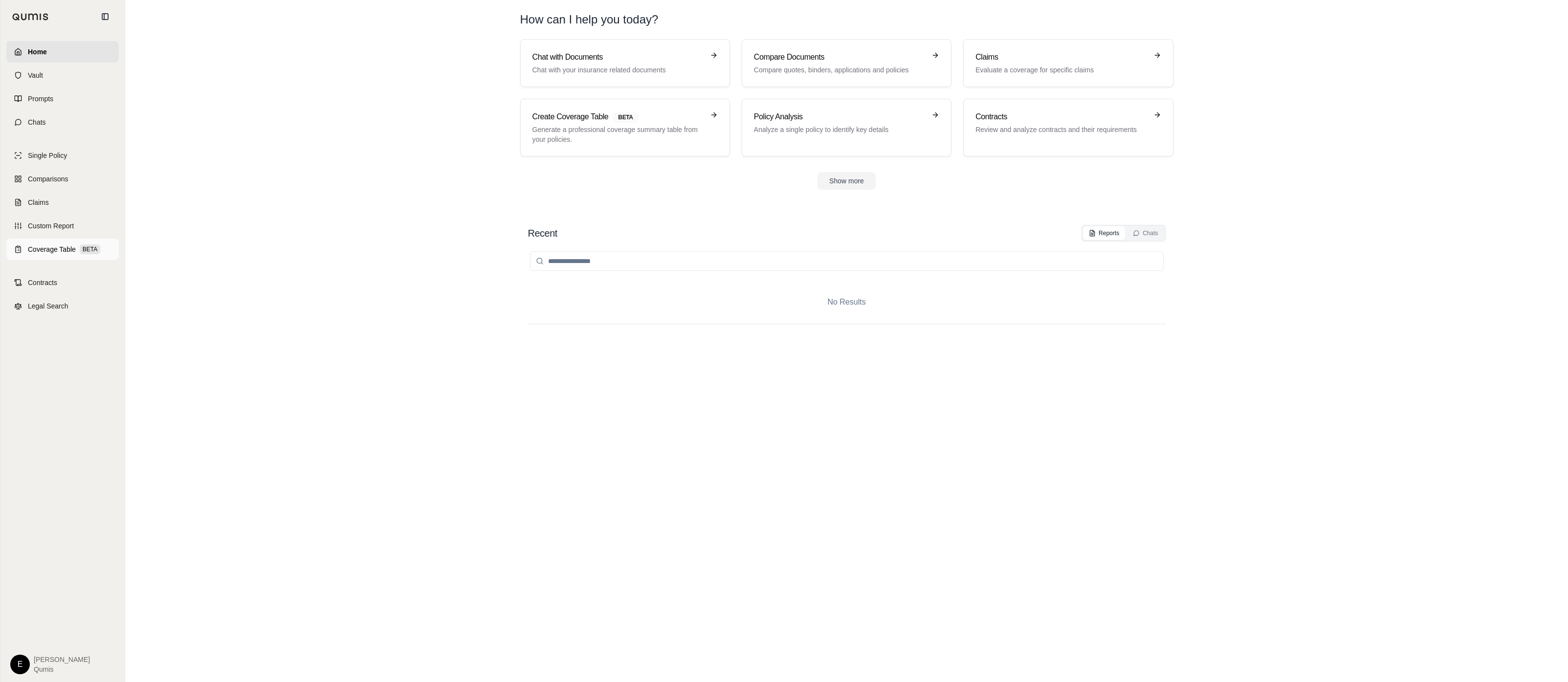
click at [24, 245] on link "Coverage Table BETA" at bounding box center [62, 249] width 113 height 21
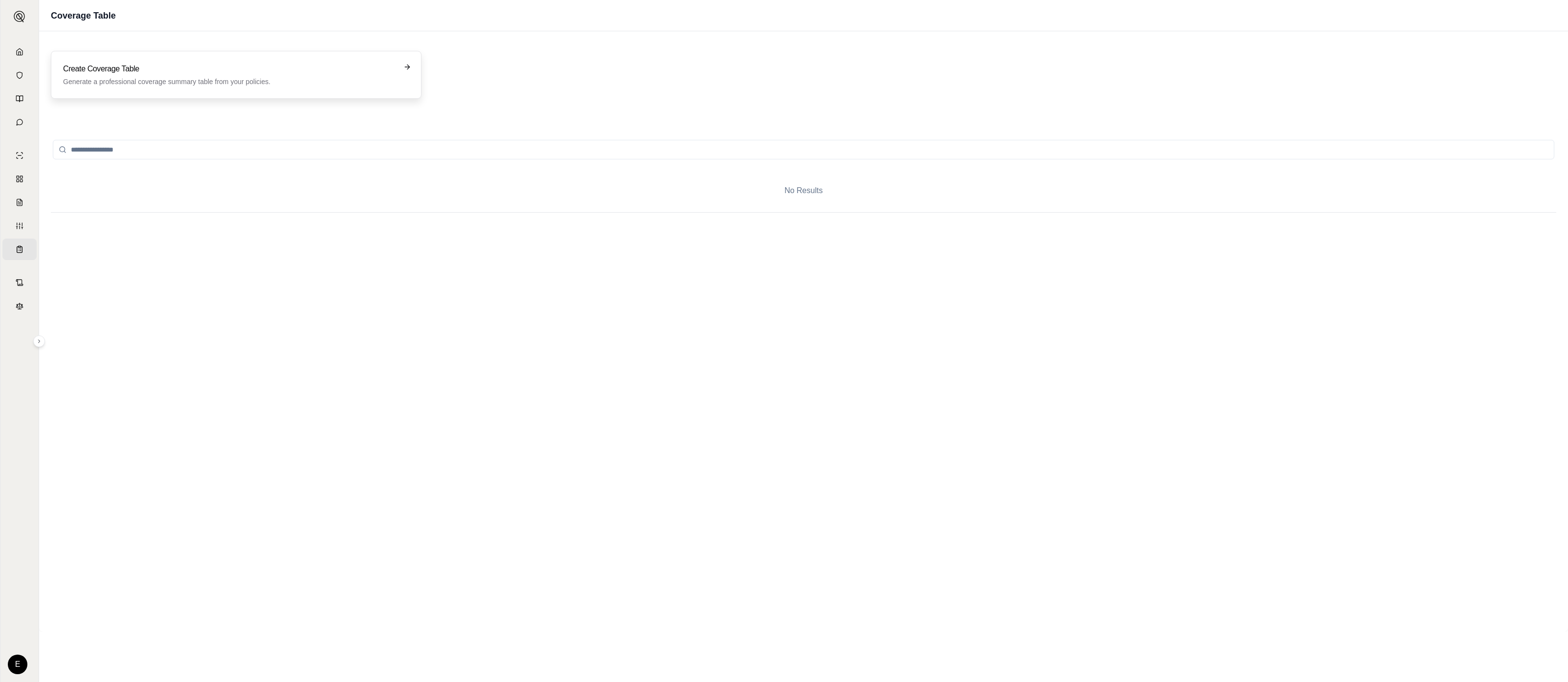
click at [203, 66] on h3 "Create Coverage Table" at bounding box center [229, 69] width 332 height 12
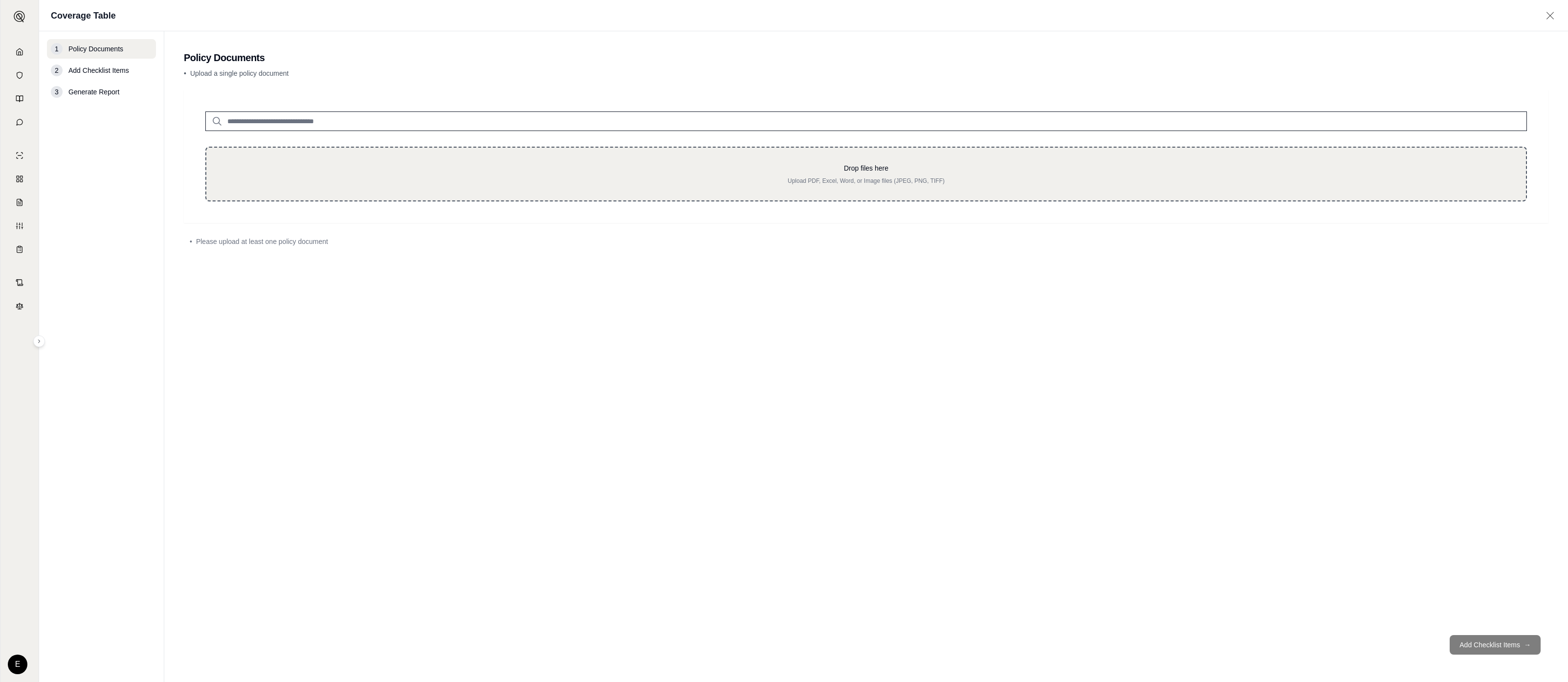
click at [289, 155] on div "Drop files here Upload PDF, Excel, Word, or Image files (JPEG, PNG, TIFF)" at bounding box center [866, 174] width 1321 height 55
type input "**********"
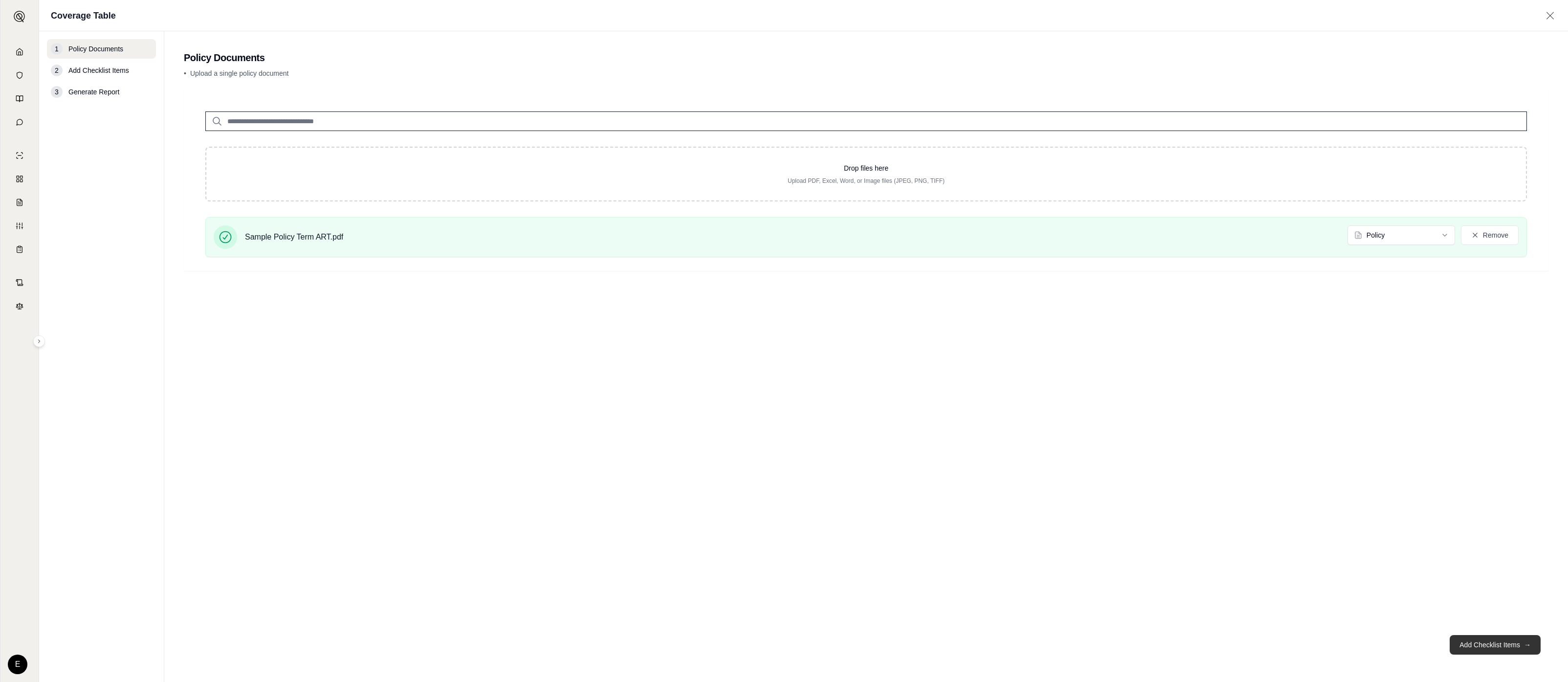
click at [1475, 639] on button "Add Checklist Items →" at bounding box center [1495, 644] width 91 height 19
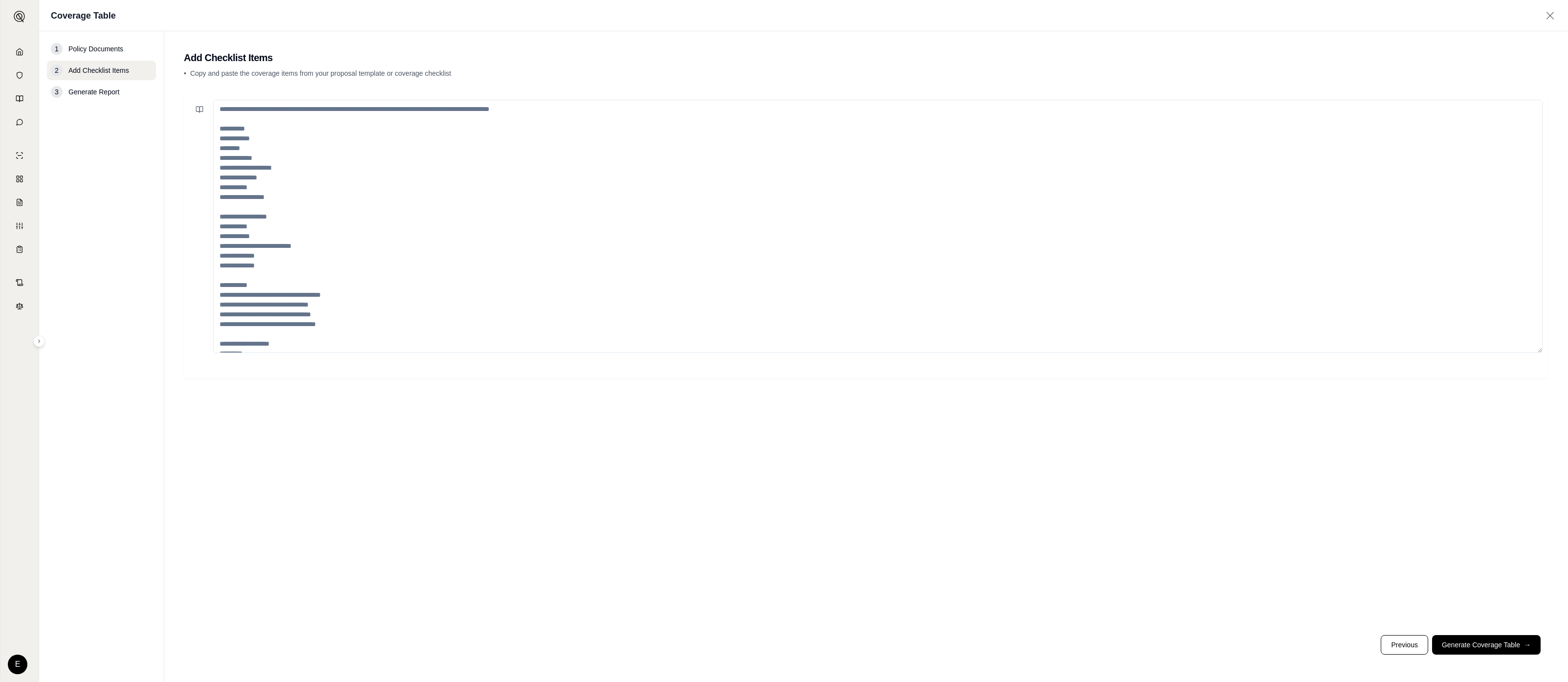
click at [1519, 655] on footer "Previous Generate Coverage Table →" at bounding box center [866, 645] width 1365 height 35
click at [1519, 649] on button "Generate Coverage Table →" at bounding box center [1486, 644] width 108 height 19
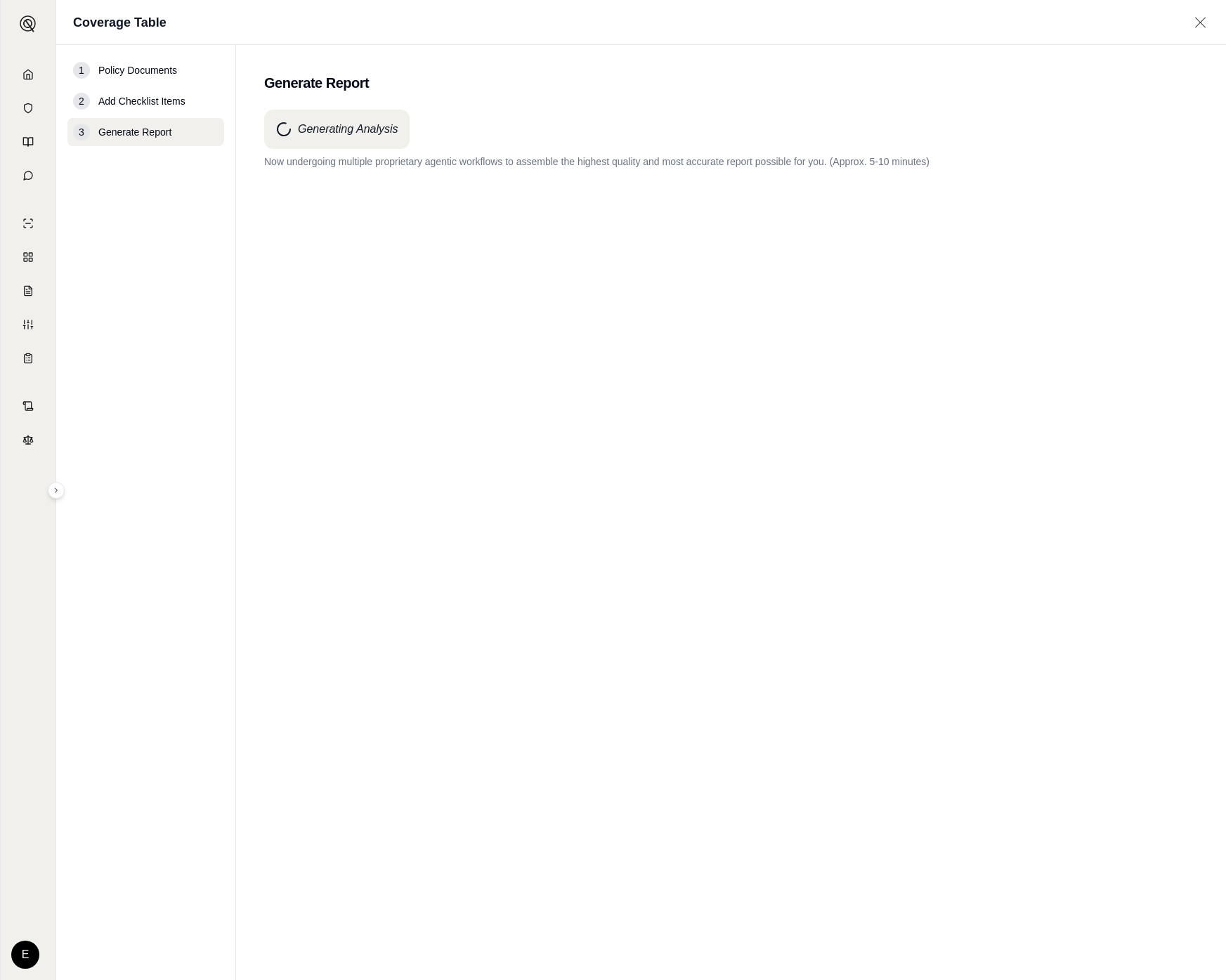
click at [599, 222] on div "Generating Analysis Now undergoing multiple proprietary agentic workflows to as…" at bounding box center [731, 518] width 934 height 819
click at [744, 505] on div "Generating Analysis Now undergoing multiple proprietary agentic workflows to as…" at bounding box center [731, 518] width 934 height 819
